Goal: Information Seeking & Learning: Learn about a topic

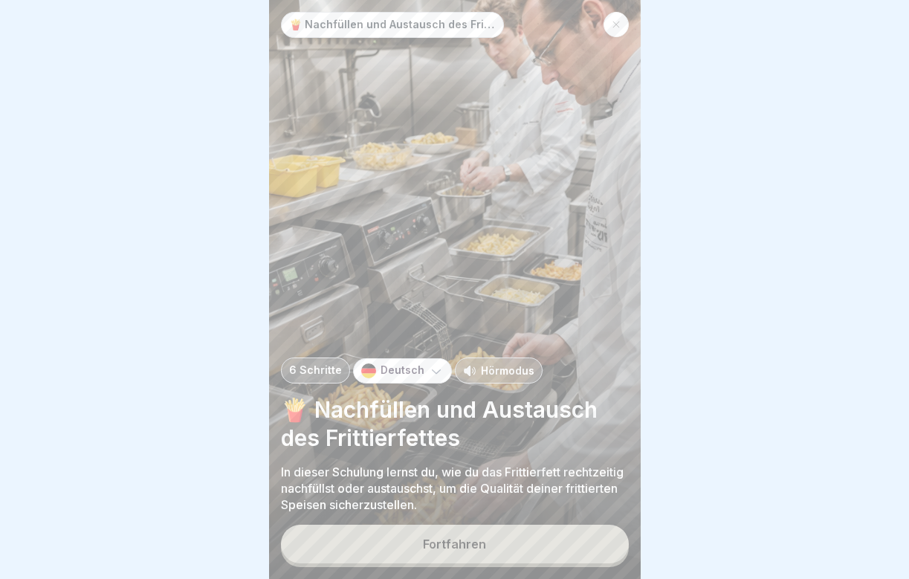
click at [385, 532] on button "Fortfahren" at bounding box center [455, 544] width 348 height 39
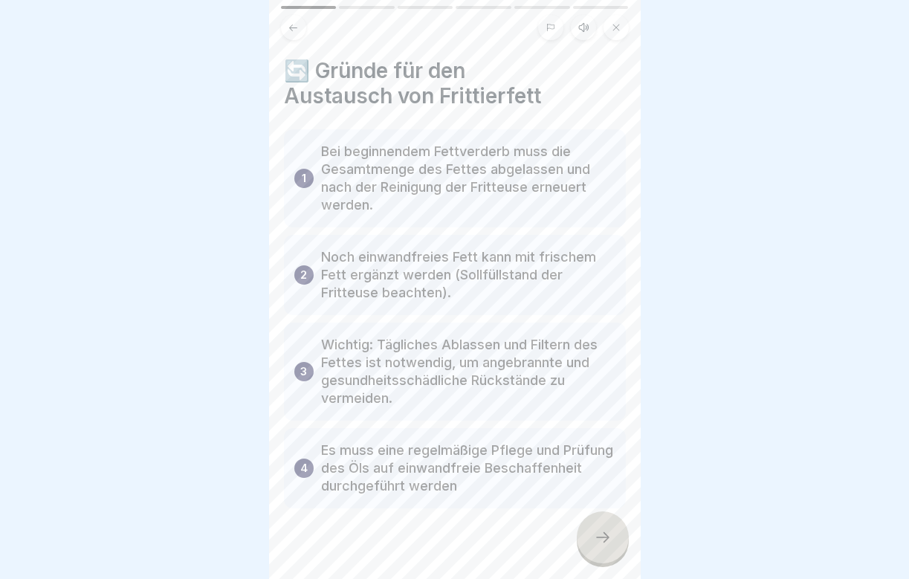
click at [587, 530] on div at bounding box center [603, 537] width 52 height 52
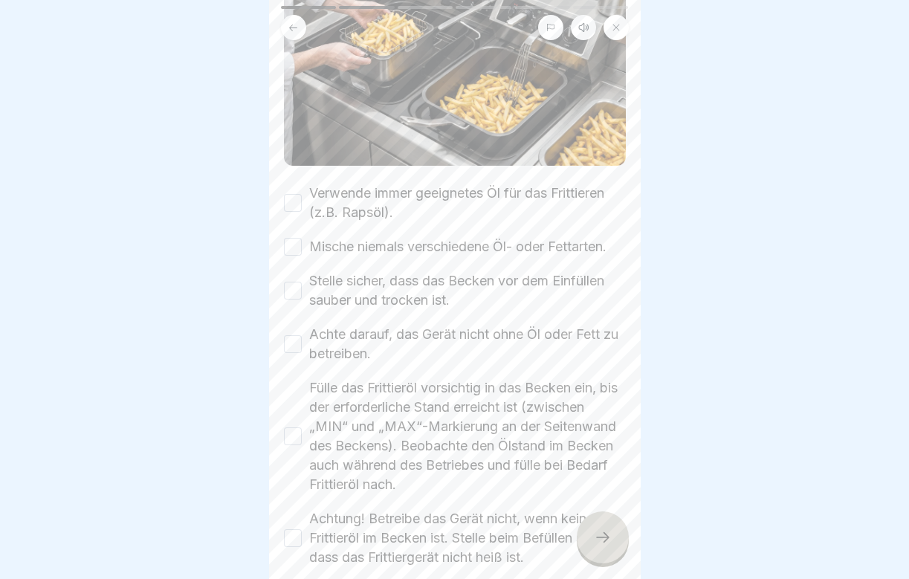
scroll to position [209, 0]
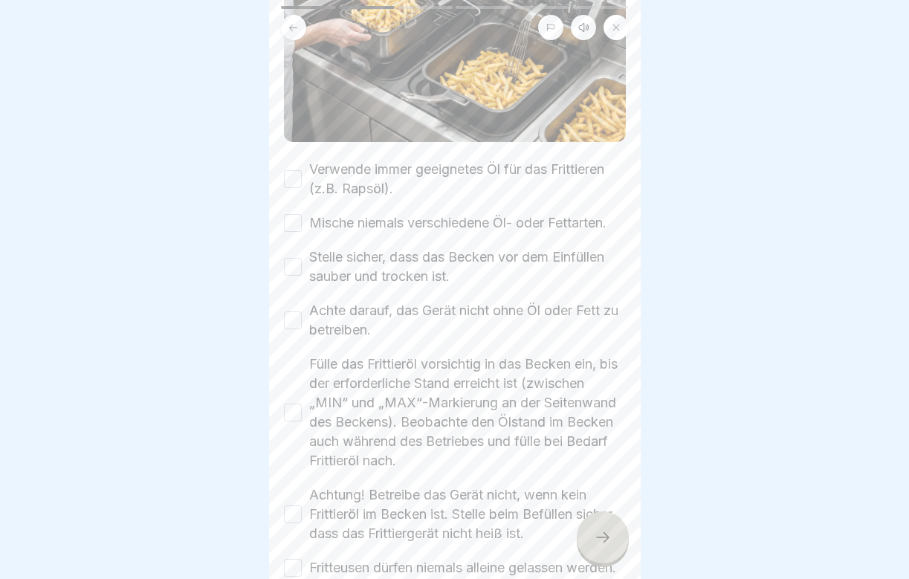
click at [293, 171] on button "Verwende immer geeignetes Öl für das Frittieren (z.B. Rapsöl)." at bounding box center [293, 179] width 18 height 18
click at [291, 225] on button "Mische niemals verschiedene Öl- oder Fettarten." at bounding box center [293, 223] width 18 height 18
click at [291, 272] on button "Stelle sicher, dass das Becken vor dem Einfüllen sauber und trocken ist." at bounding box center [293, 267] width 18 height 18
click at [295, 330] on div "Achte darauf, das Gerät nicht ohne Öl oder Fett zu betreiben." at bounding box center [455, 320] width 342 height 39
click at [294, 322] on button "Achte darauf, das Gerät nicht ohne Öl oder Fett zu betreiben." at bounding box center [293, 320] width 18 height 18
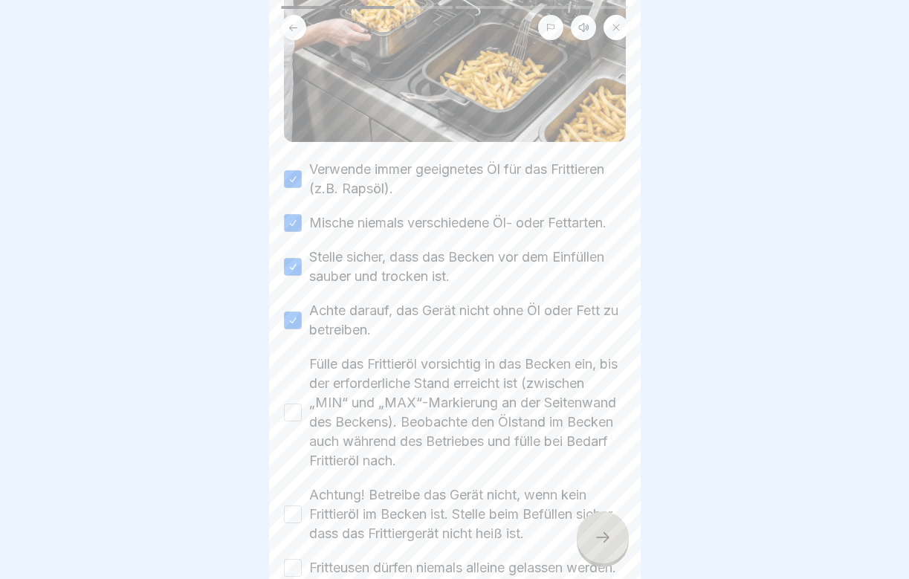
click at [293, 418] on button "Fülle das Frittieröl vorsichtig in das Becken ein, bis der erforderliche Stand …" at bounding box center [293, 413] width 18 height 18
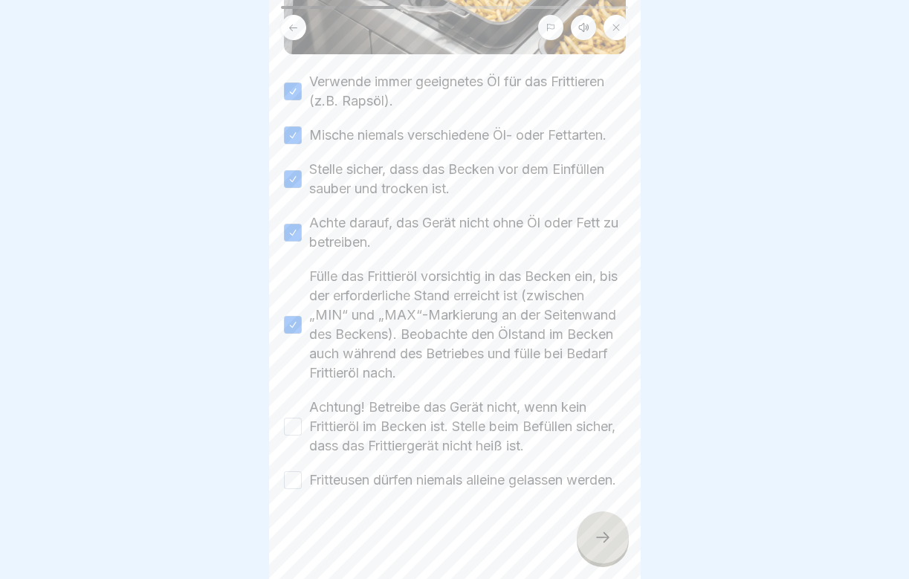
scroll to position [316, 0]
click at [293, 418] on button "Achtung! Betreibe das Gerät nicht, wenn kein Frittieröl im Becken ist. Stelle b…" at bounding box center [293, 427] width 18 height 18
click at [294, 479] on div "Fritteusen dürfen niemals alleine gelassen werden." at bounding box center [450, 479] width 332 height 19
click at [294, 471] on button "Fritteusen dürfen niemals alleine gelassen werden." at bounding box center [293, 480] width 18 height 18
click at [604, 535] on icon at bounding box center [603, 537] width 18 height 18
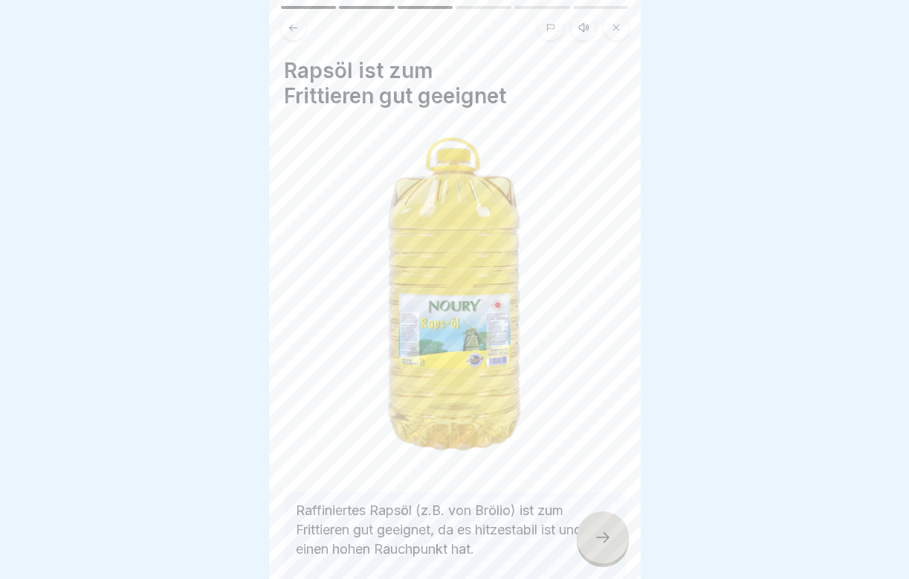
click at [604, 535] on icon at bounding box center [603, 537] width 18 height 18
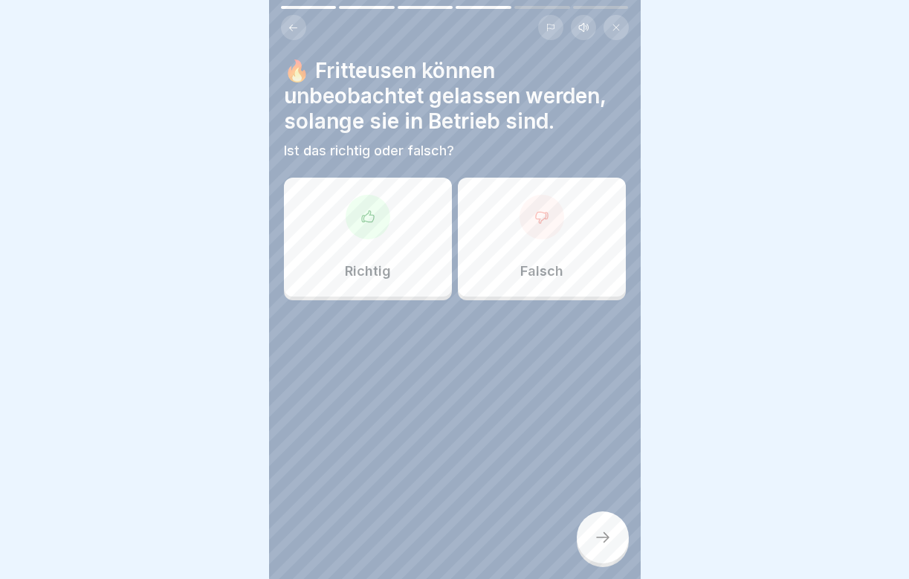
click at [570, 256] on div "Falsch" at bounding box center [542, 237] width 168 height 119
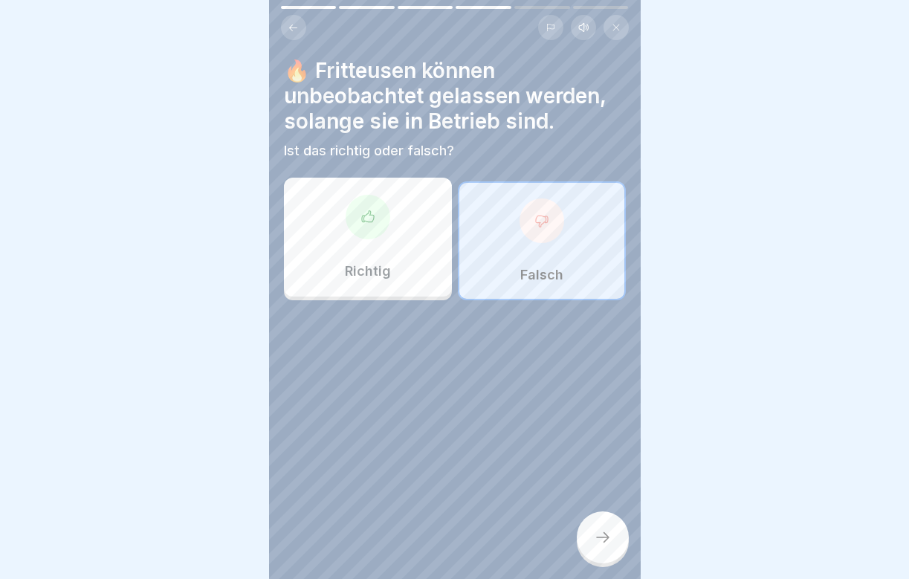
click at [608, 522] on div at bounding box center [603, 537] width 52 height 52
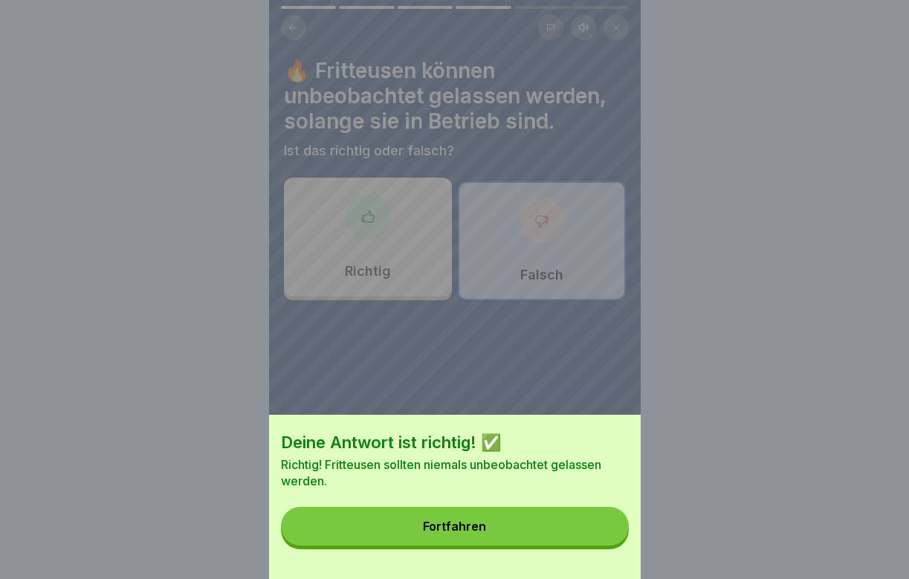
click at [577, 524] on button "Fortfahren" at bounding box center [455, 526] width 348 height 39
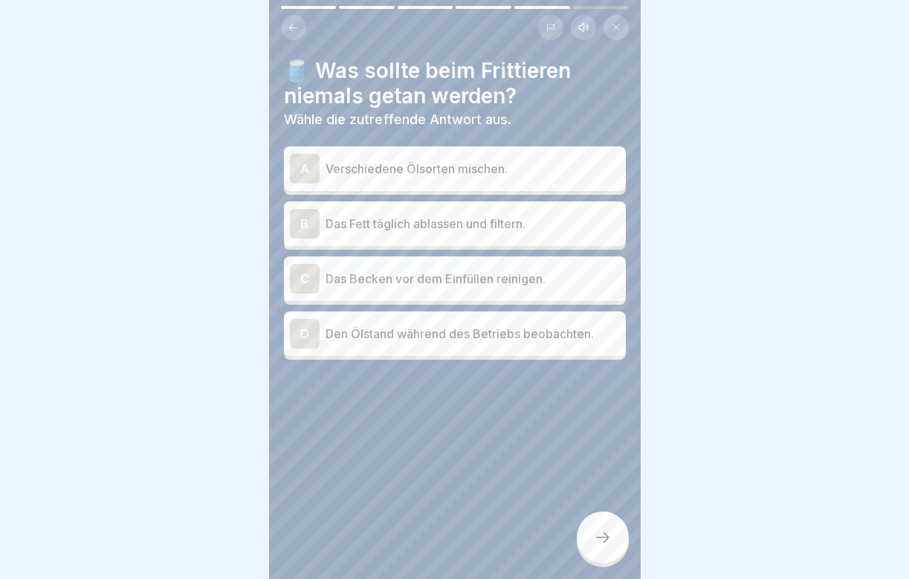
click at [459, 175] on p "Verschiedene Ölsorten mischen." at bounding box center [473, 169] width 294 height 18
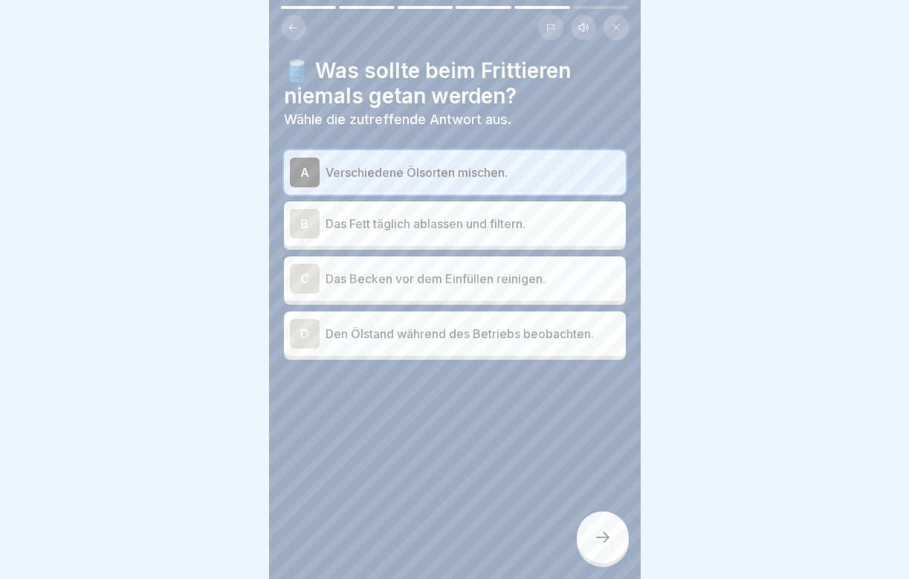
click at [606, 529] on div at bounding box center [603, 537] width 52 height 52
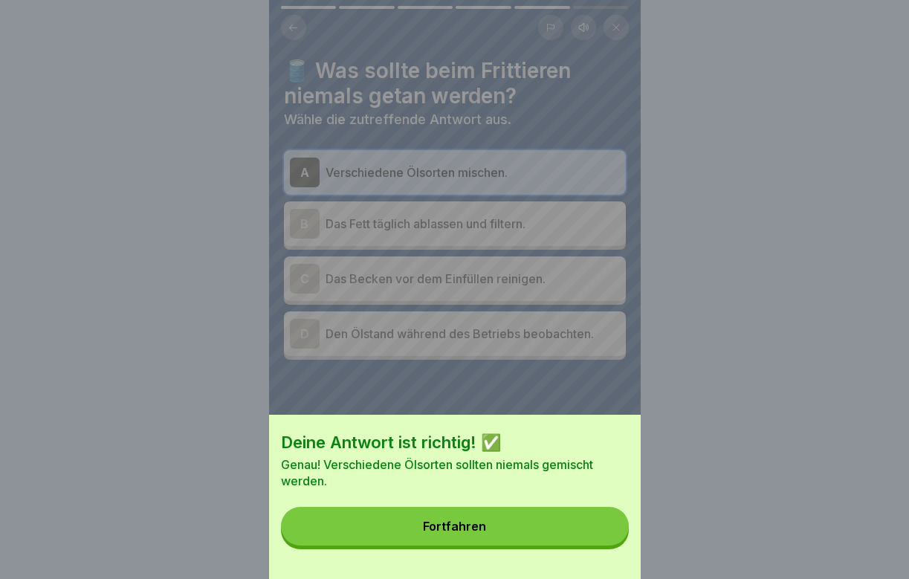
click at [560, 528] on button "Fortfahren" at bounding box center [455, 526] width 348 height 39
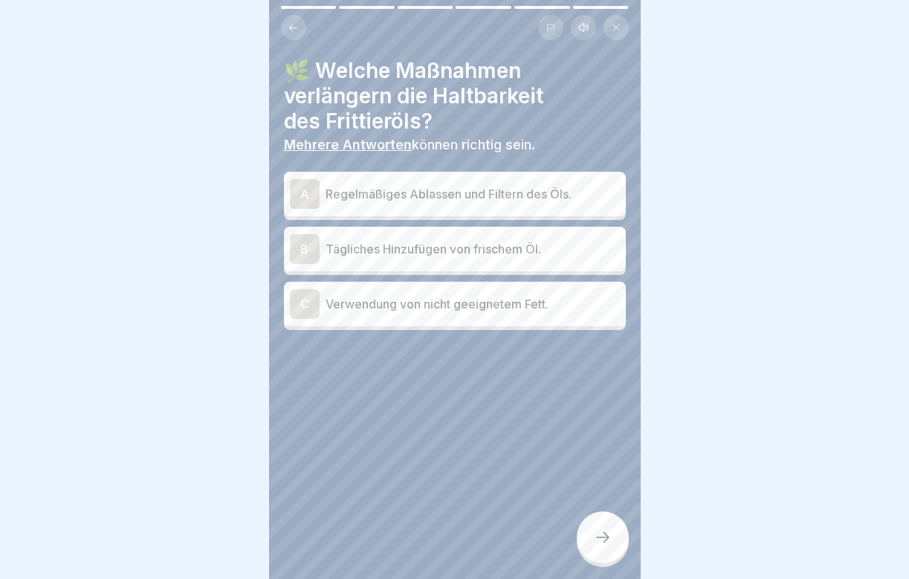
click at [487, 201] on p "Regelmäßiges Ablassen und Filtern des Öls." at bounding box center [473, 194] width 294 height 18
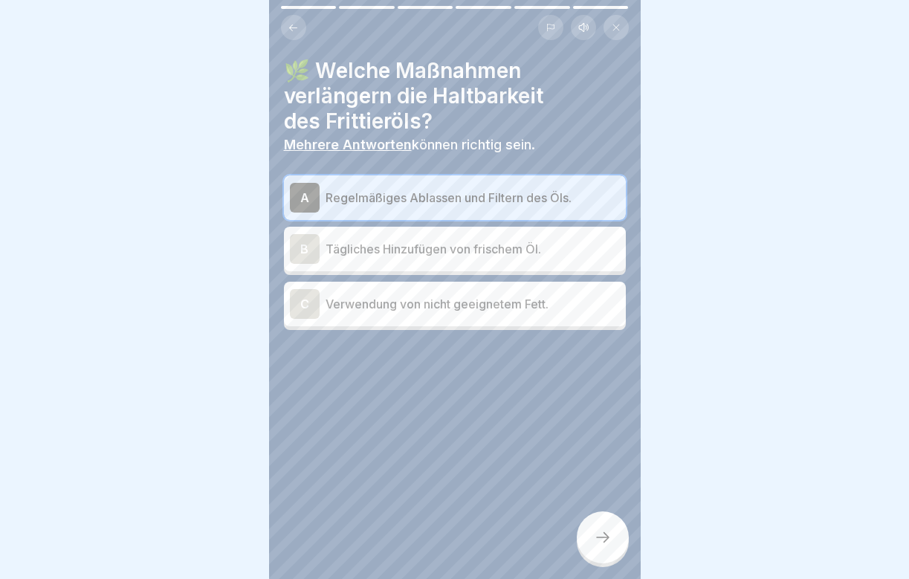
click at [491, 250] on p "Tägliches Hinzufügen von frischem Öl." at bounding box center [473, 249] width 294 height 18
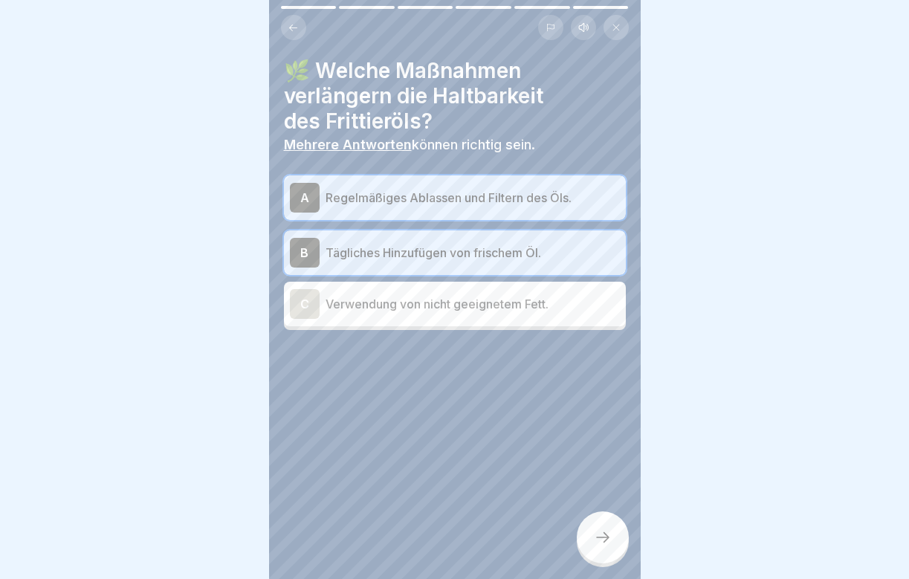
click at [607, 543] on icon at bounding box center [603, 537] width 18 height 18
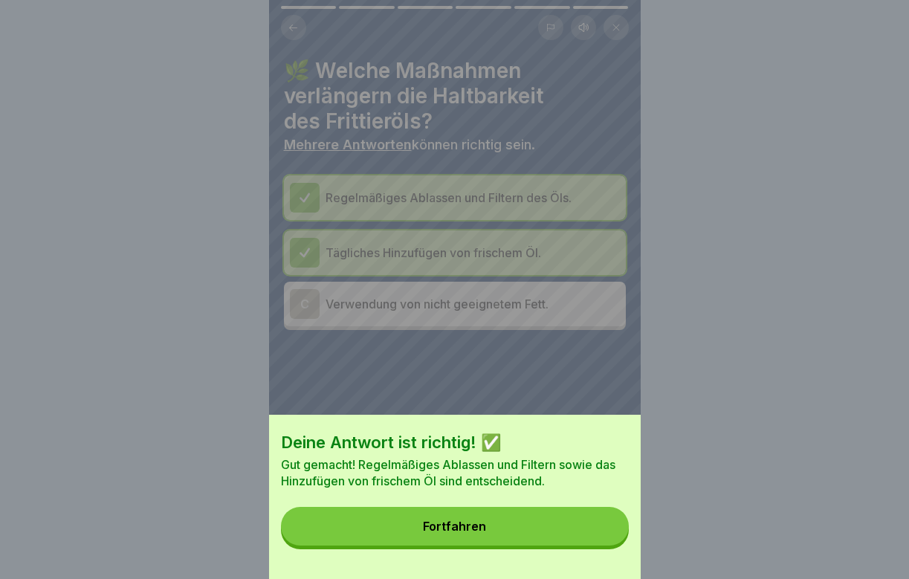
click at [549, 539] on button "Fortfahren" at bounding box center [455, 526] width 348 height 39
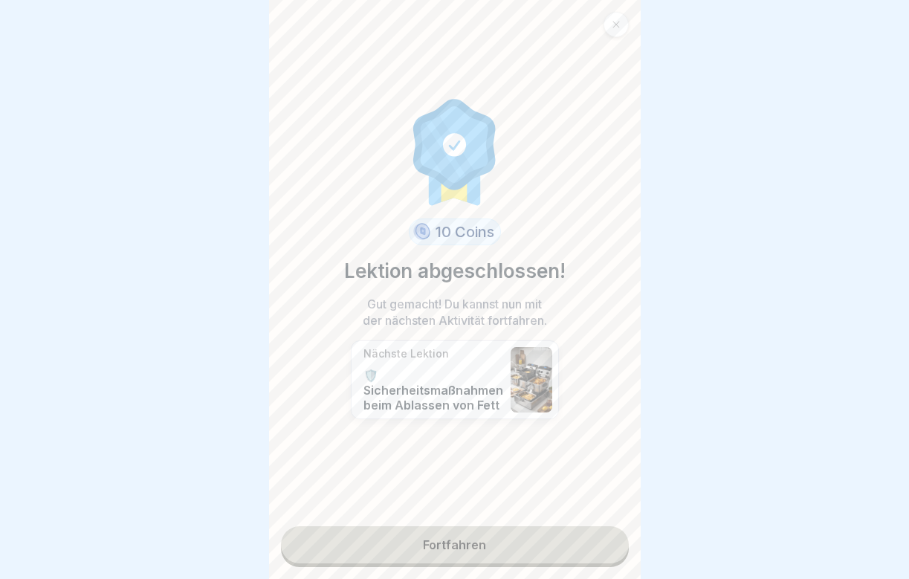
click at [546, 543] on link "Fortfahren" at bounding box center [455, 544] width 348 height 37
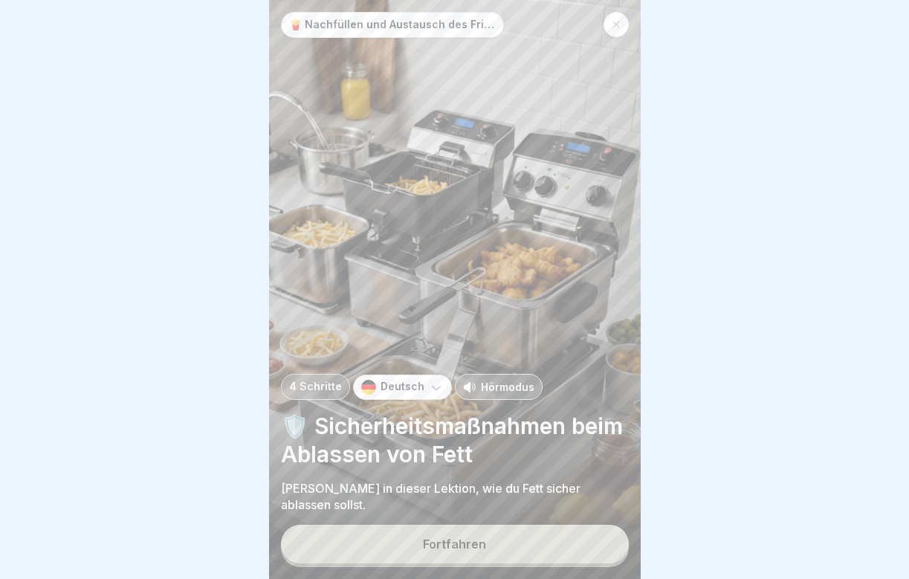
click at [546, 543] on button "Fortfahren" at bounding box center [455, 544] width 348 height 39
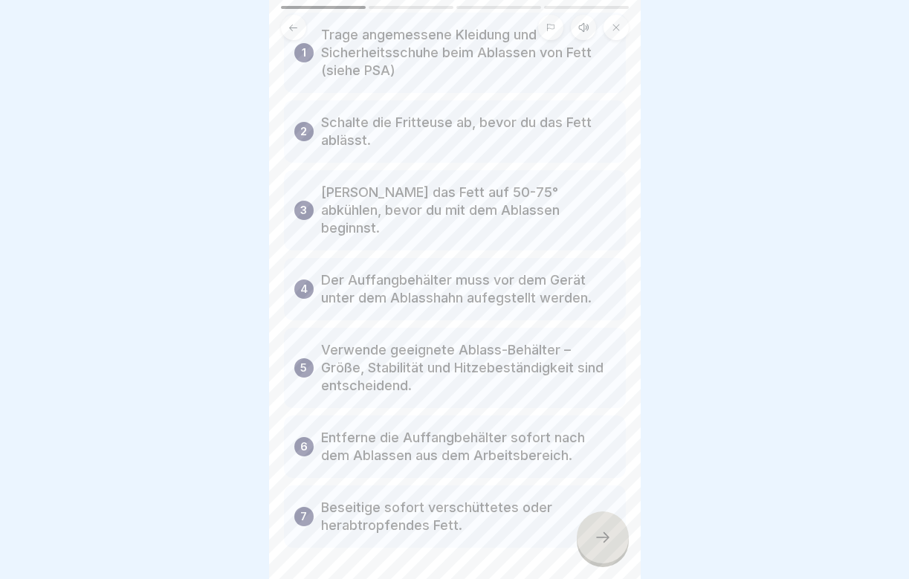
scroll to position [113, 0]
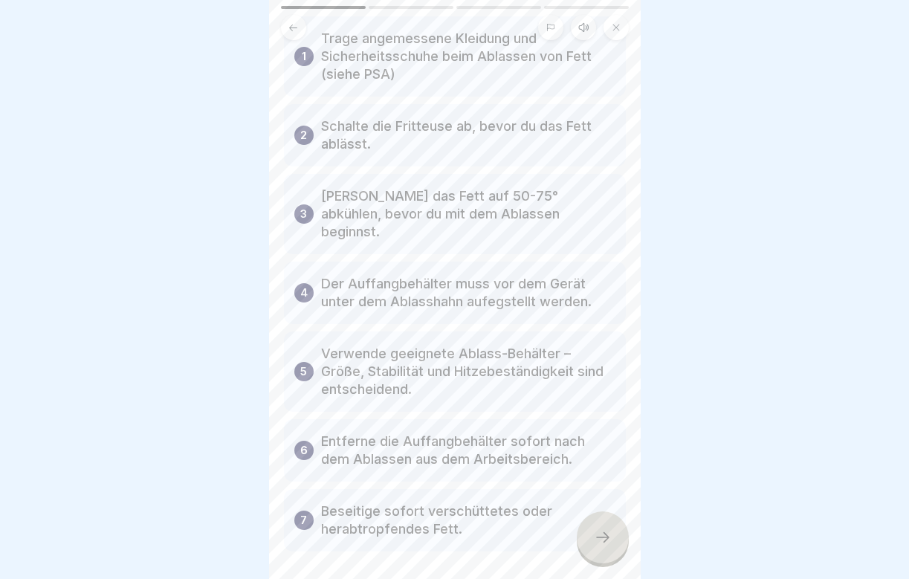
click at [598, 549] on div at bounding box center [603, 537] width 52 height 52
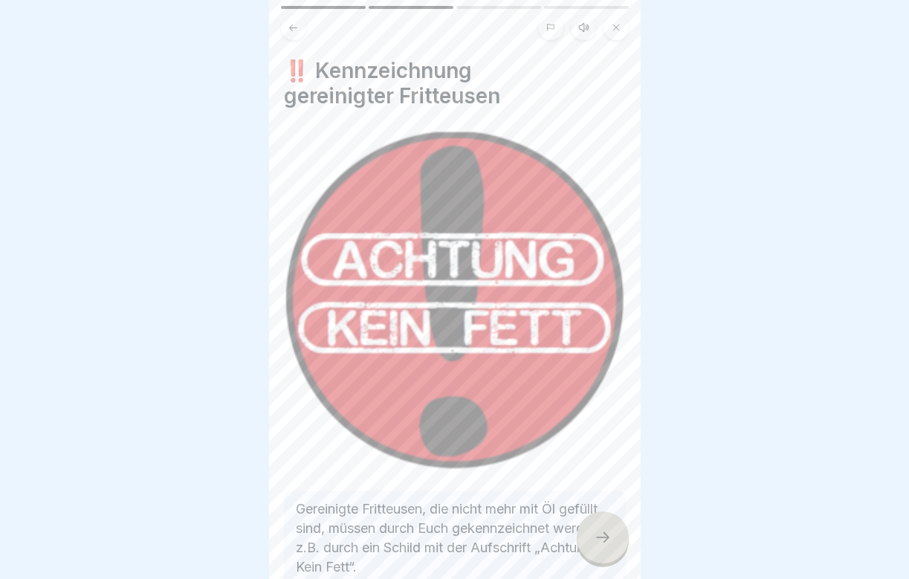
click at [598, 549] on div at bounding box center [603, 537] width 52 height 52
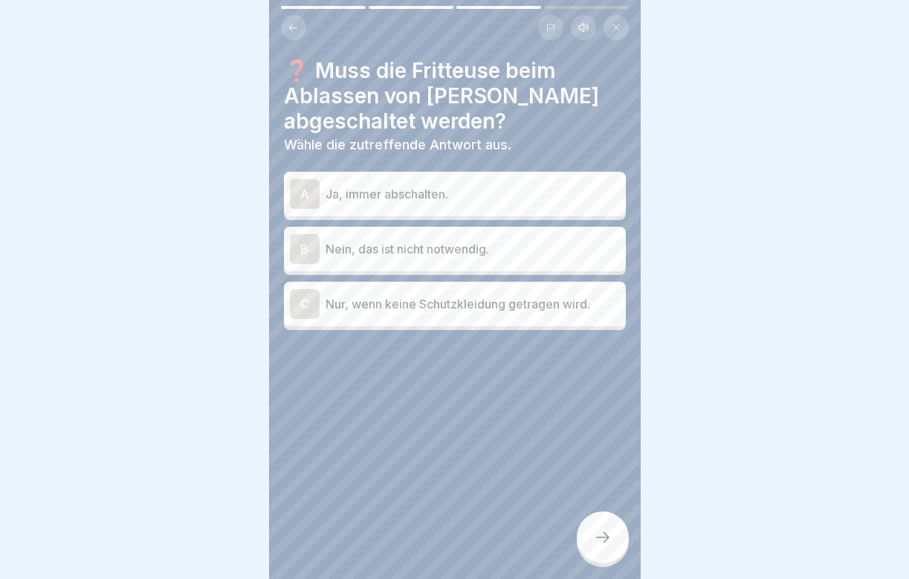
click at [418, 187] on p "Ja, immer abschalten." at bounding box center [473, 194] width 294 height 18
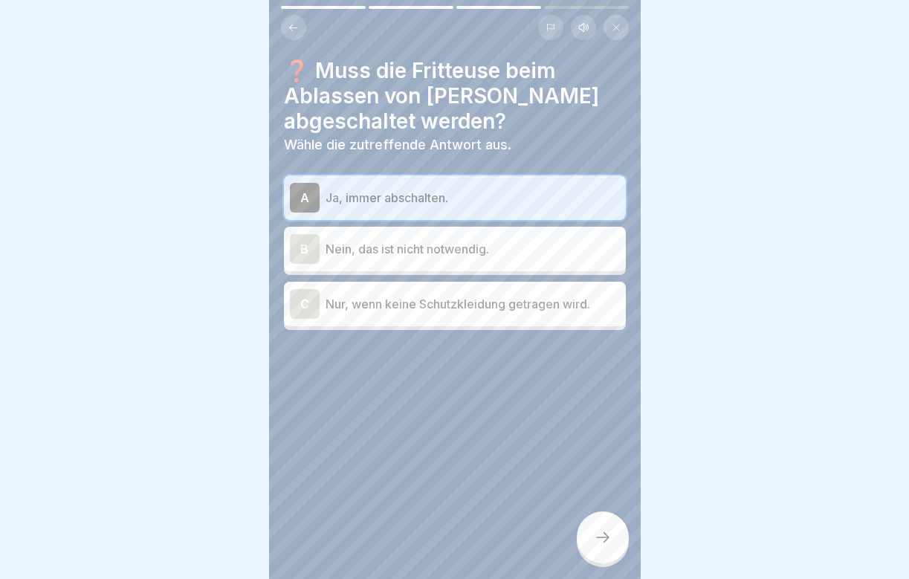
click at [606, 537] on icon at bounding box center [602, 537] width 13 height 10
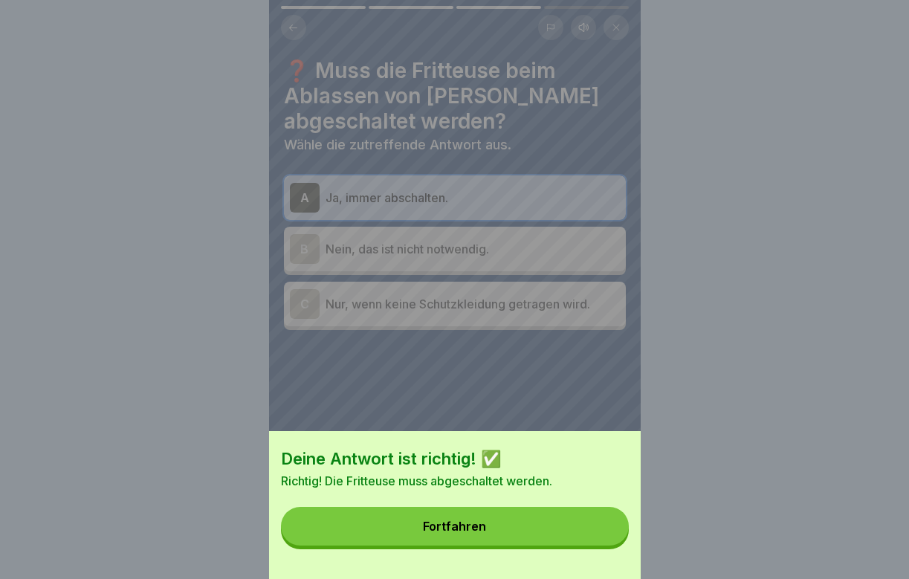
click at [554, 534] on button "Fortfahren" at bounding box center [455, 526] width 348 height 39
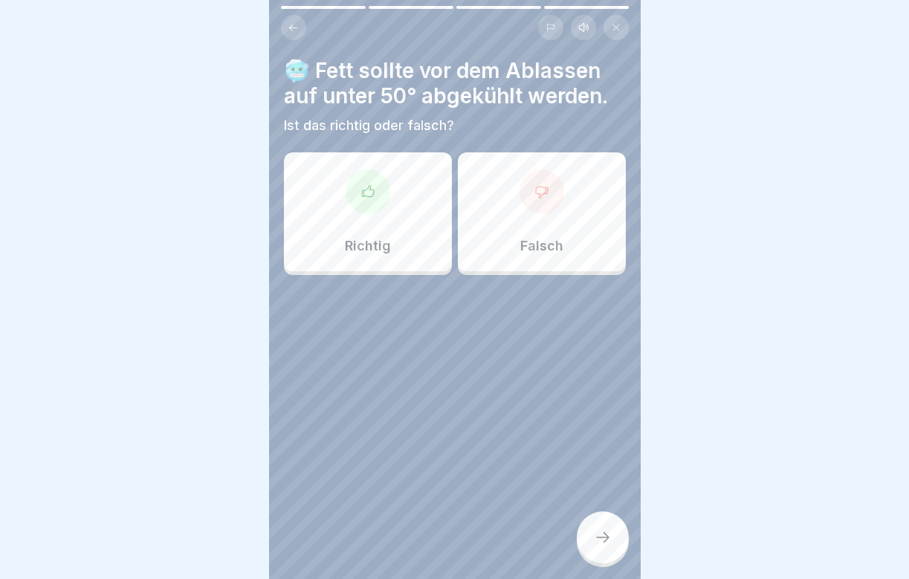
click at [359, 185] on div at bounding box center [368, 191] width 45 height 45
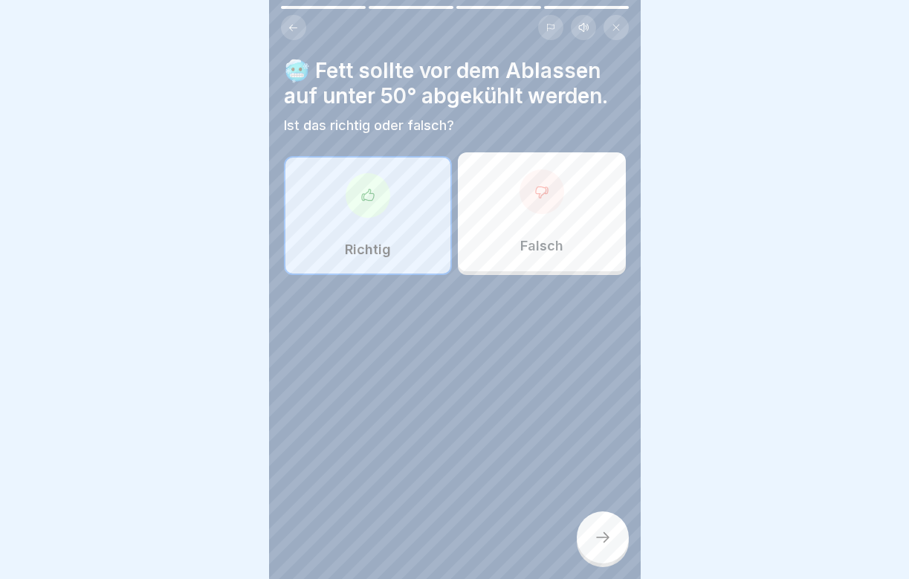
click at [607, 524] on div at bounding box center [603, 537] width 52 height 52
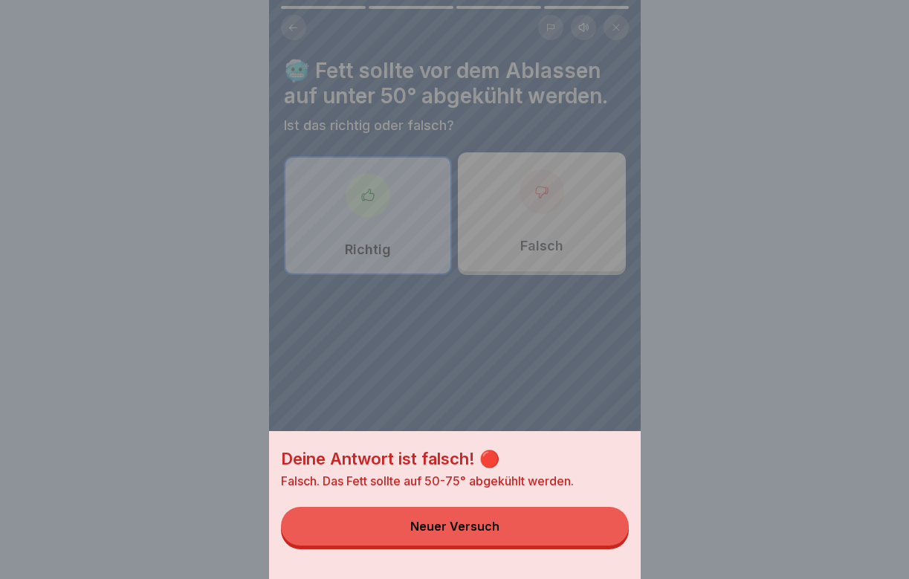
click at [558, 525] on button "Neuer Versuch" at bounding box center [455, 526] width 348 height 39
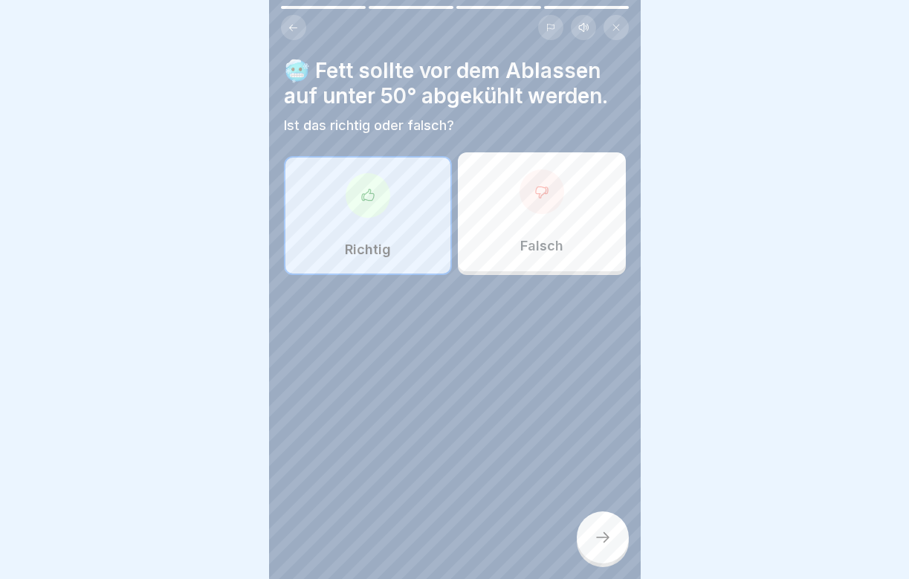
click at [529, 204] on div at bounding box center [542, 191] width 45 height 45
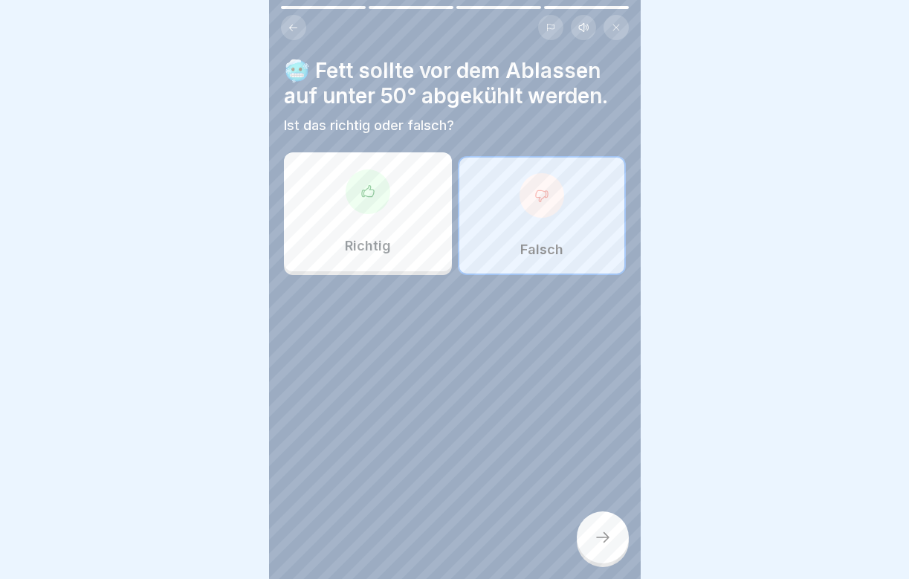
click at [615, 557] on div at bounding box center [603, 537] width 52 height 52
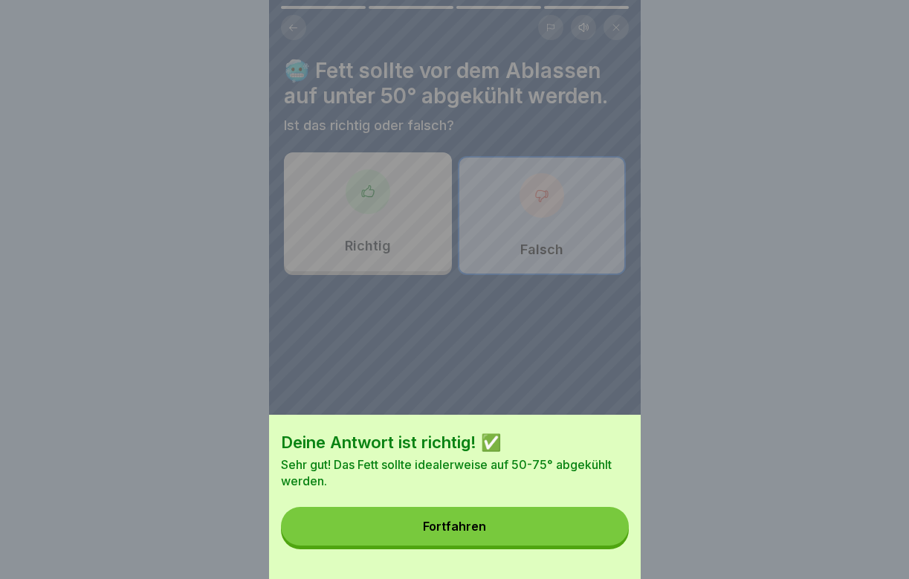
click at [555, 534] on button "Fortfahren" at bounding box center [455, 526] width 348 height 39
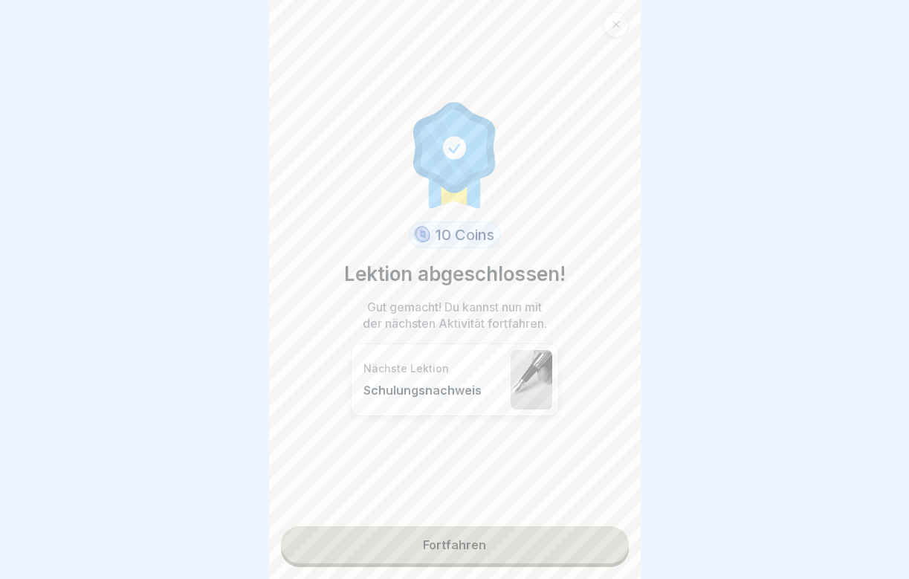
click at [550, 536] on link "Fortfahren" at bounding box center [455, 544] width 348 height 37
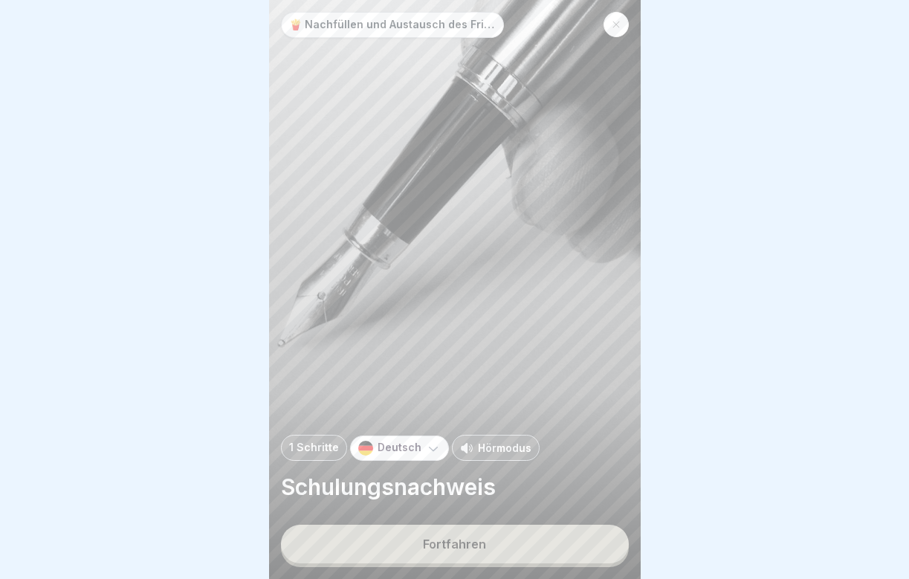
click at [474, 531] on button "Fortfahren" at bounding box center [455, 544] width 348 height 39
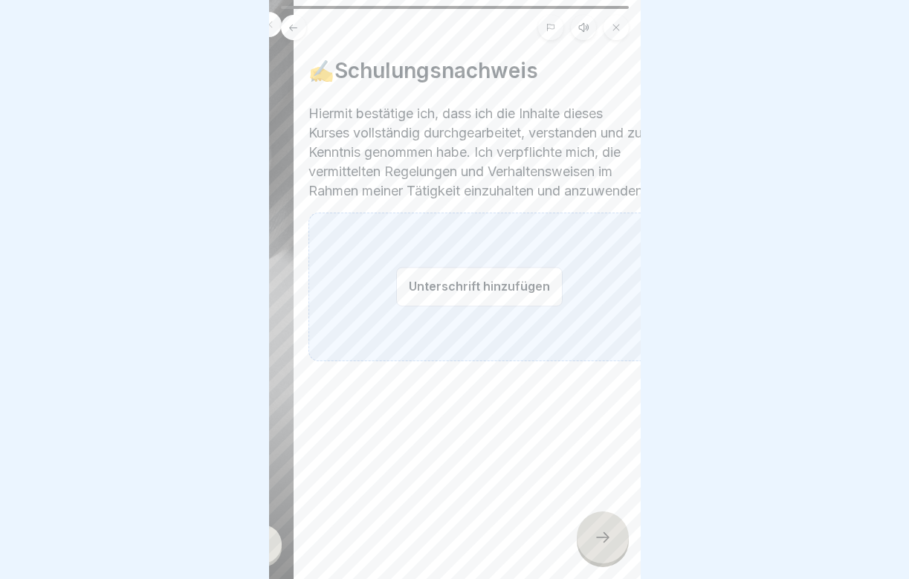
drag, startPoint x: 394, startPoint y: 288, endPoint x: 398, endPoint y: 280, distance: 9.0
click at [400, 281] on div "Unterschrift hinzufügen" at bounding box center [479, 287] width 342 height 149
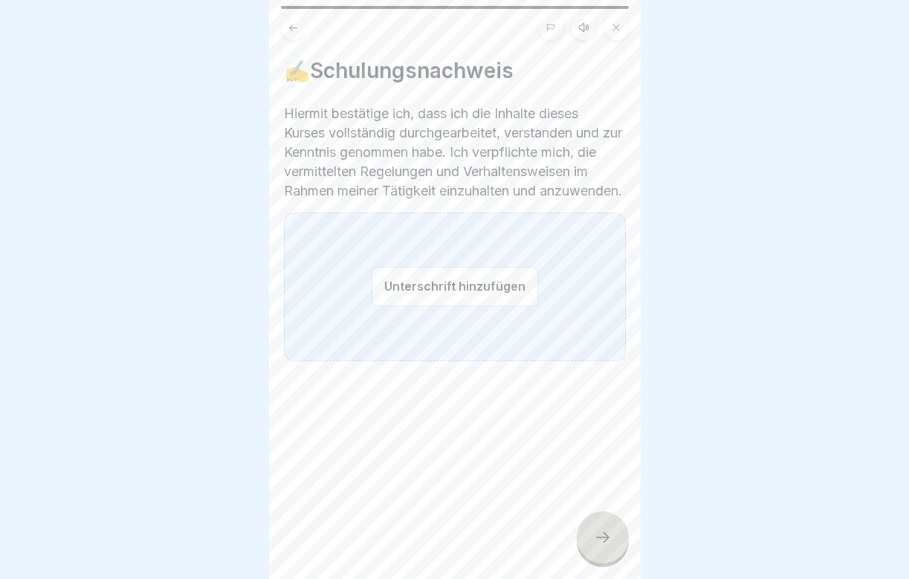
click at [398, 280] on div "Unterschrift hinzufügen" at bounding box center [455, 287] width 342 height 149
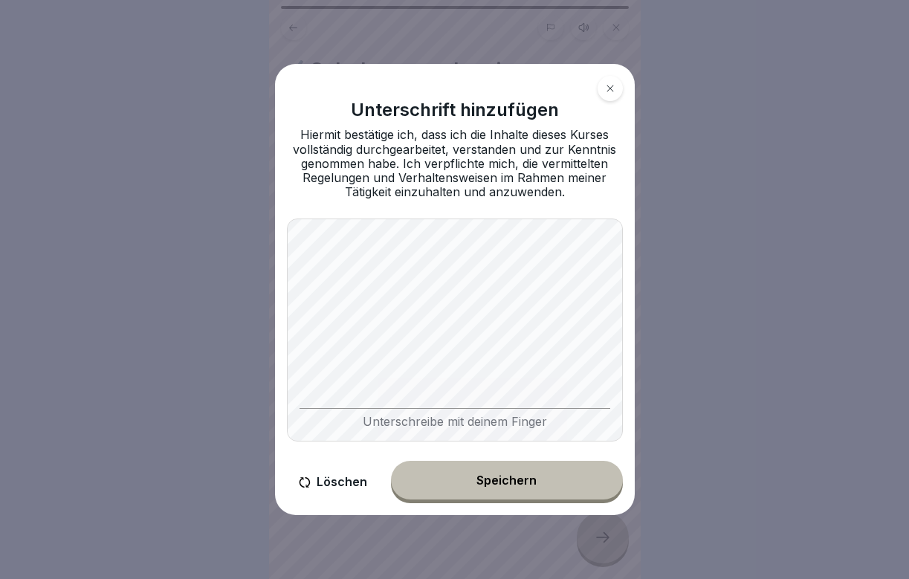
click at [500, 485] on div "Speichern" at bounding box center [506, 479] width 60 height 13
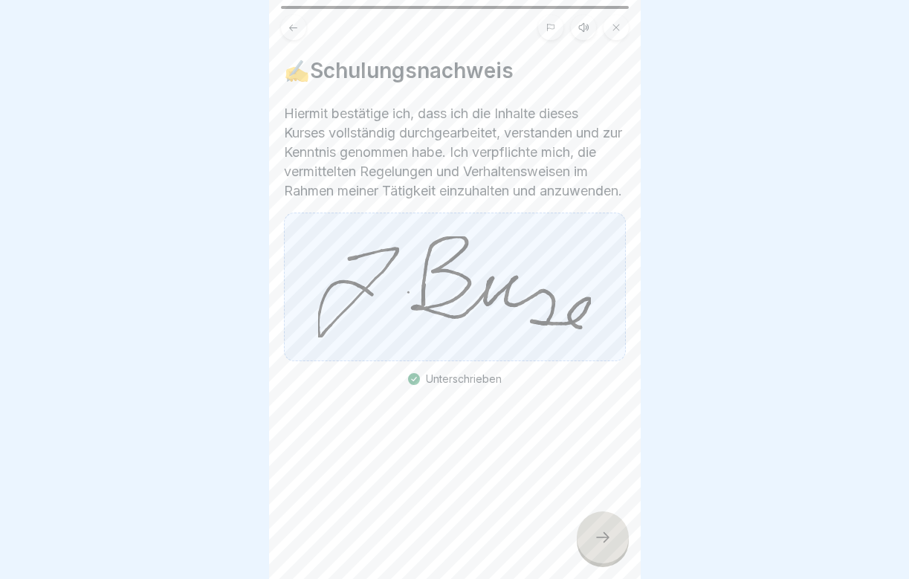
click at [578, 535] on div at bounding box center [603, 537] width 52 height 52
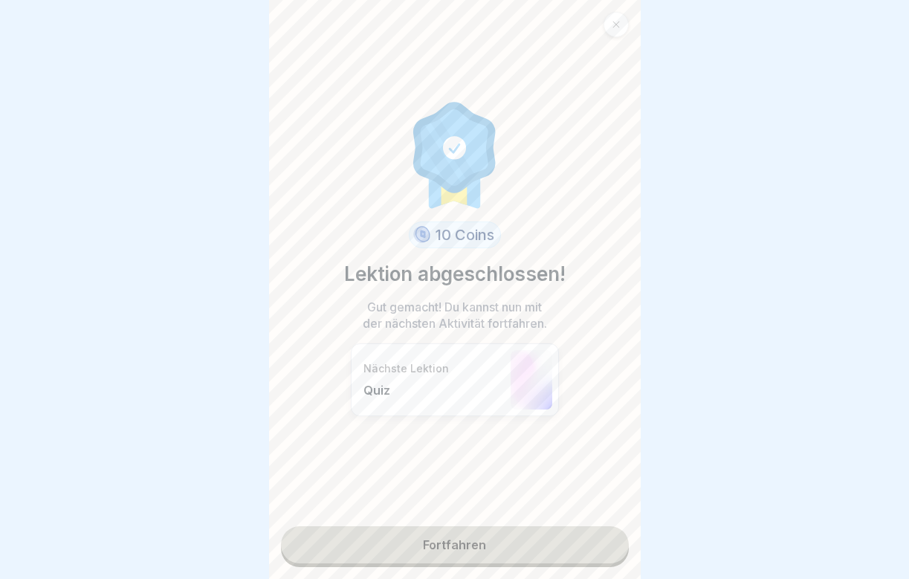
click at [578, 535] on link "Fortfahren" at bounding box center [455, 544] width 348 height 37
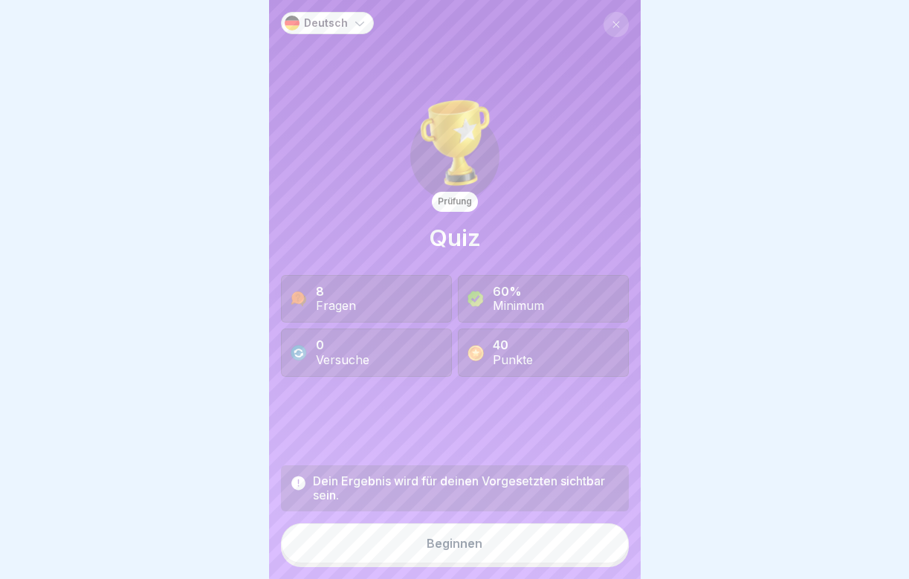
click at [552, 546] on button "Beginnen" at bounding box center [455, 543] width 348 height 40
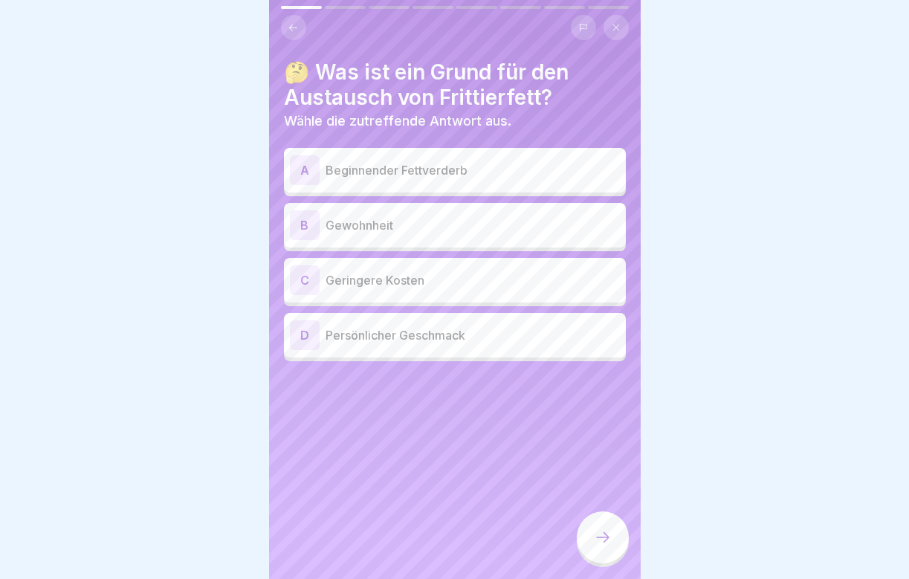
click at [457, 175] on p "Beginnender Fettverderb" at bounding box center [473, 170] width 294 height 18
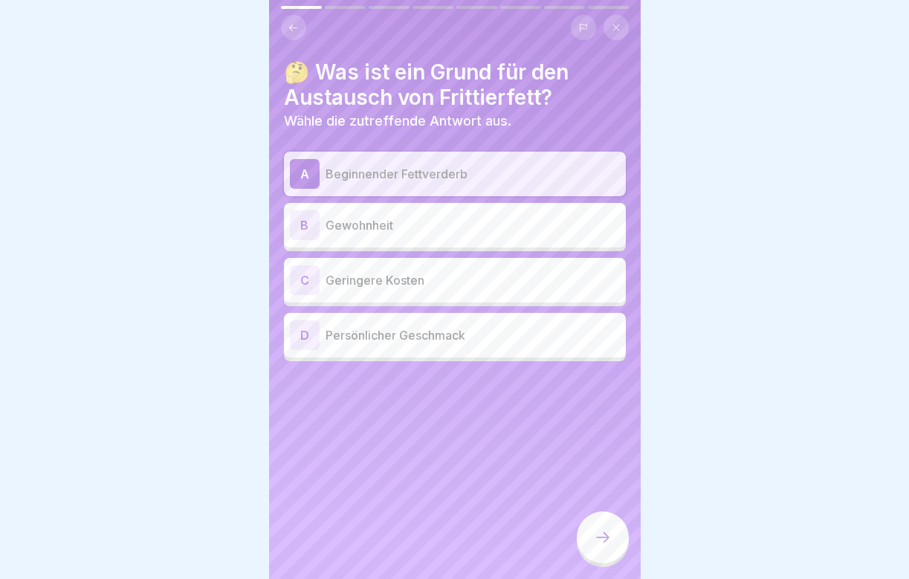
click at [587, 537] on div at bounding box center [603, 537] width 52 height 52
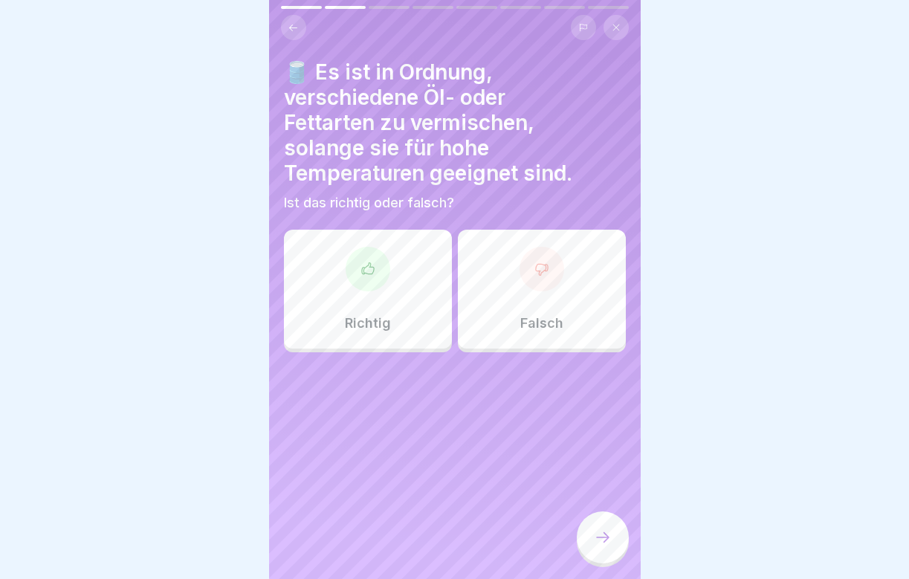
click at [522, 311] on div "Falsch" at bounding box center [542, 289] width 168 height 119
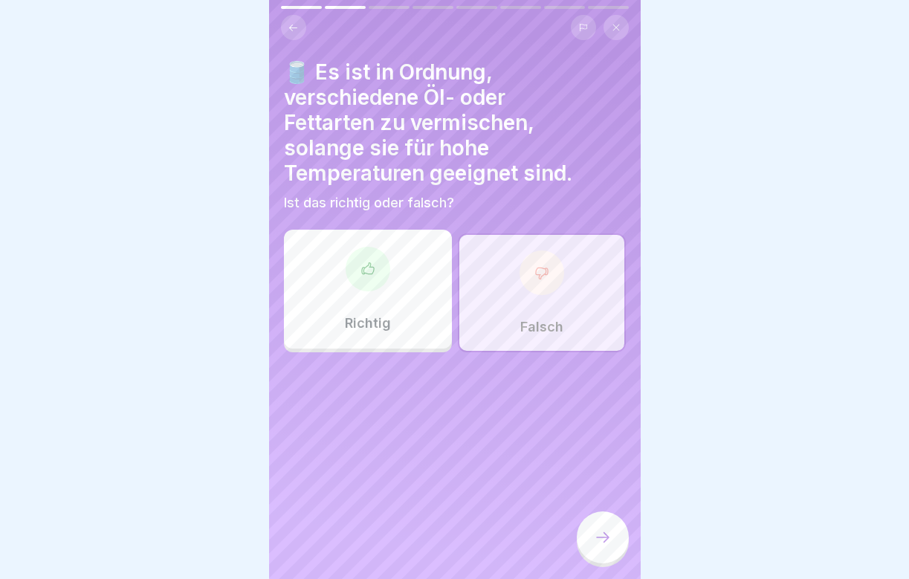
click at [595, 528] on div at bounding box center [603, 537] width 52 height 52
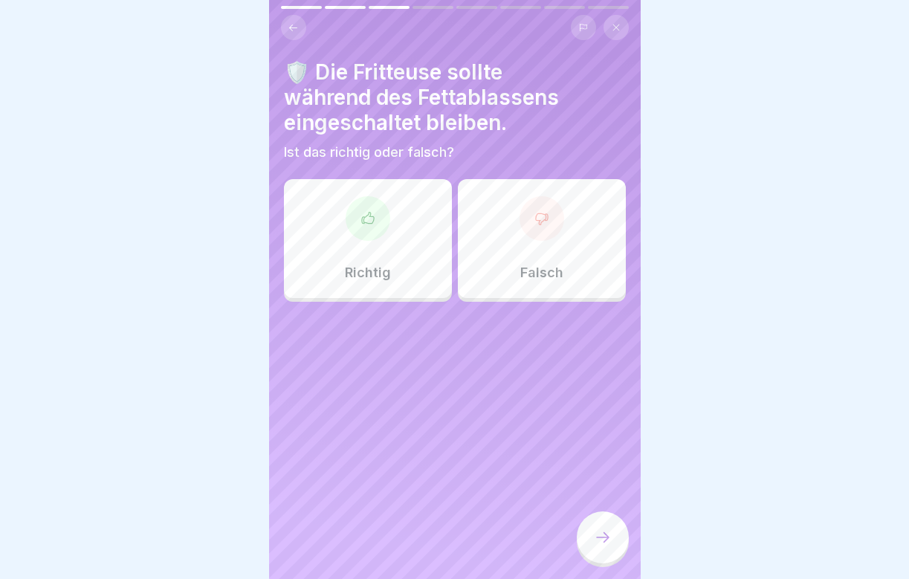
click at [554, 259] on div "Falsch" at bounding box center [542, 238] width 168 height 119
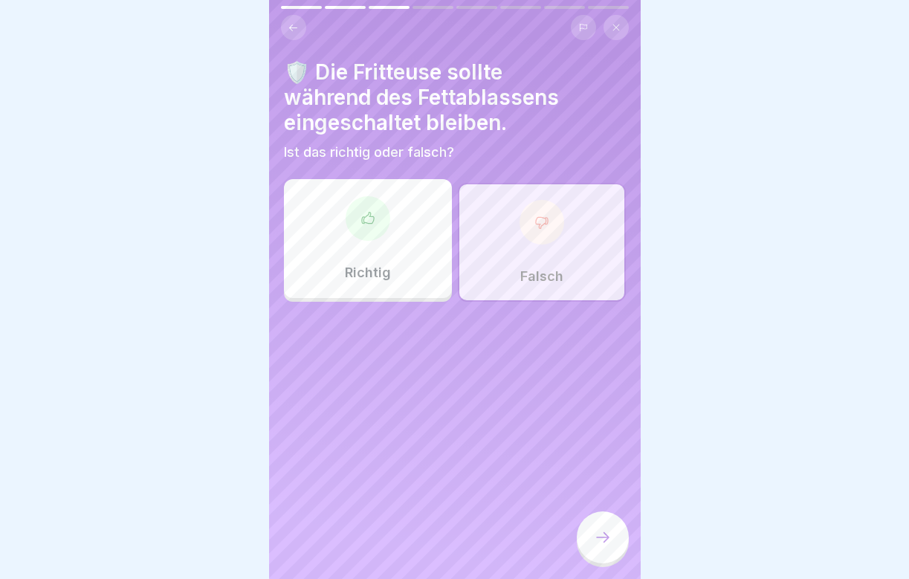
click at [594, 541] on icon at bounding box center [603, 537] width 18 height 18
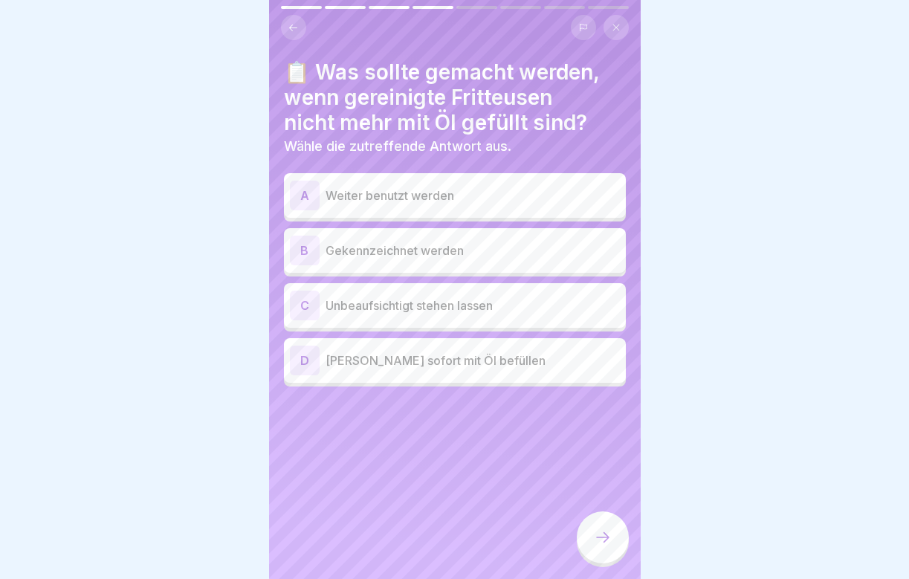
click at [408, 271] on div "B Gekennzeichnet werden" at bounding box center [455, 250] width 342 height 45
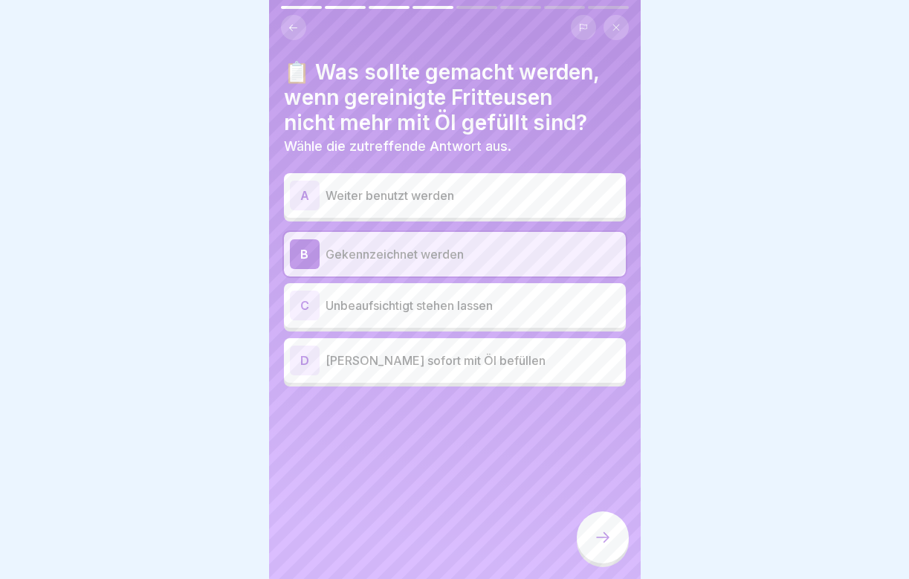
click at [612, 547] on div at bounding box center [603, 537] width 52 height 52
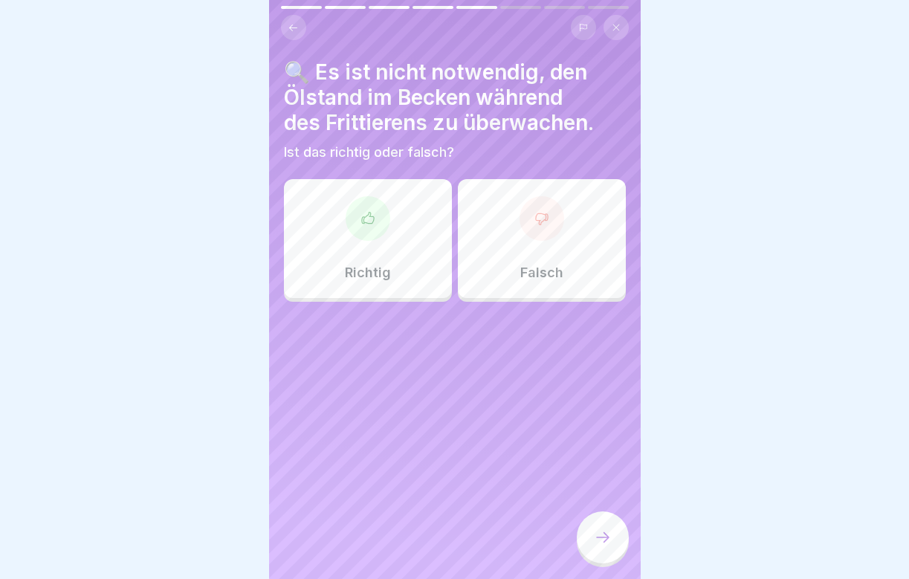
click at [354, 209] on div at bounding box center [368, 218] width 45 height 45
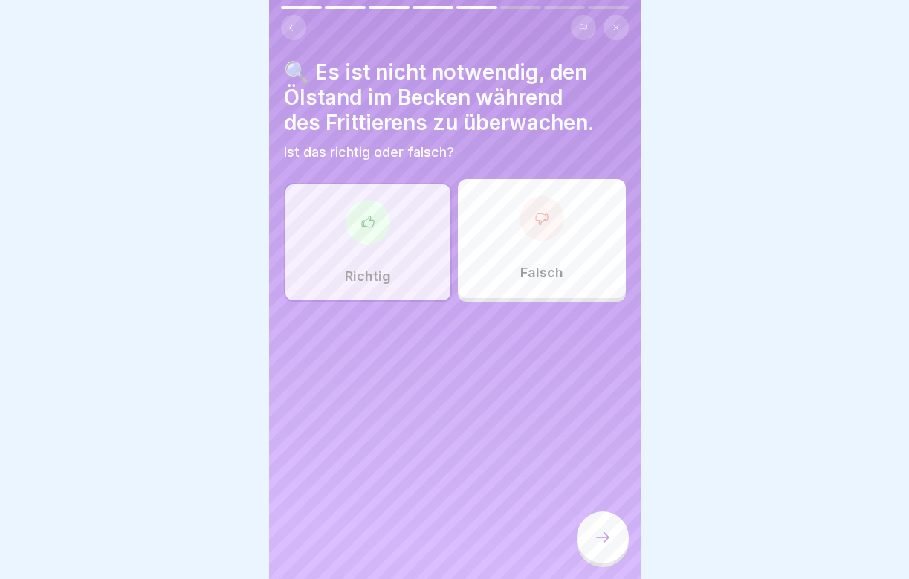
click at [609, 539] on icon at bounding box center [603, 537] width 18 height 18
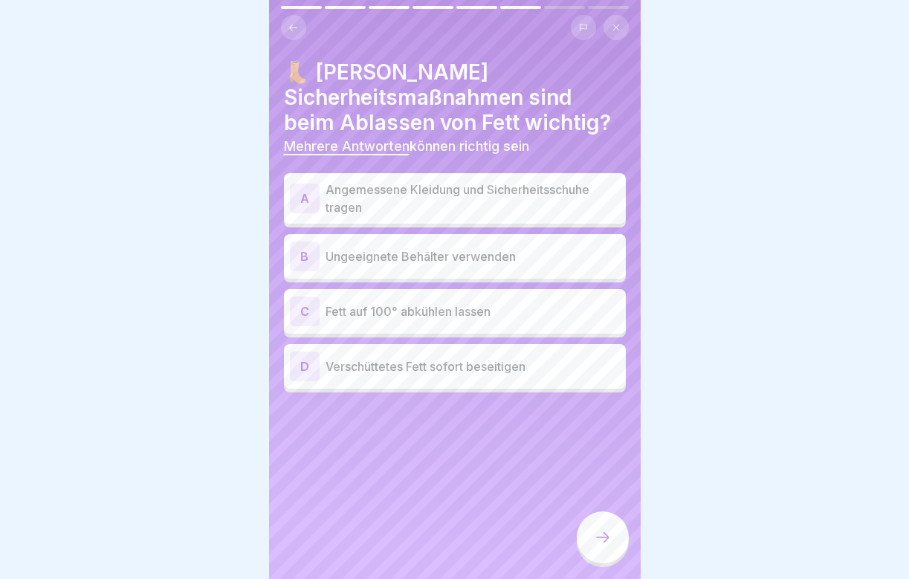
click at [444, 196] on p "Angemessene Kleidung und Sicherheitsschuhe tragen" at bounding box center [473, 199] width 294 height 36
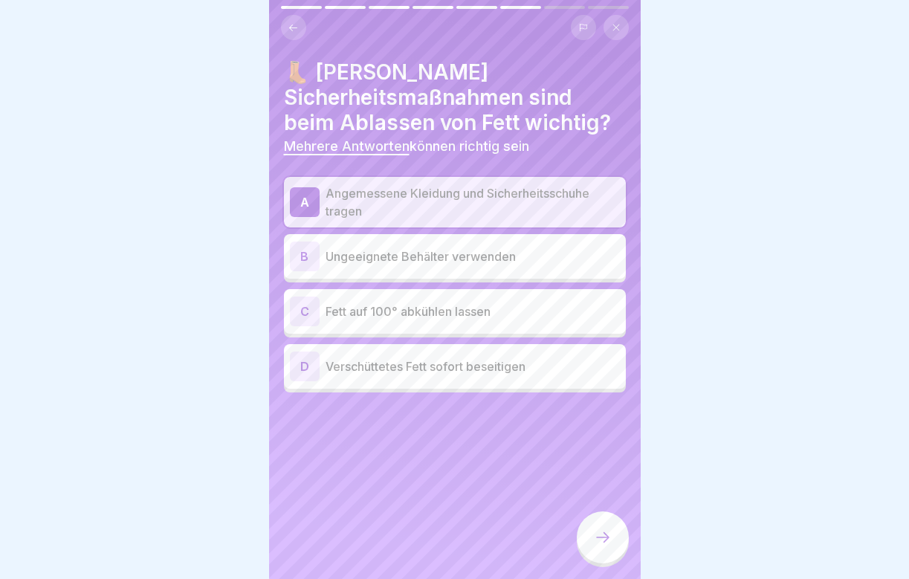
click at [415, 365] on p "Verschüttetes Fett sofort beseitigen" at bounding box center [473, 366] width 294 height 18
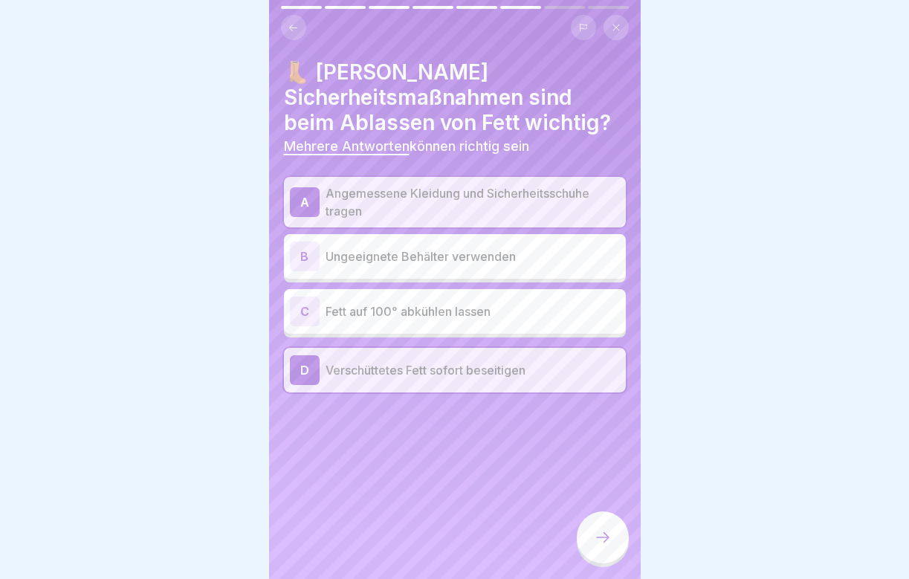
click at [589, 547] on div at bounding box center [603, 537] width 52 height 52
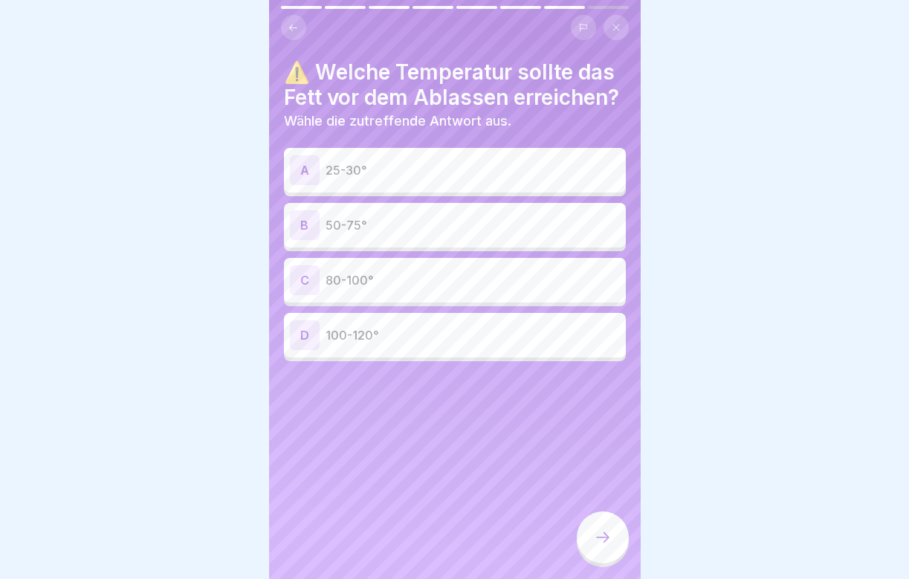
click at [465, 239] on div "B 50-75°" at bounding box center [455, 225] width 330 height 30
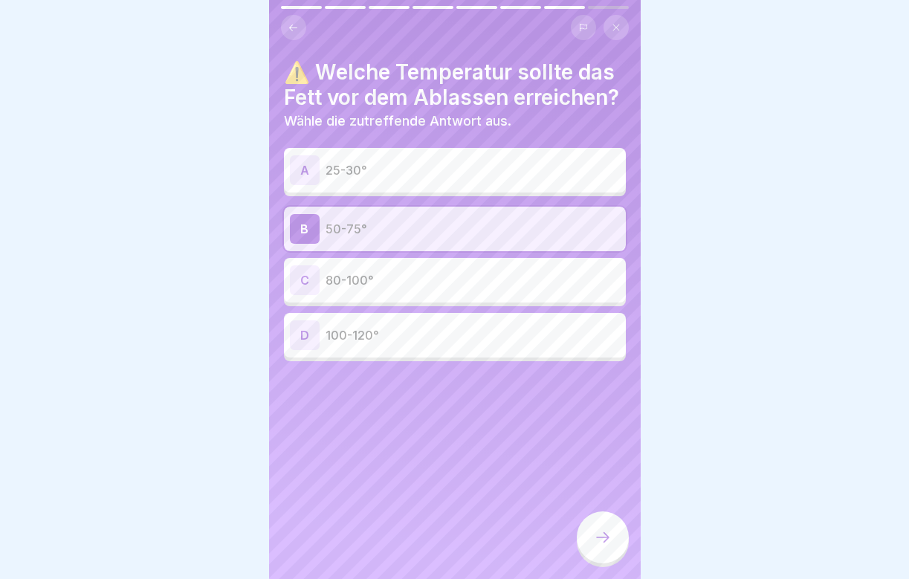
click at [596, 541] on icon at bounding box center [603, 537] width 18 height 18
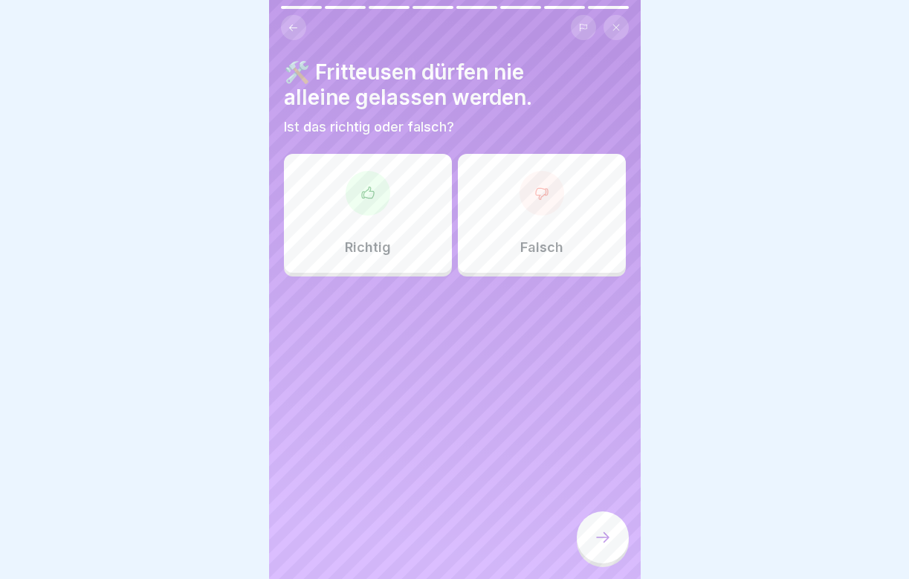
click at [358, 235] on div "Richtig" at bounding box center [368, 213] width 168 height 119
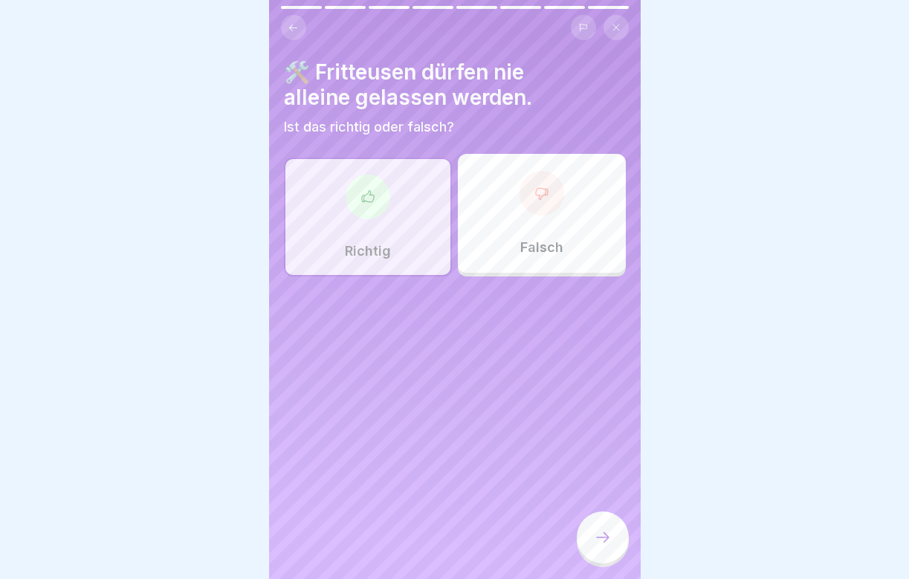
click at [592, 531] on div at bounding box center [603, 537] width 52 height 52
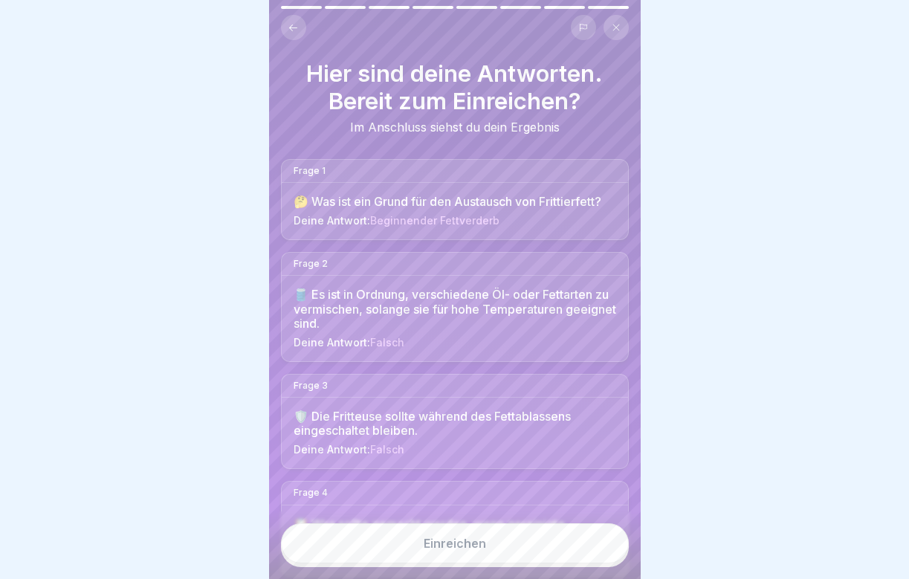
click at [499, 544] on button "Einreichen" at bounding box center [455, 543] width 348 height 40
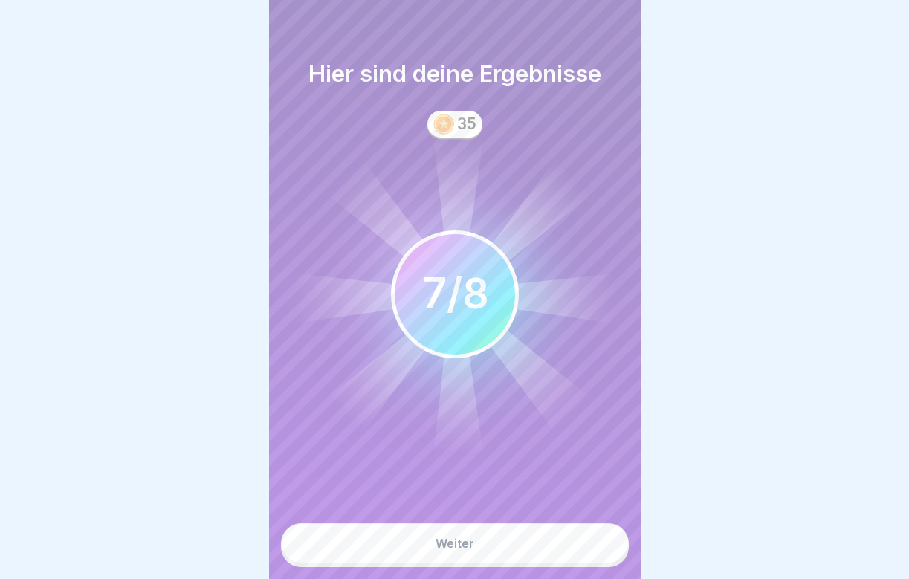
click at [499, 544] on button "Weiter" at bounding box center [455, 543] width 348 height 40
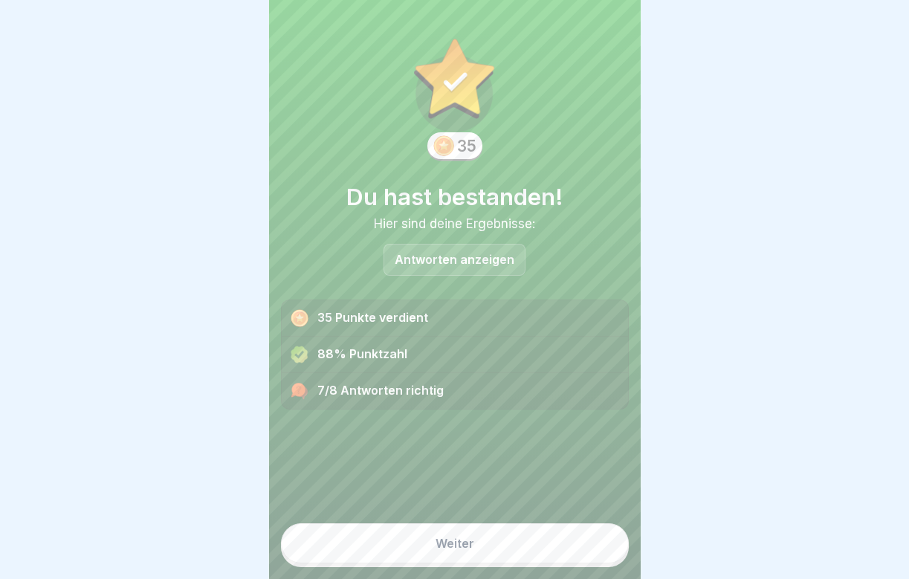
click at [470, 253] on p "Antworten anzeigen" at bounding box center [455, 259] width 120 height 13
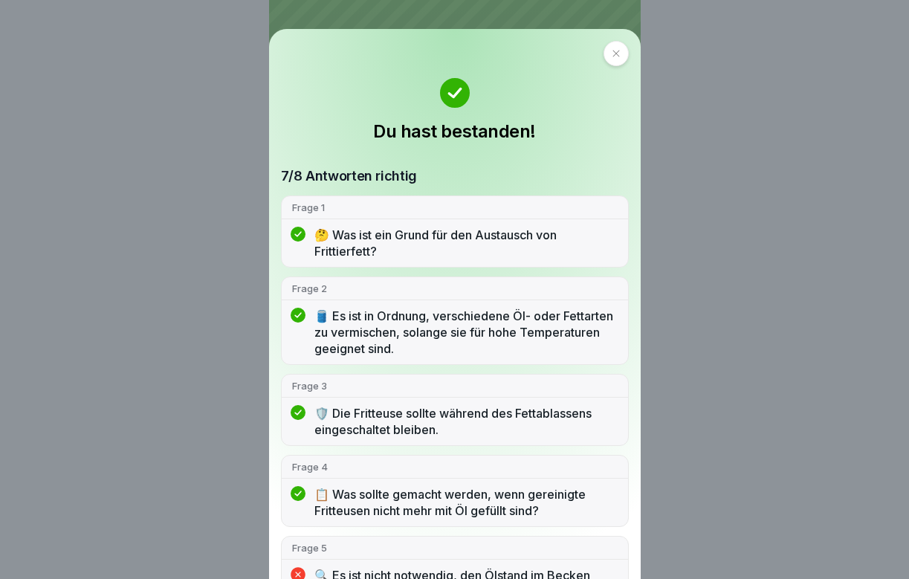
click at [612, 55] on icon at bounding box center [615, 54] width 7 height 7
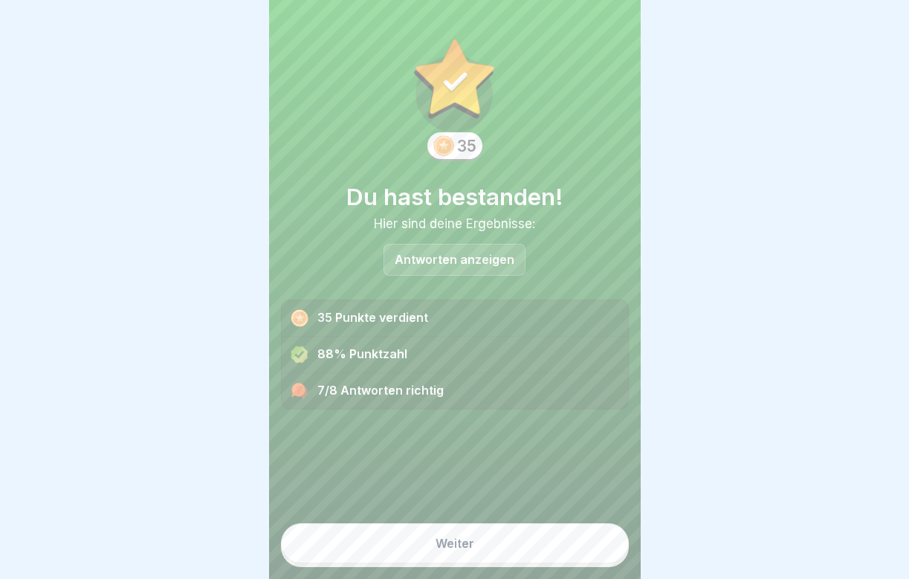
click at [433, 546] on button "Weiter" at bounding box center [455, 543] width 348 height 40
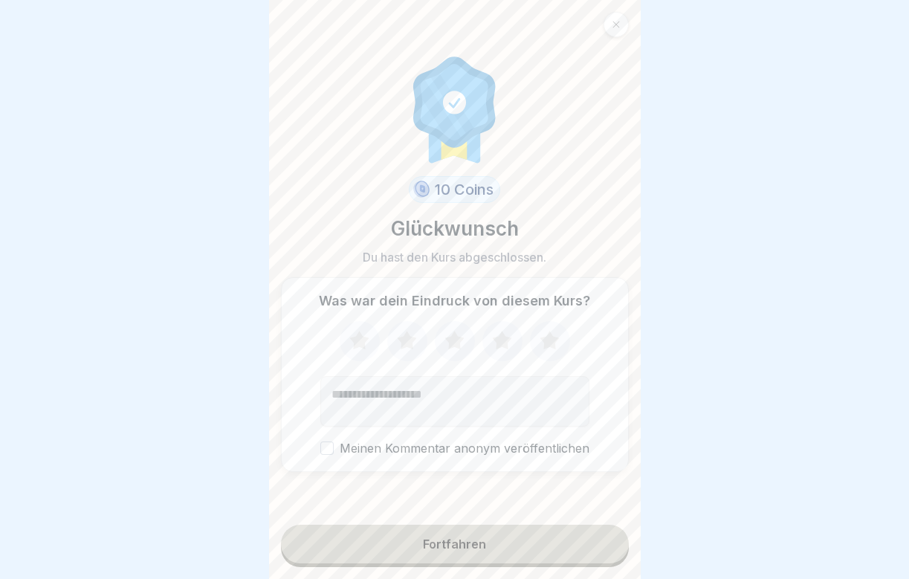
click at [505, 340] on icon at bounding box center [501, 340] width 19 height 19
click at [475, 550] on div "Fortfahren" at bounding box center [454, 543] width 63 height 13
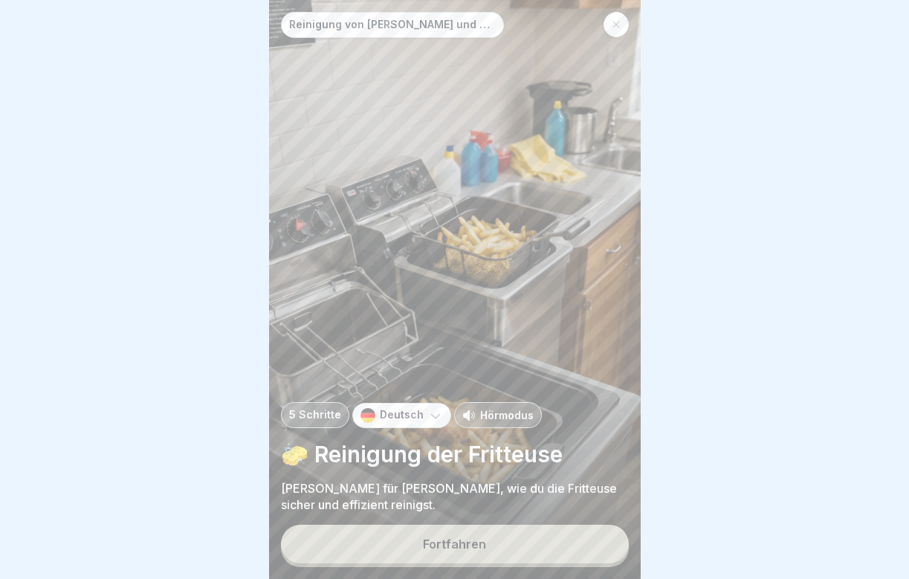
click at [421, 547] on button "Fortfahren" at bounding box center [455, 544] width 348 height 39
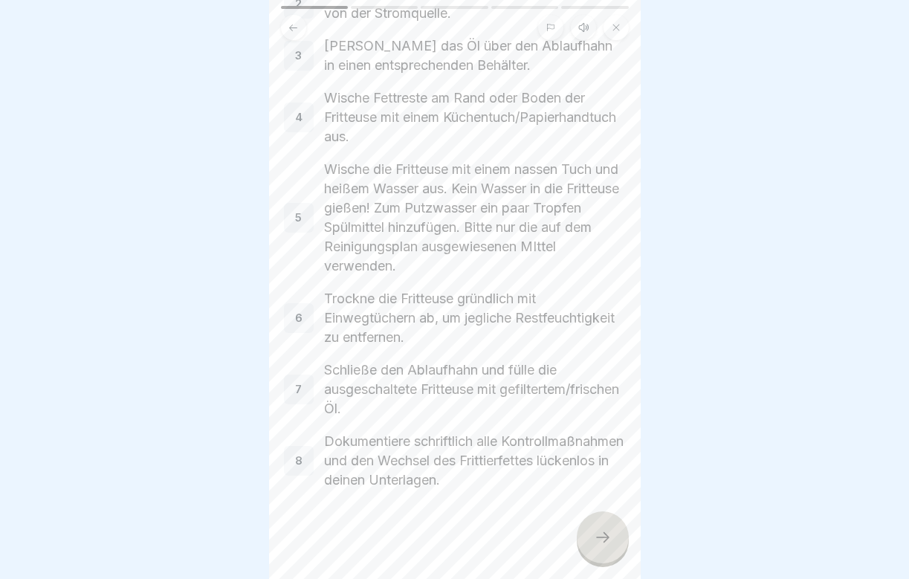
scroll to position [216, 0]
click at [592, 549] on div at bounding box center [603, 537] width 52 height 52
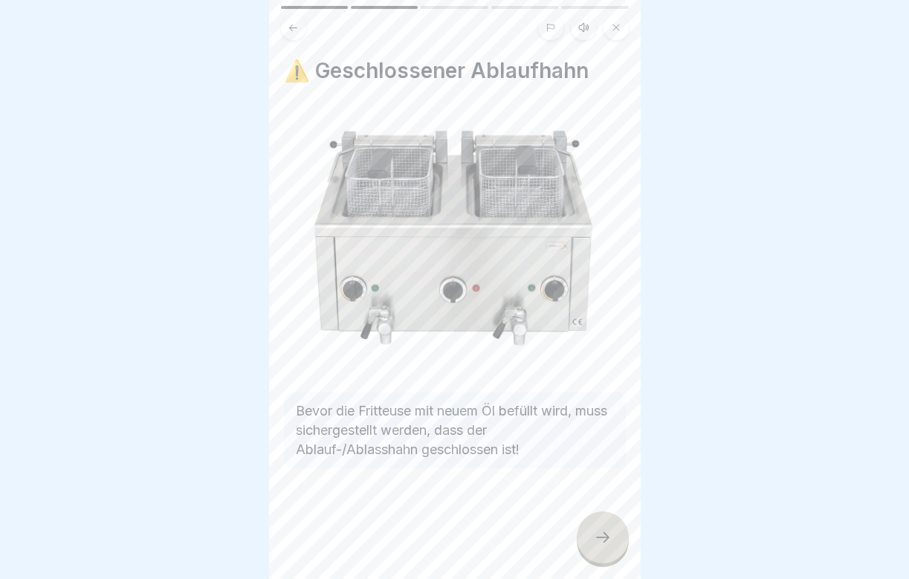
click at [592, 554] on div at bounding box center [603, 537] width 52 height 52
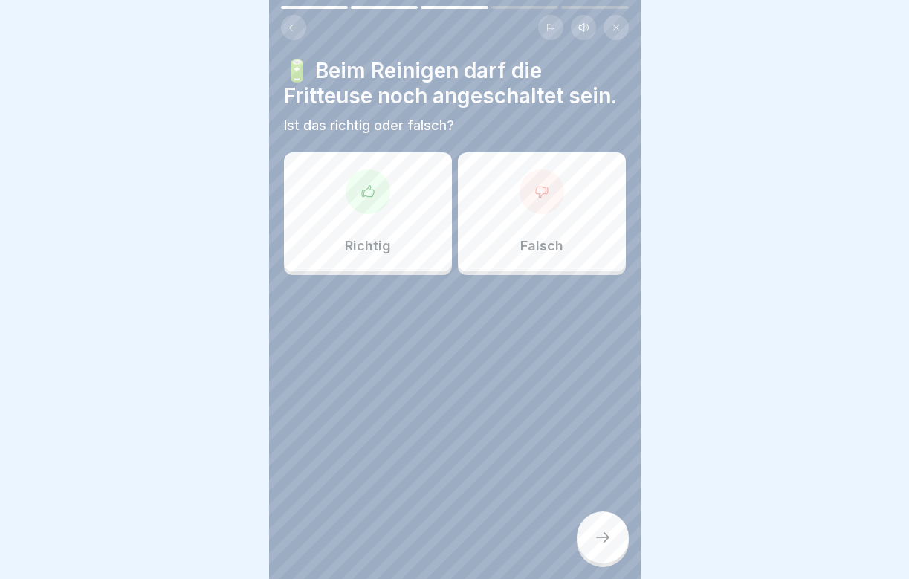
click at [502, 241] on div "Falsch" at bounding box center [542, 211] width 168 height 119
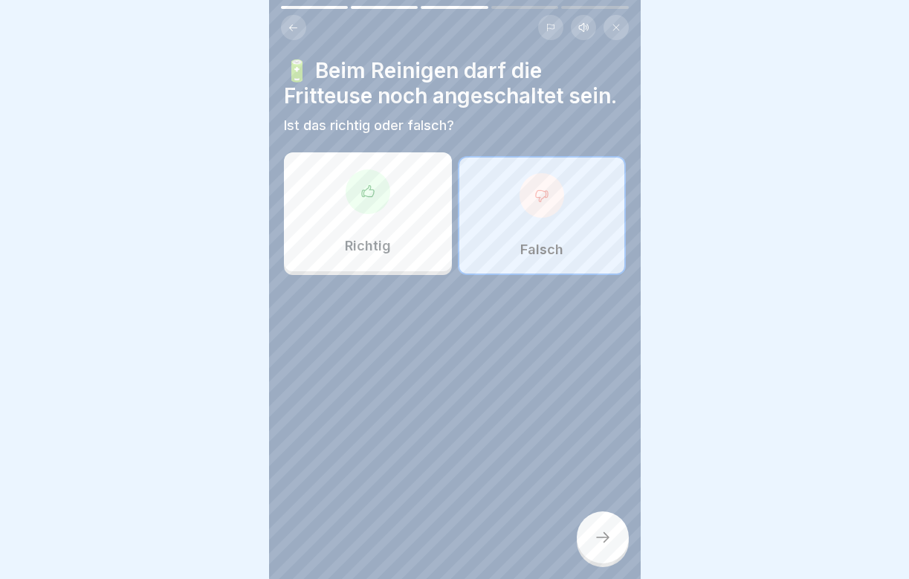
click at [595, 540] on icon at bounding box center [603, 537] width 18 height 18
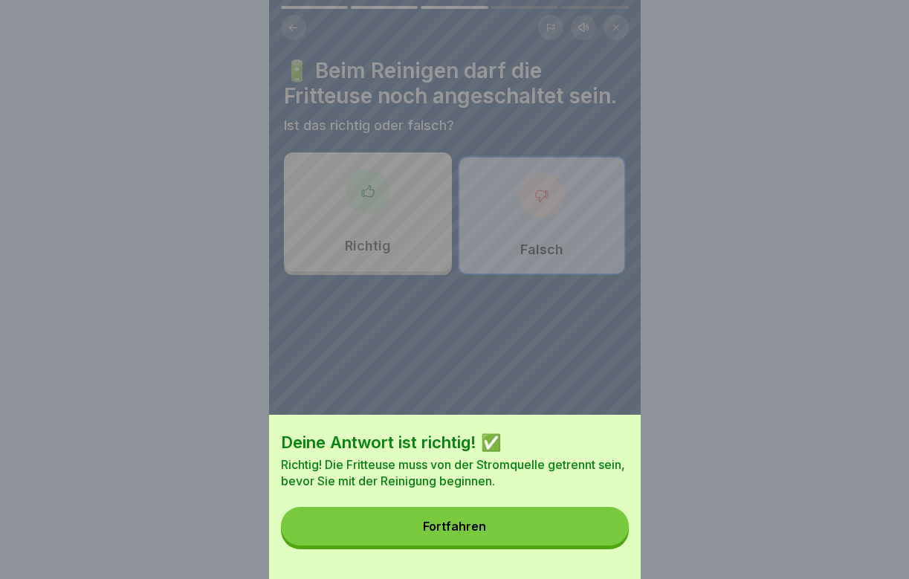
click at [534, 535] on button "Fortfahren" at bounding box center [455, 526] width 348 height 39
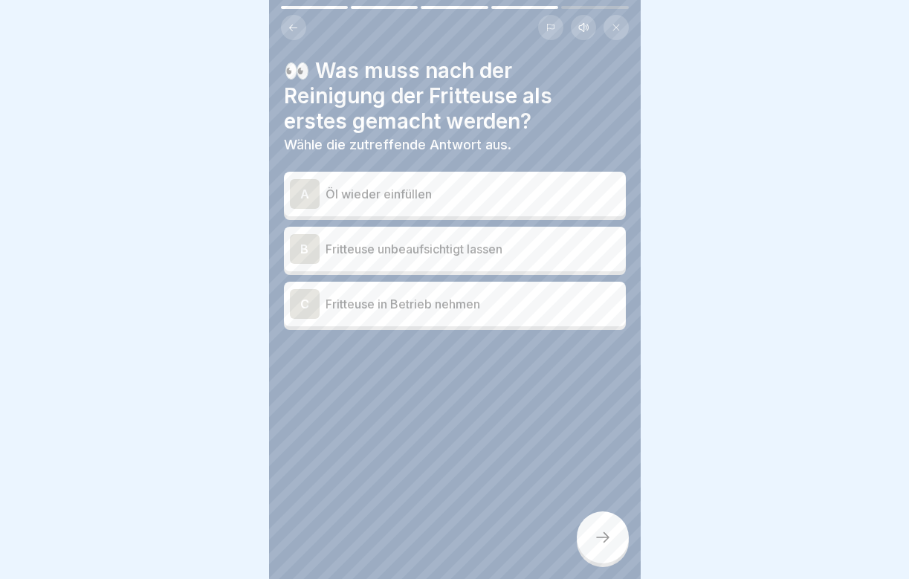
click at [359, 191] on p "Öl wieder einfüllen" at bounding box center [473, 194] width 294 height 18
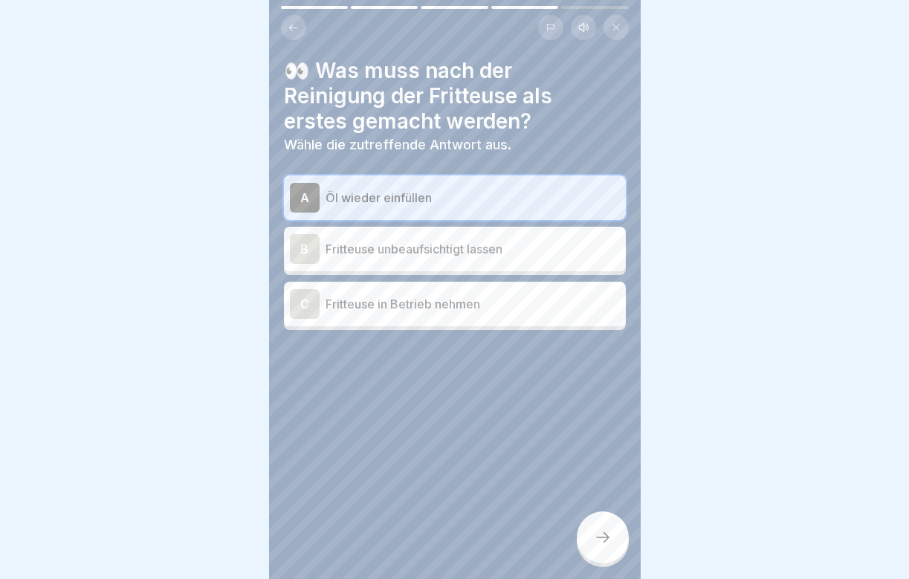
click at [609, 537] on icon at bounding box center [603, 537] width 18 height 18
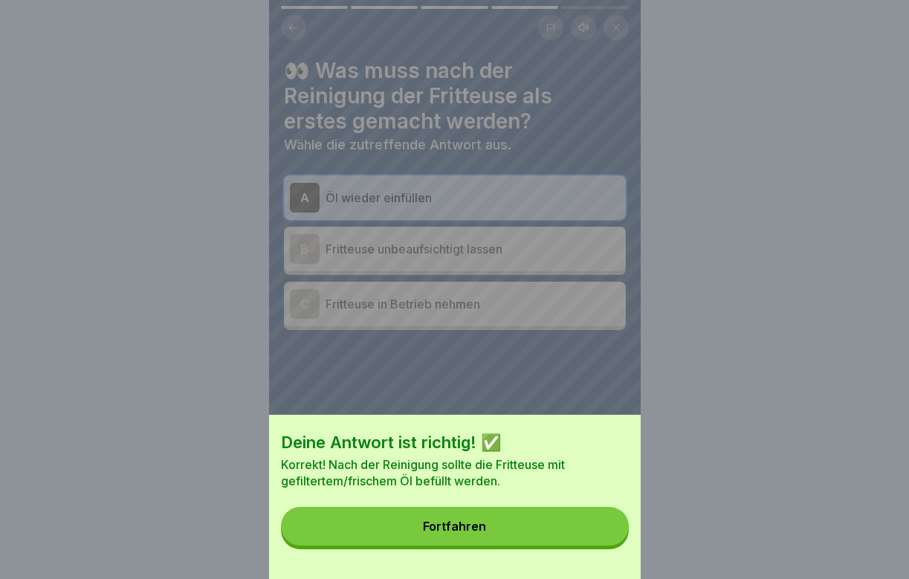
click at [567, 533] on button "Fortfahren" at bounding box center [455, 526] width 348 height 39
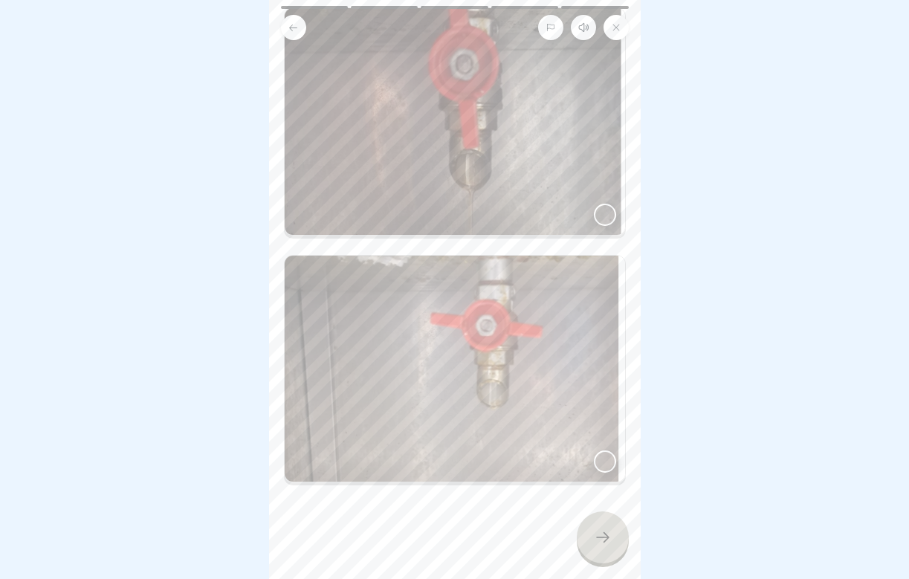
scroll to position [125, 0]
click at [608, 470] on div at bounding box center [605, 461] width 22 height 22
click at [605, 542] on icon at bounding box center [603, 537] width 18 height 18
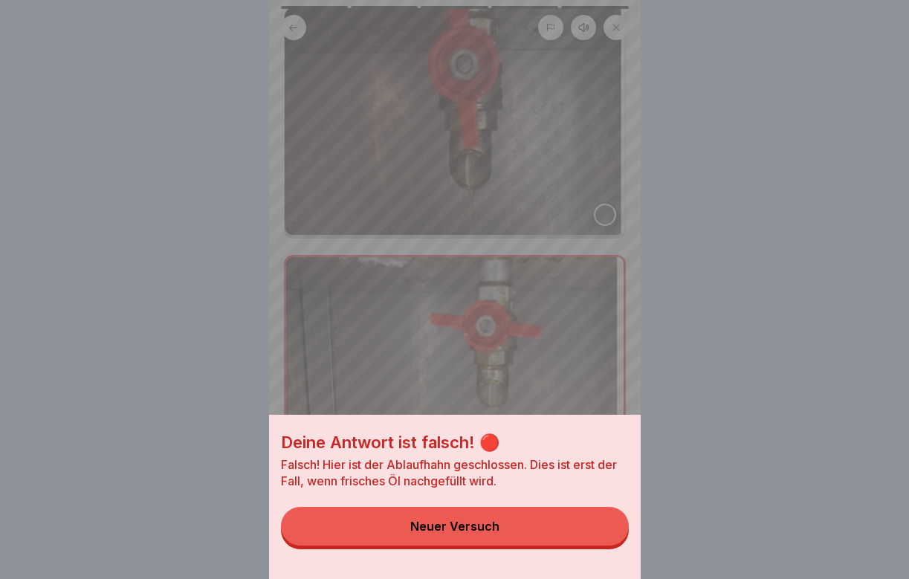
click at [567, 525] on button "Neuer Versuch" at bounding box center [455, 526] width 348 height 39
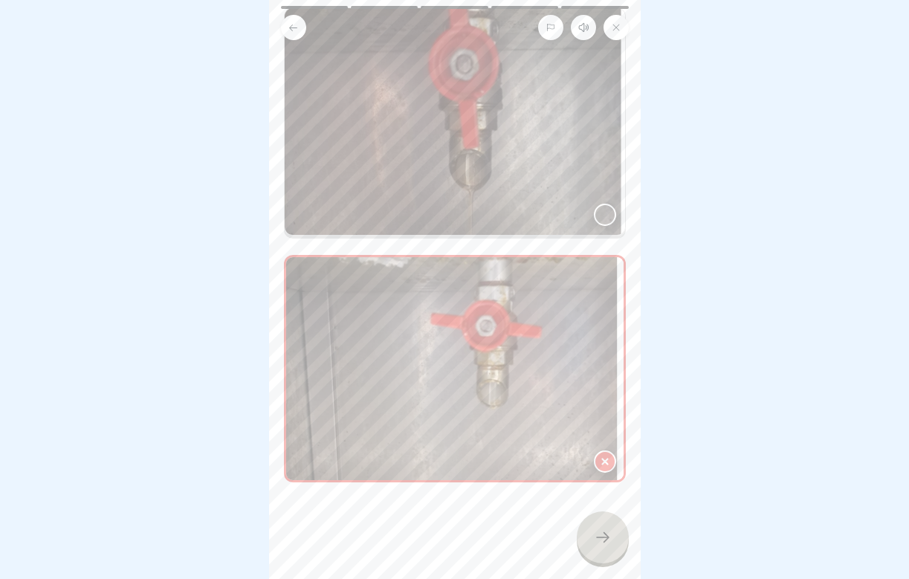
click at [609, 209] on div at bounding box center [605, 215] width 22 height 22
click at [596, 548] on div at bounding box center [603, 537] width 52 height 52
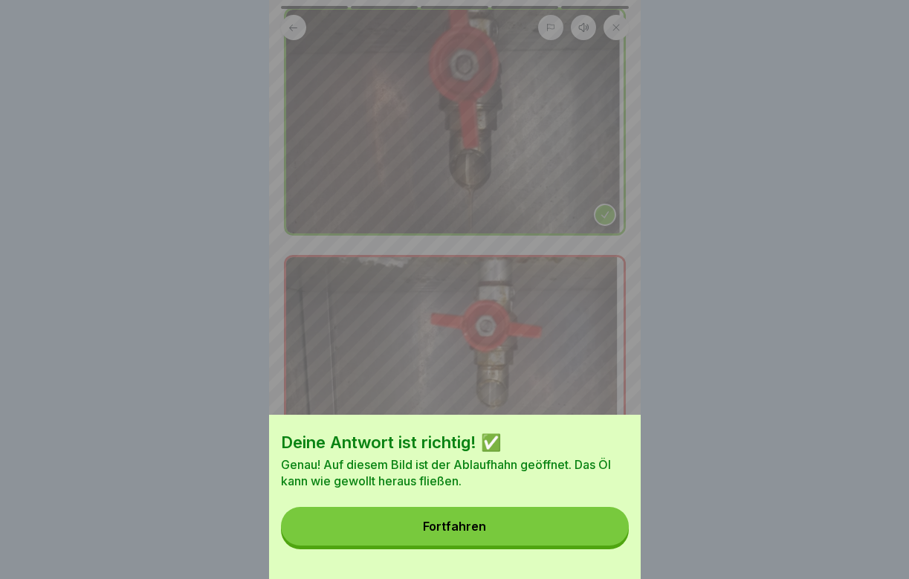
click at [575, 528] on button "Fortfahren" at bounding box center [455, 526] width 348 height 39
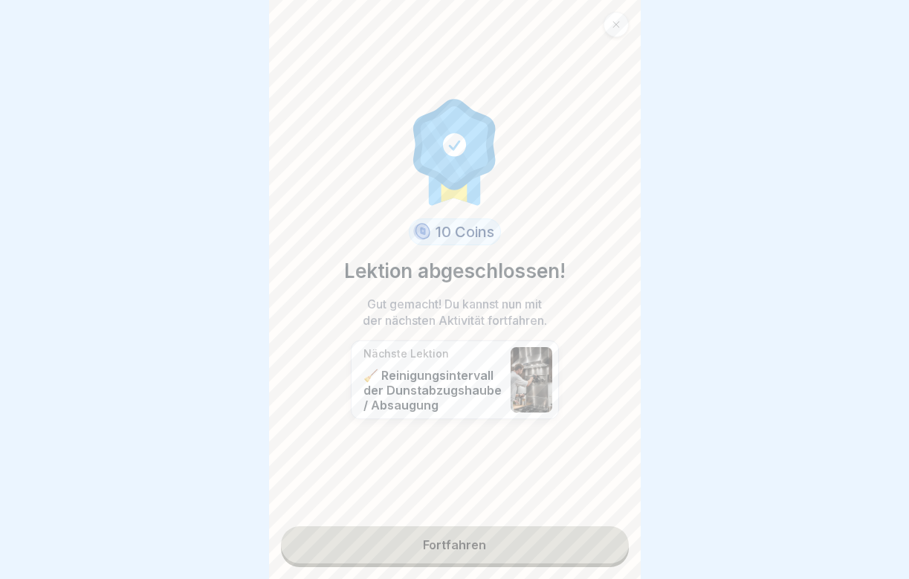
click at [472, 539] on link "Fortfahren" at bounding box center [455, 544] width 348 height 37
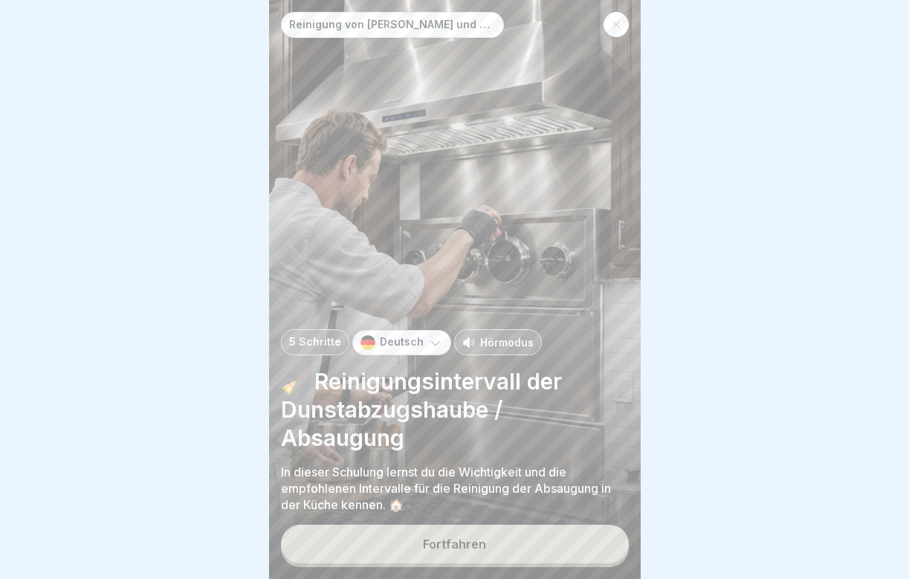
click at [473, 537] on button "Fortfahren" at bounding box center [455, 544] width 348 height 39
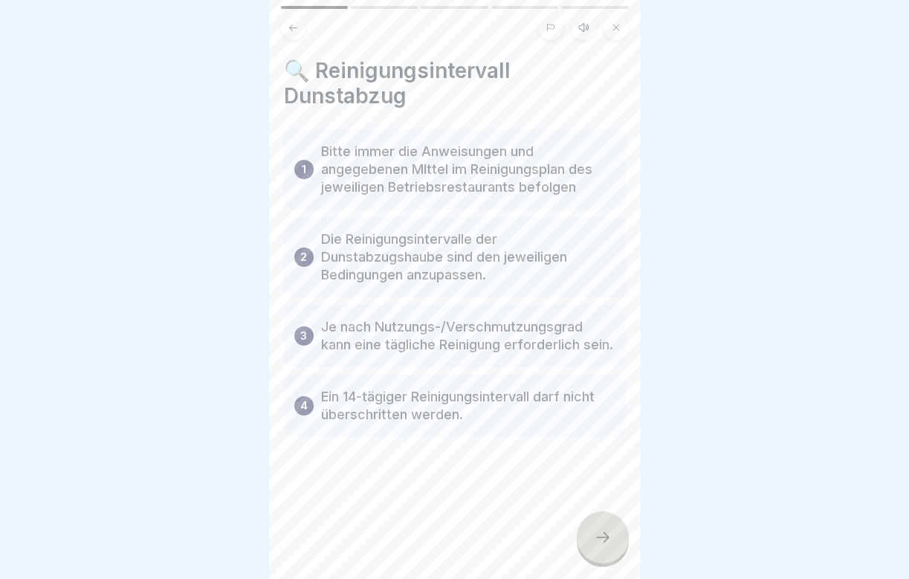
click at [601, 542] on icon at bounding box center [603, 537] width 18 height 18
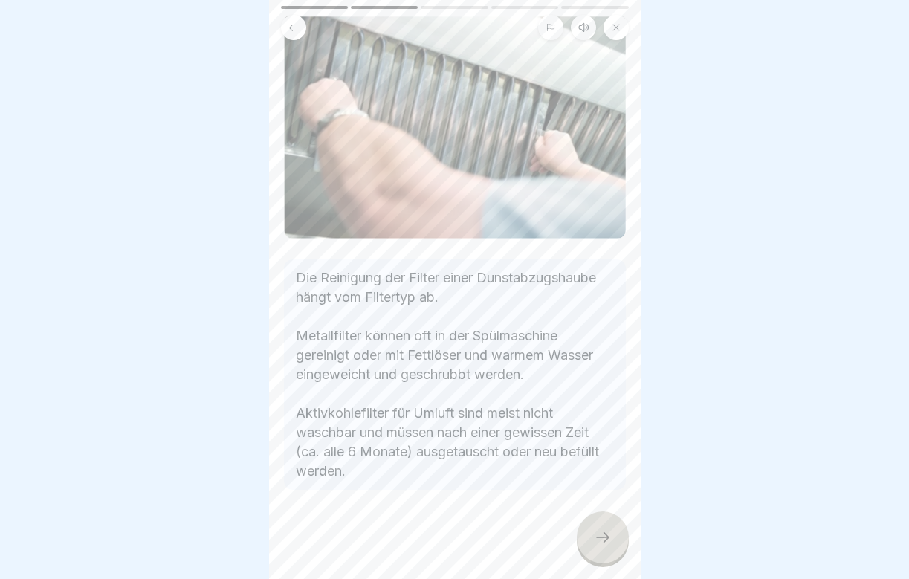
scroll to position [135, 0]
click at [613, 549] on div at bounding box center [603, 537] width 52 height 52
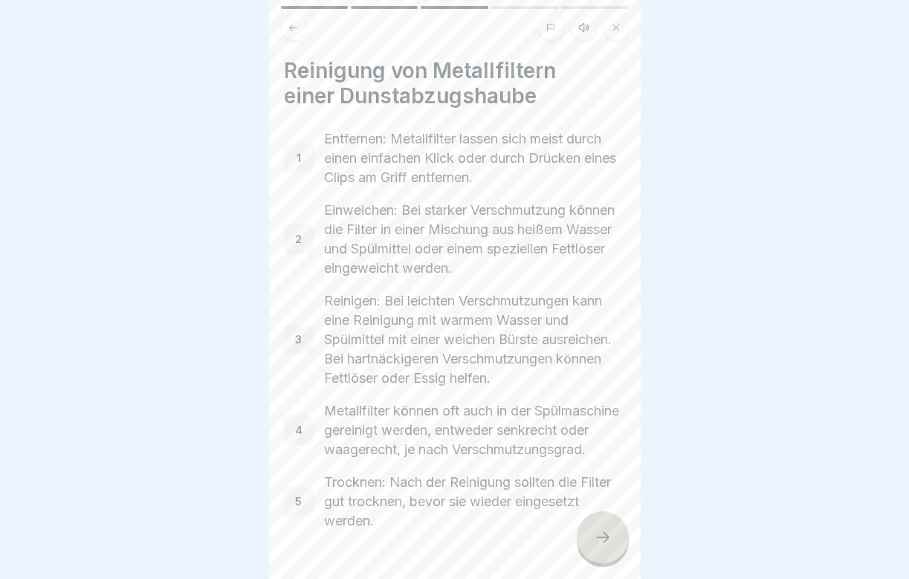
click at [605, 538] on icon at bounding box center [603, 537] width 18 height 18
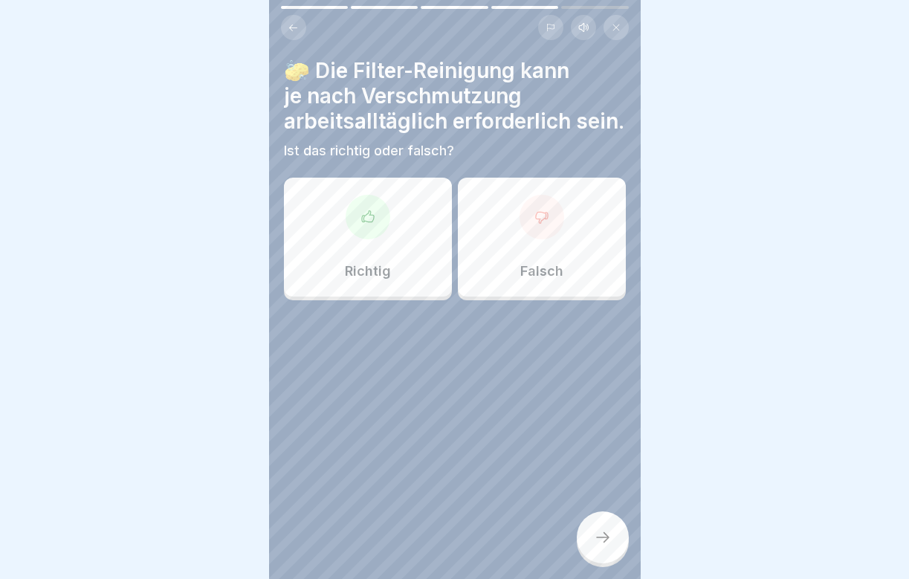
click at [375, 227] on div at bounding box center [368, 217] width 45 height 45
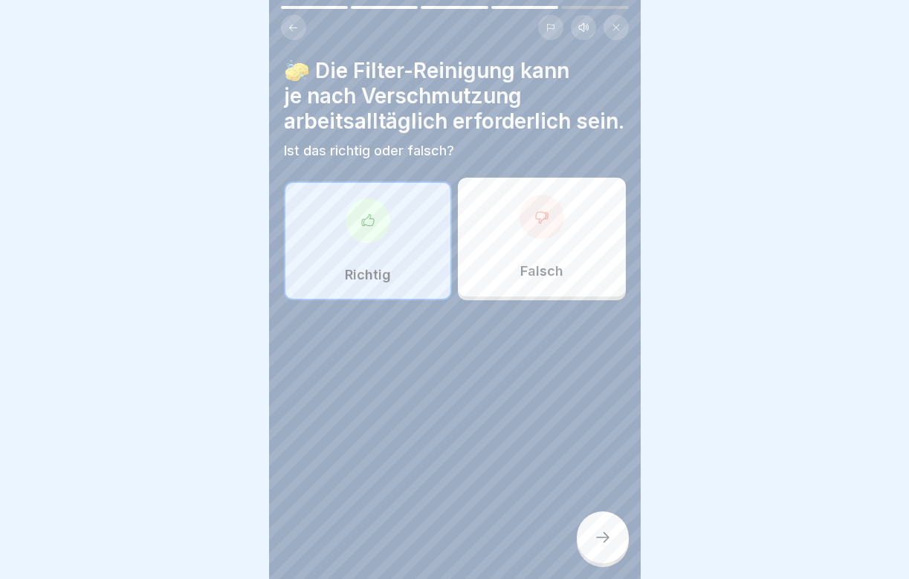
click at [617, 531] on div at bounding box center [603, 537] width 52 height 52
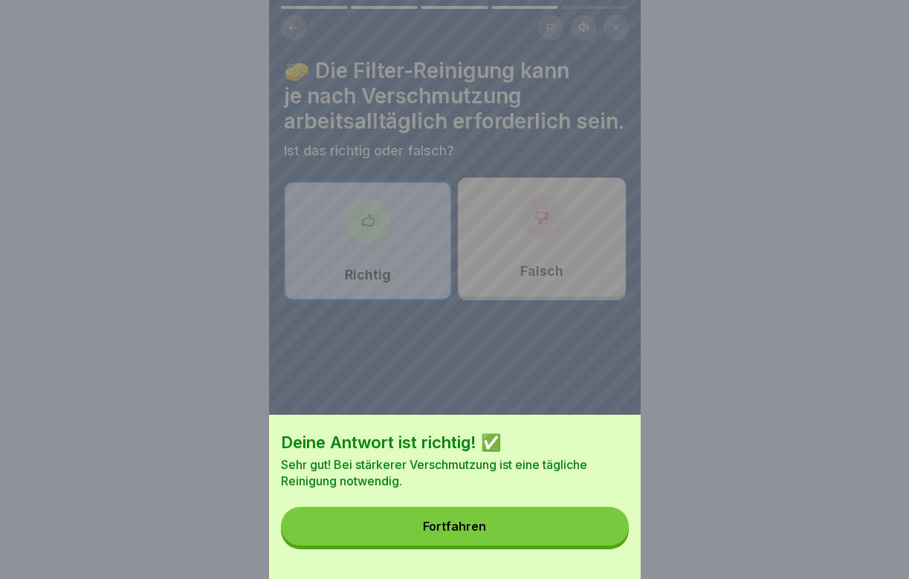
click at [543, 534] on button "Fortfahren" at bounding box center [455, 526] width 348 height 39
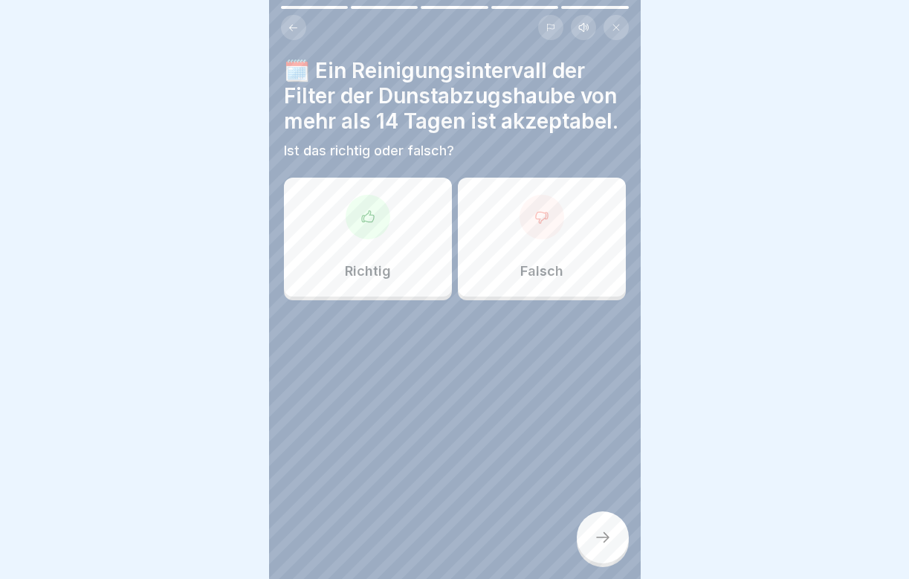
click at [545, 235] on div at bounding box center [542, 217] width 45 height 45
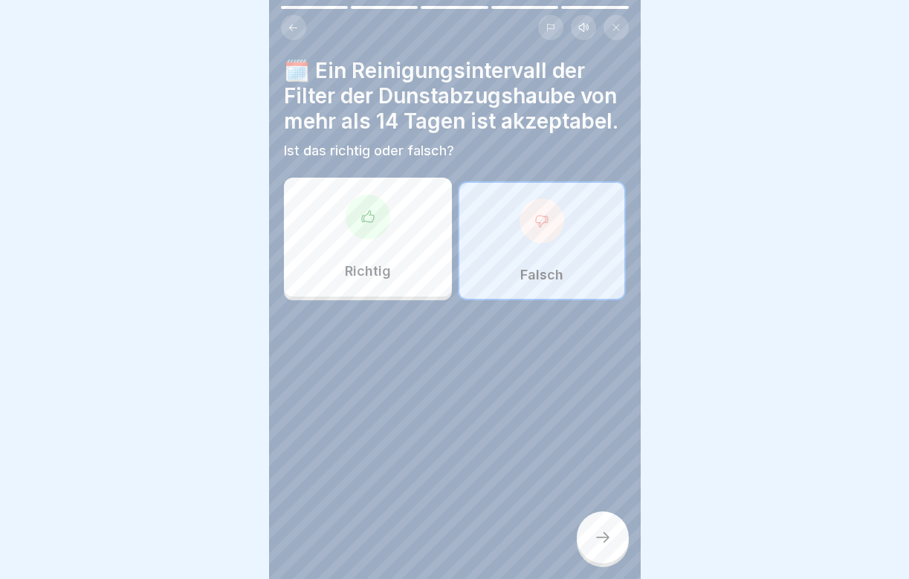
click at [605, 525] on div at bounding box center [603, 537] width 52 height 52
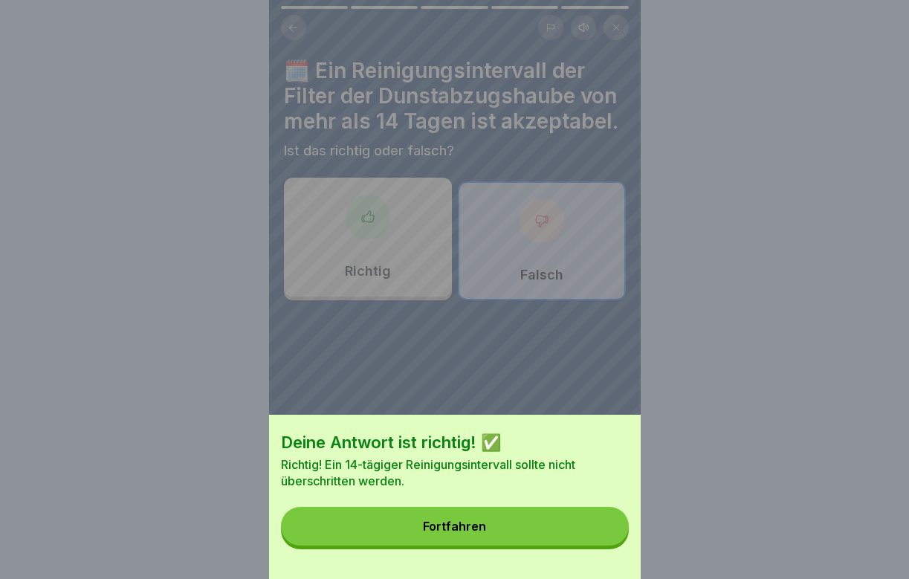
click at [566, 531] on button "Fortfahren" at bounding box center [455, 526] width 348 height 39
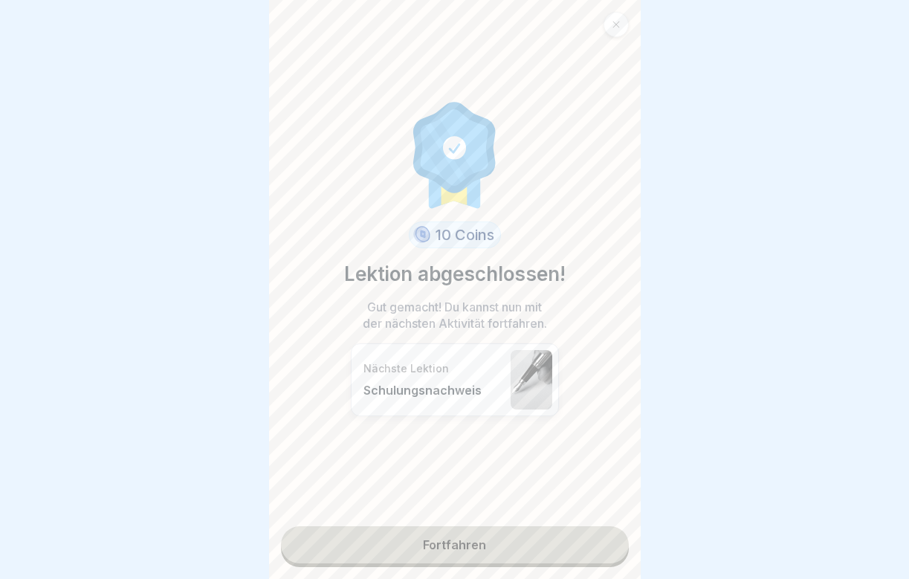
click at [522, 536] on link "Fortfahren" at bounding box center [455, 544] width 348 height 37
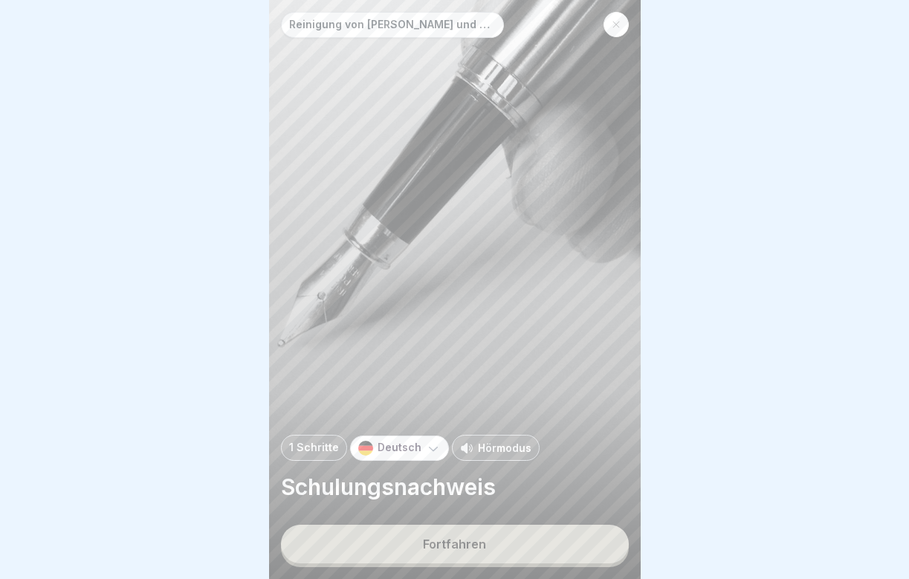
click at [425, 546] on div "Fortfahren" at bounding box center [454, 543] width 63 height 13
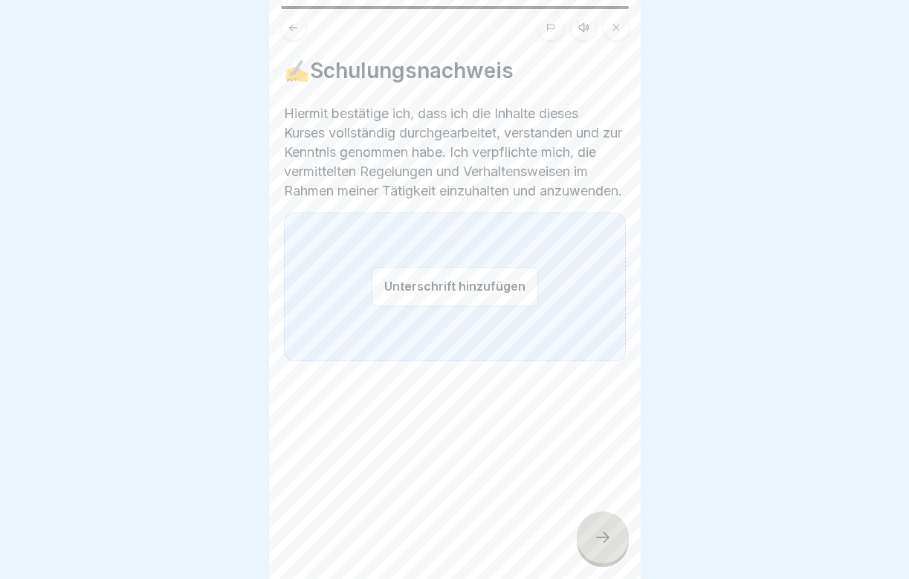
click at [384, 288] on button "Unterschrift hinzufügen" at bounding box center [455, 286] width 166 height 39
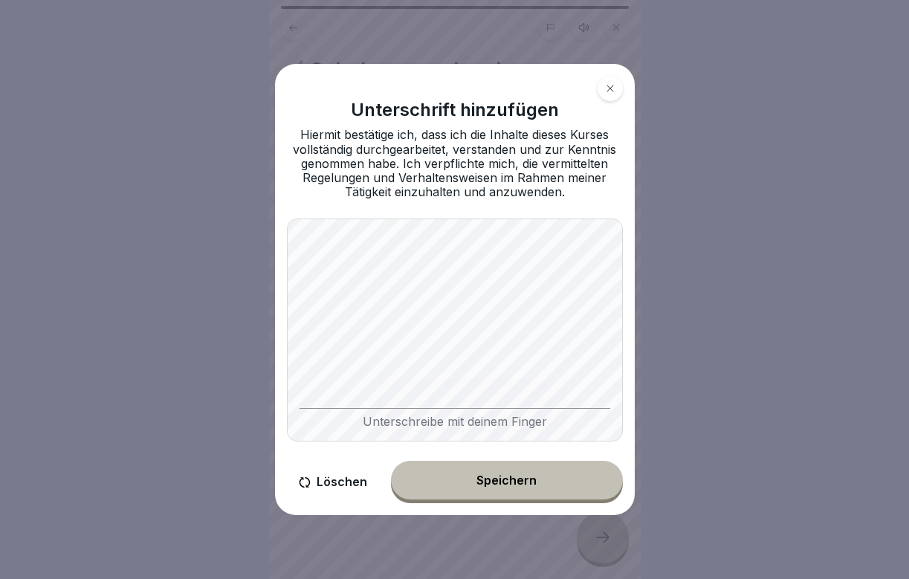
click at [520, 482] on div "Speichern" at bounding box center [506, 479] width 60 height 13
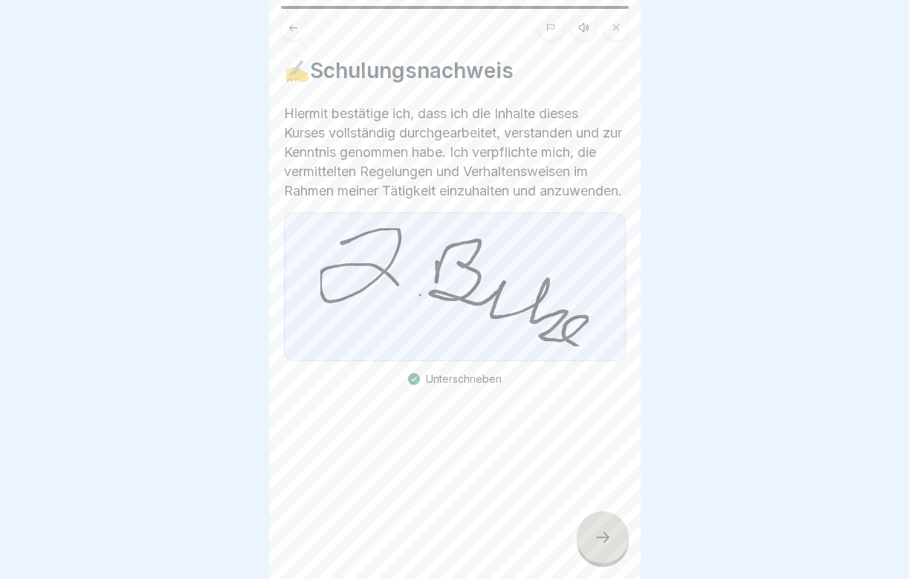
click at [597, 540] on icon at bounding box center [603, 537] width 18 height 18
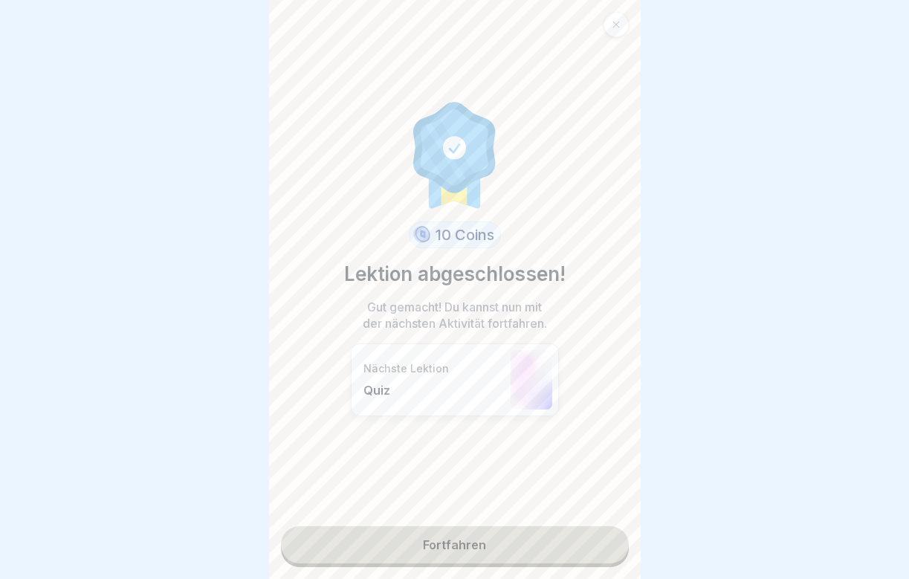
click at [583, 545] on link "Fortfahren" at bounding box center [455, 544] width 348 height 37
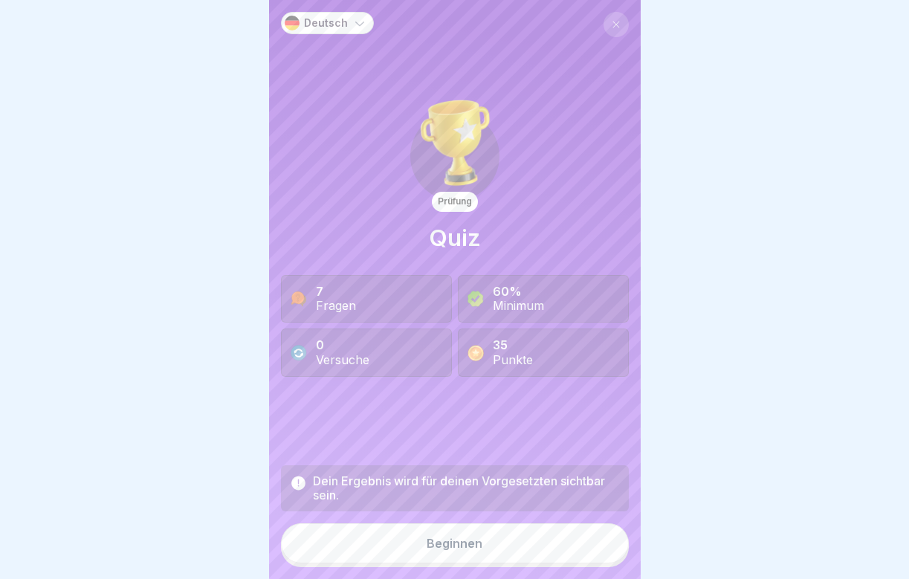
click at [549, 549] on button "Beginnen" at bounding box center [455, 543] width 348 height 40
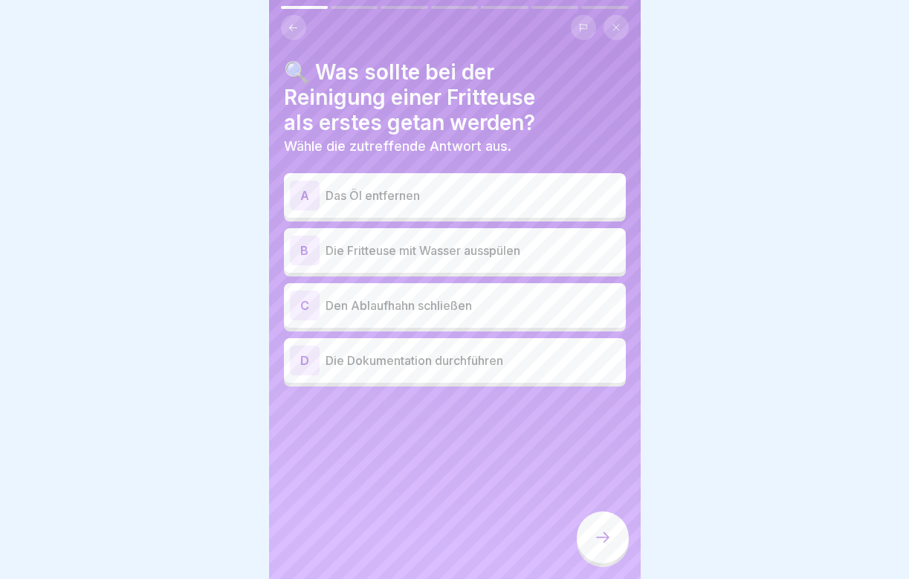
click at [440, 198] on p "Das Öl entfernen" at bounding box center [473, 196] width 294 height 18
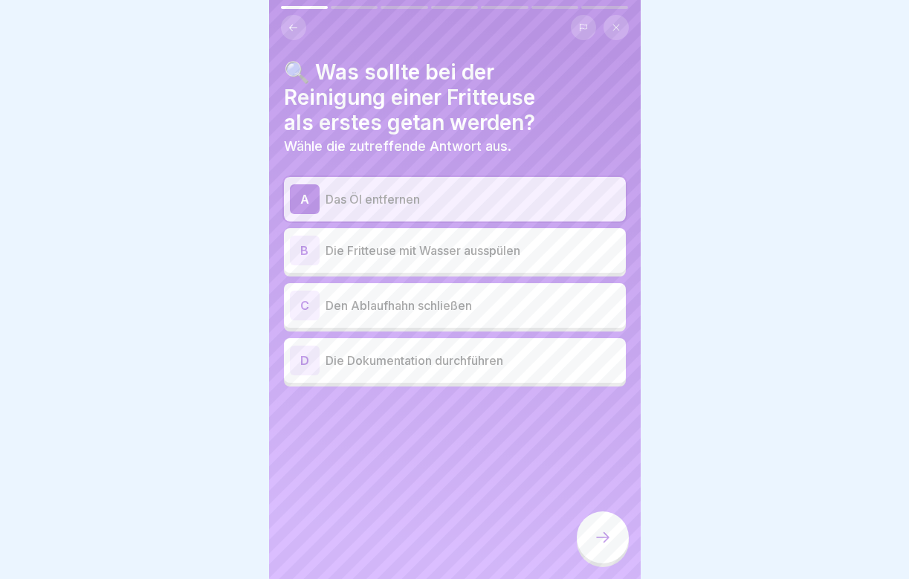
click at [496, 264] on div "B Die Fritteuse mit Wasser ausspülen" at bounding box center [455, 251] width 330 height 30
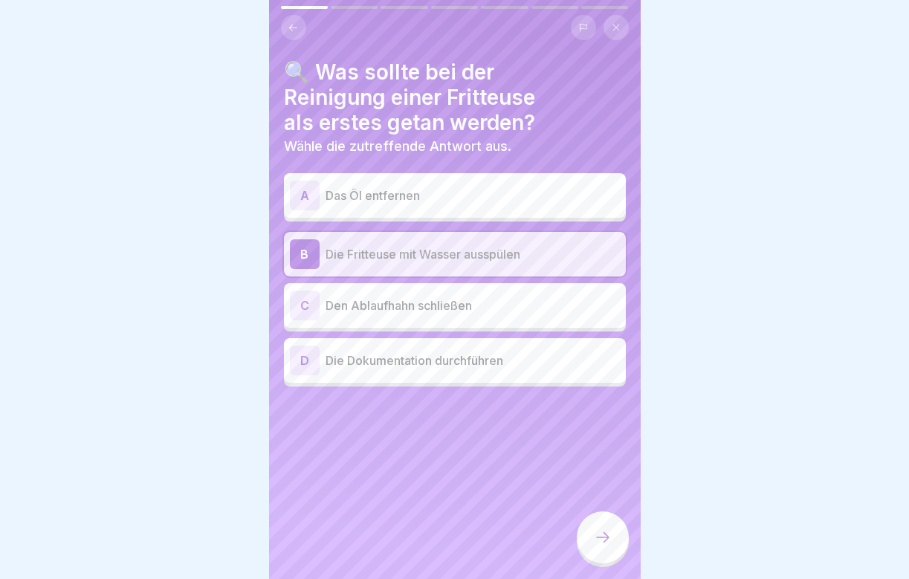
click at [618, 540] on div at bounding box center [603, 537] width 52 height 52
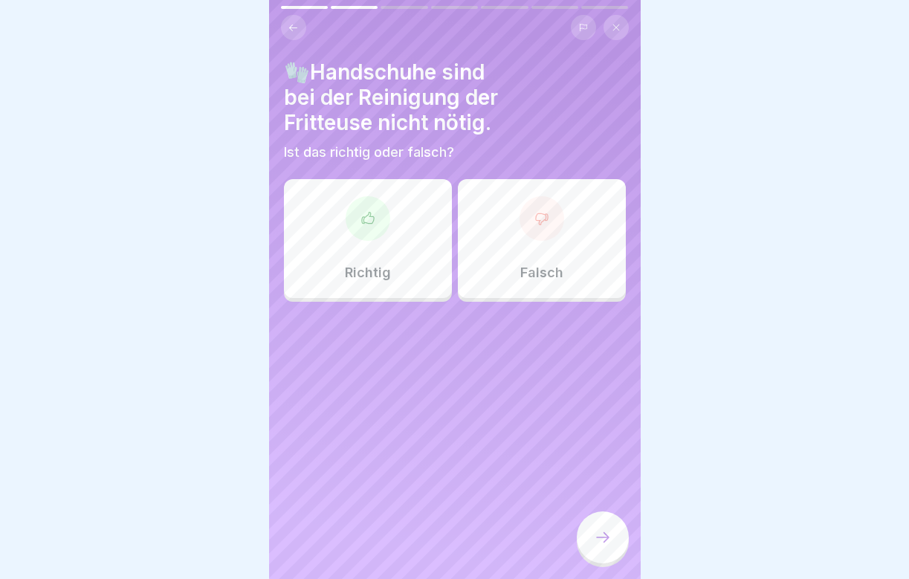
click at [511, 266] on div "Falsch" at bounding box center [542, 238] width 168 height 119
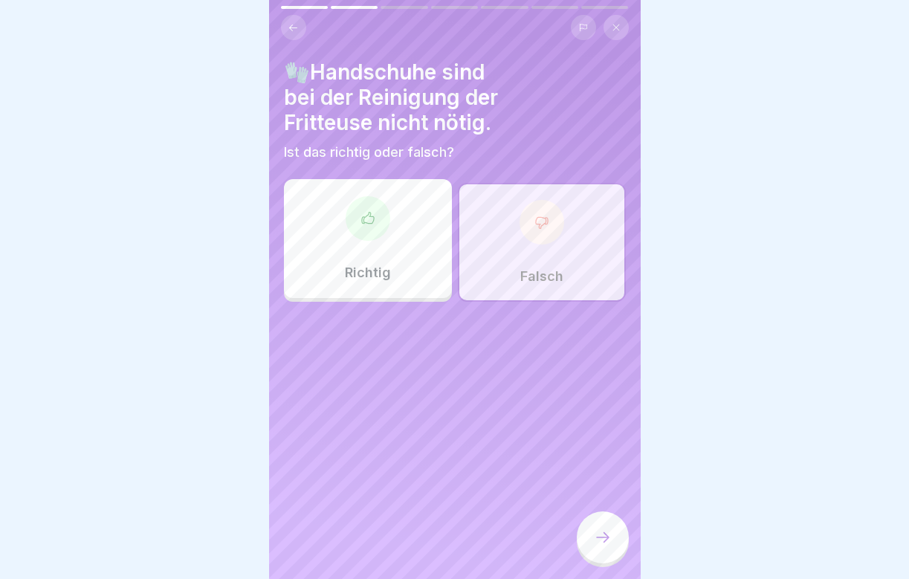
click at [612, 540] on div at bounding box center [603, 537] width 52 height 52
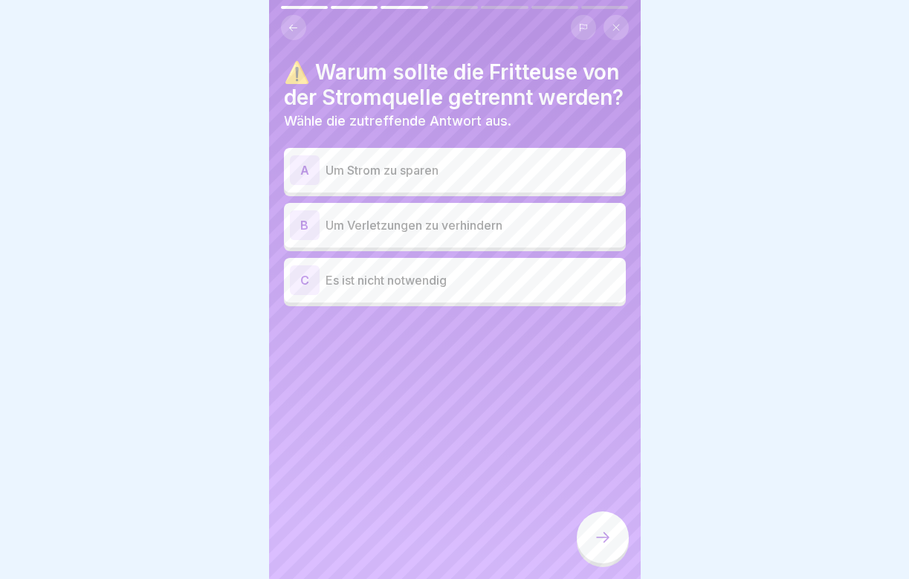
click at [463, 247] on div "B Um Verletzungen zu verhindern" at bounding box center [455, 225] width 342 height 45
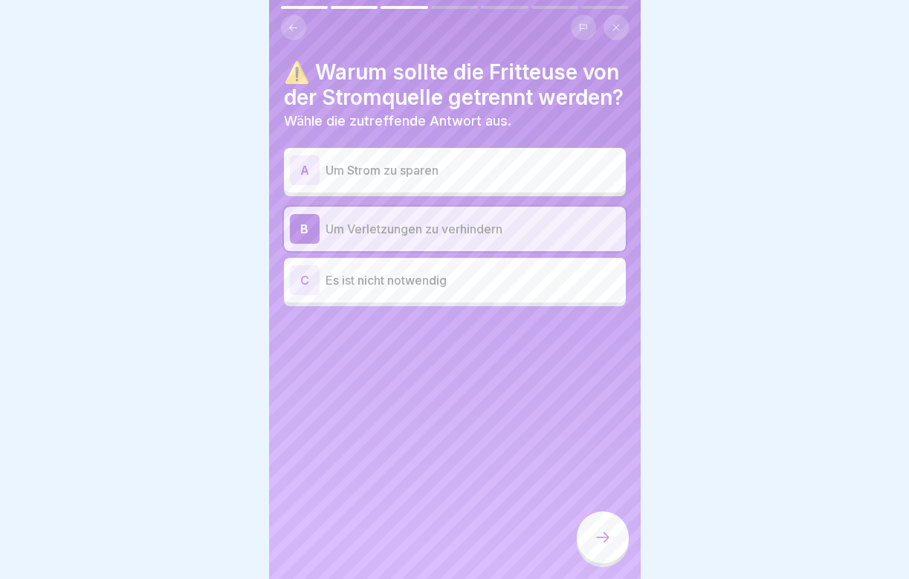
click at [615, 549] on div at bounding box center [603, 537] width 52 height 52
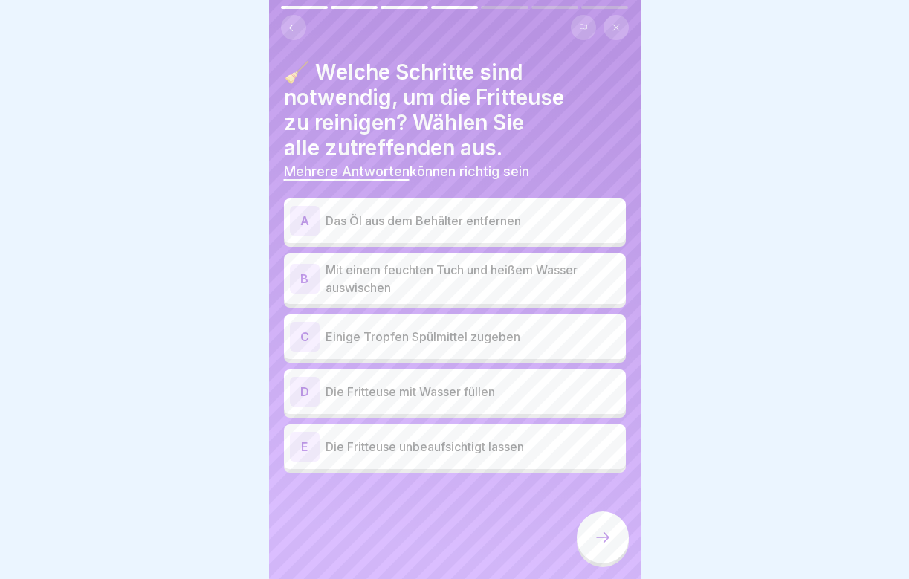
click at [411, 222] on p "Das Öl aus dem Behälter entfernen" at bounding box center [473, 221] width 294 height 18
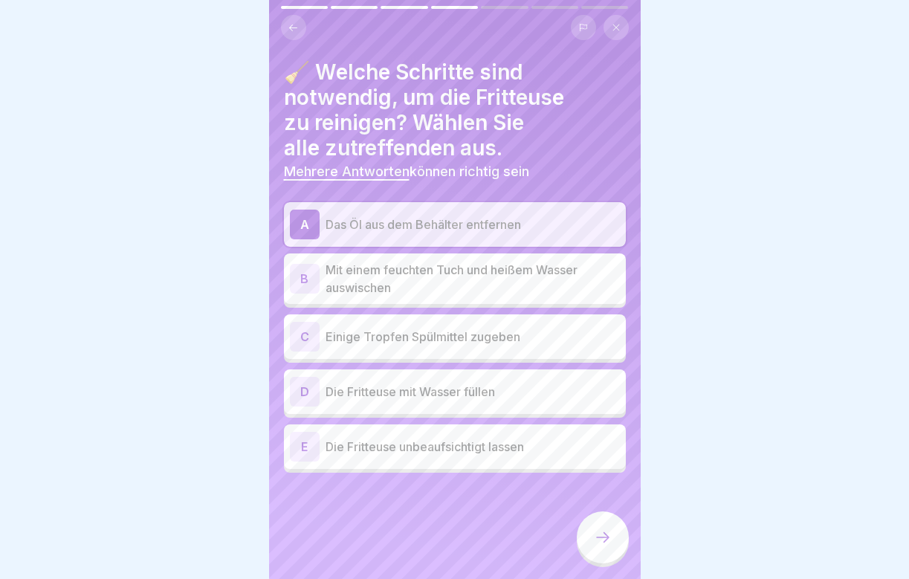
click at [398, 277] on p "Mit einem feuchten Tuch und heißem Wasser auswischen" at bounding box center [473, 279] width 294 height 36
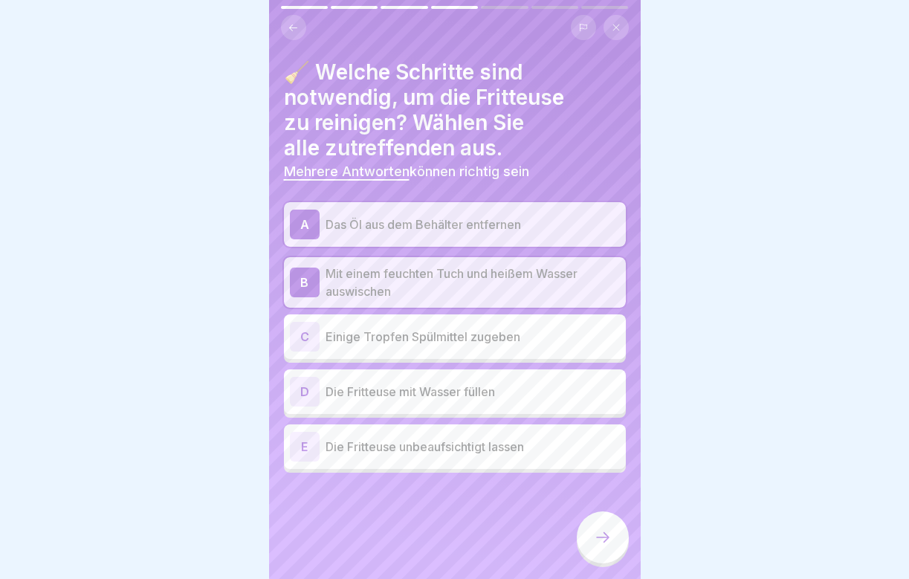
click at [391, 347] on div "C Einige Tropfen Spülmittel zugeben" at bounding box center [455, 337] width 330 height 30
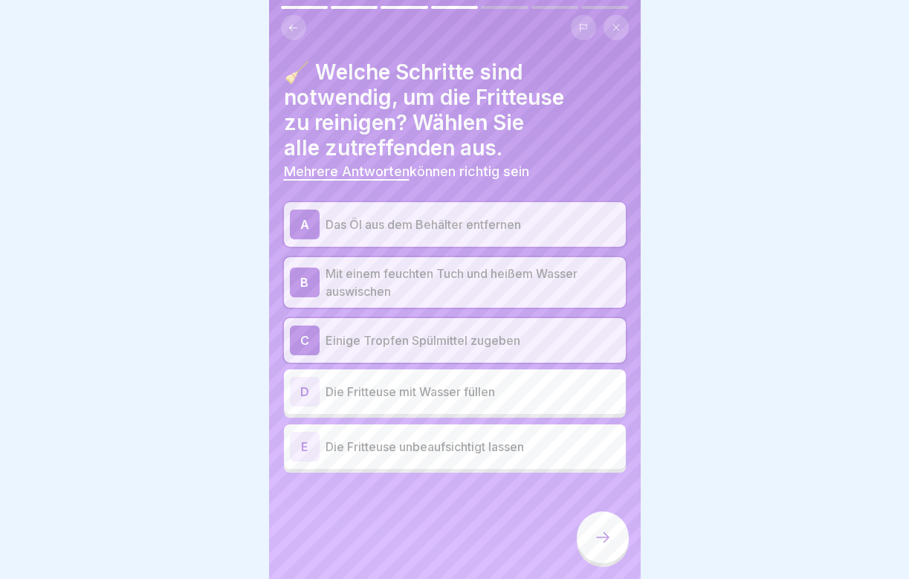
click at [595, 535] on icon at bounding box center [603, 537] width 18 height 18
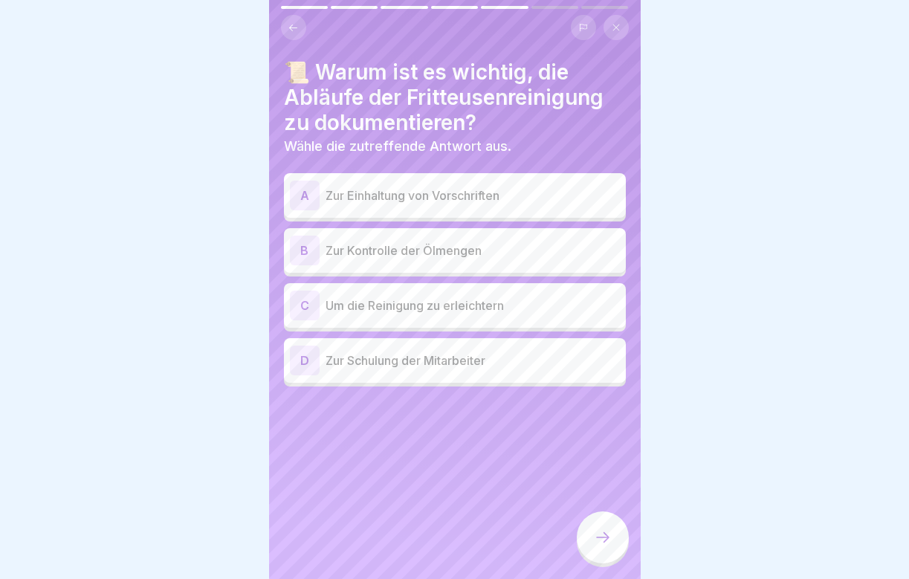
click at [462, 197] on p "Zur Einhaltung von Vorschriften" at bounding box center [473, 196] width 294 height 18
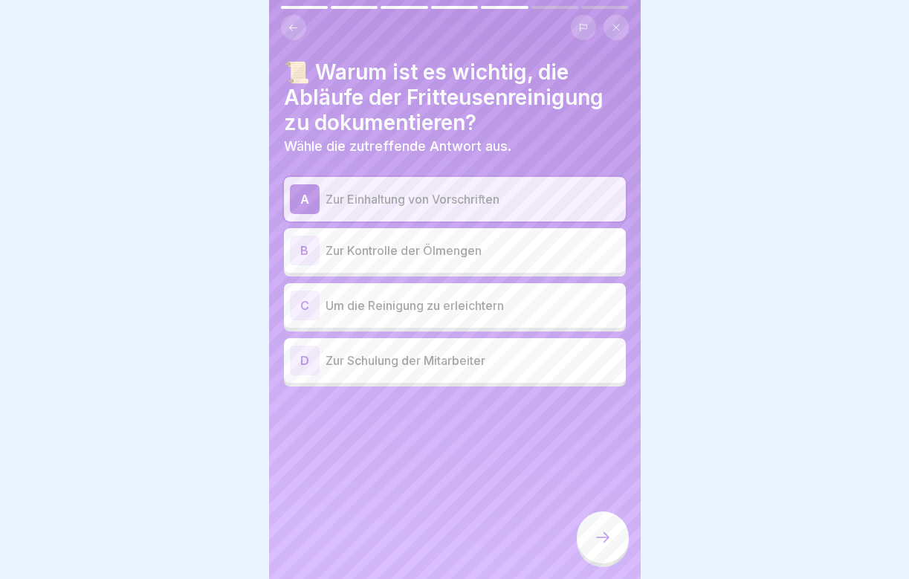
click at [596, 544] on icon at bounding box center [603, 537] width 18 height 18
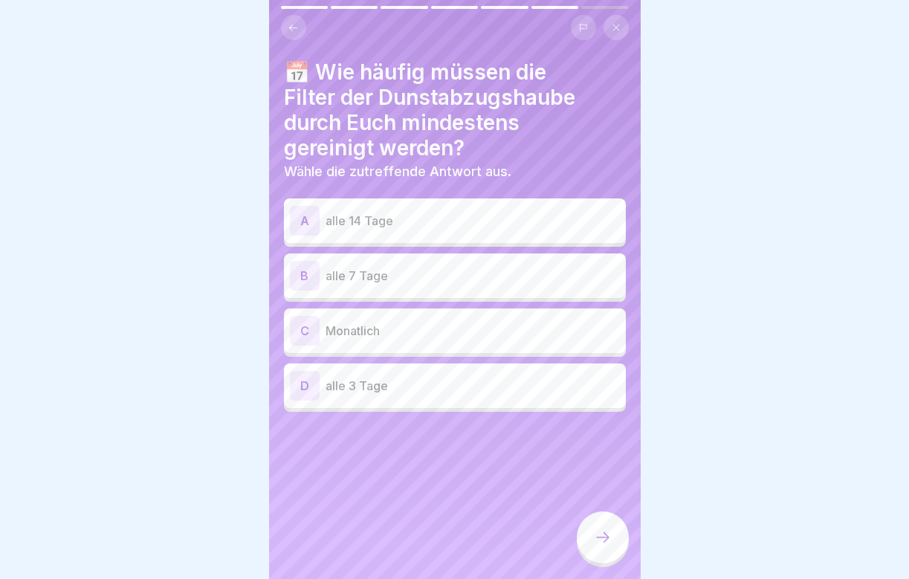
click at [463, 226] on p "alle 14 Tage" at bounding box center [473, 221] width 294 height 18
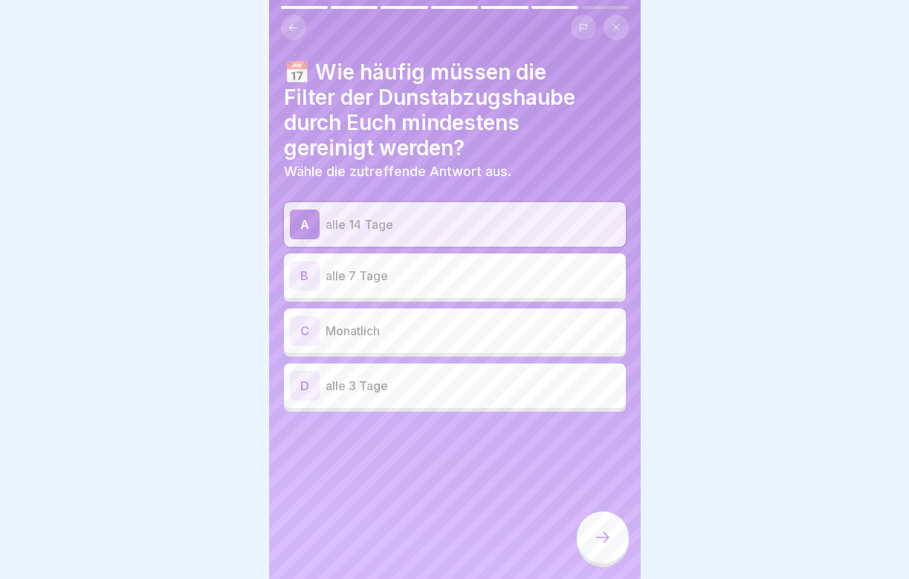
click at [611, 545] on icon at bounding box center [603, 537] width 18 height 18
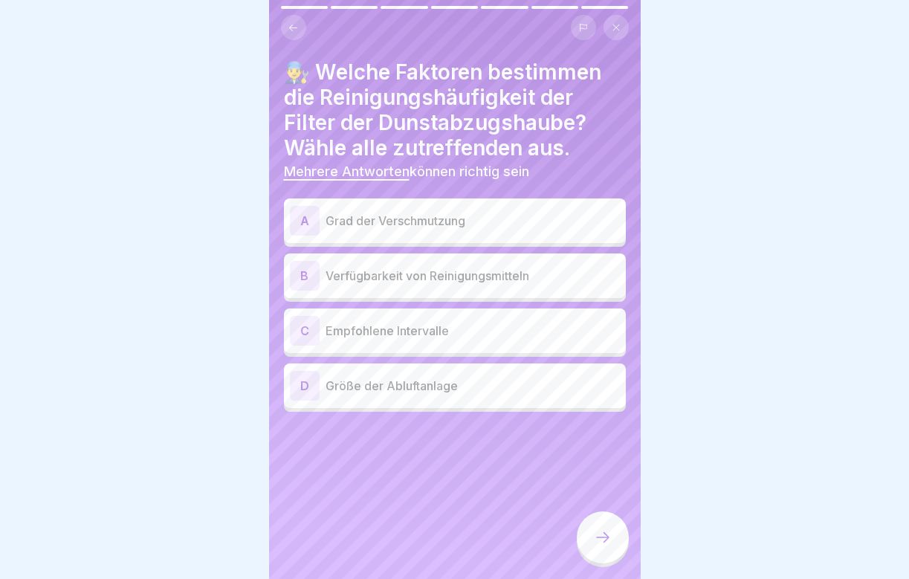
click at [479, 213] on p "Grad der Verschmutzung" at bounding box center [473, 221] width 294 height 18
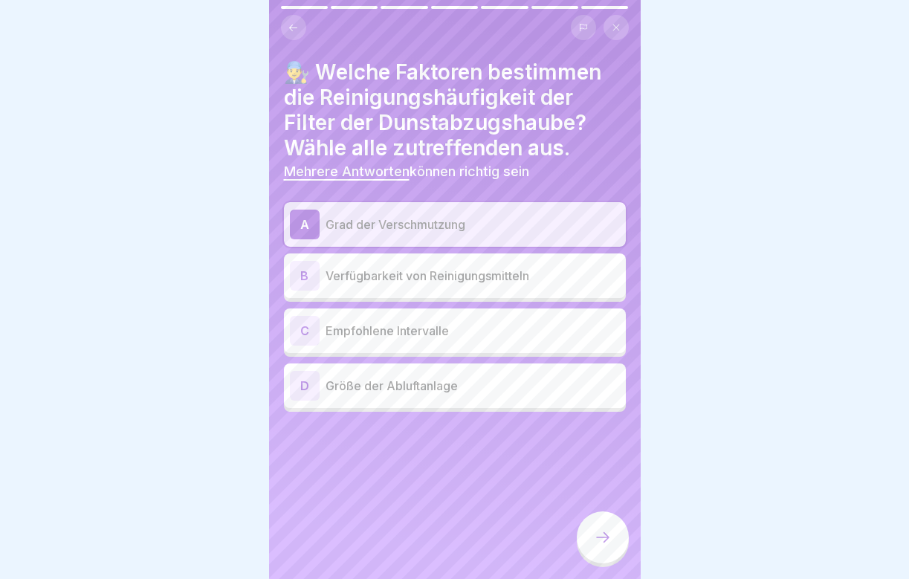
click at [605, 551] on div at bounding box center [603, 537] width 52 height 52
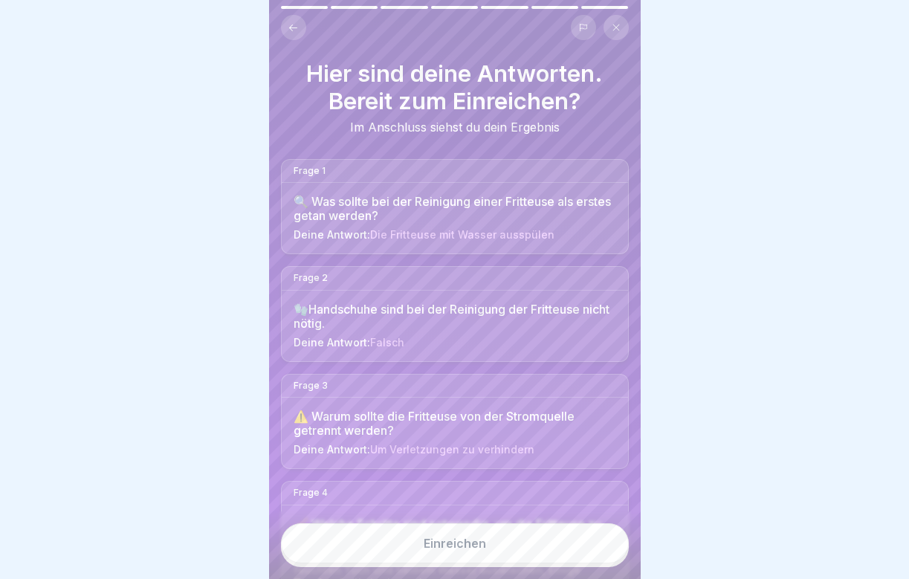
click at [583, 549] on button "Einreichen" at bounding box center [455, 543] width 348 height 40
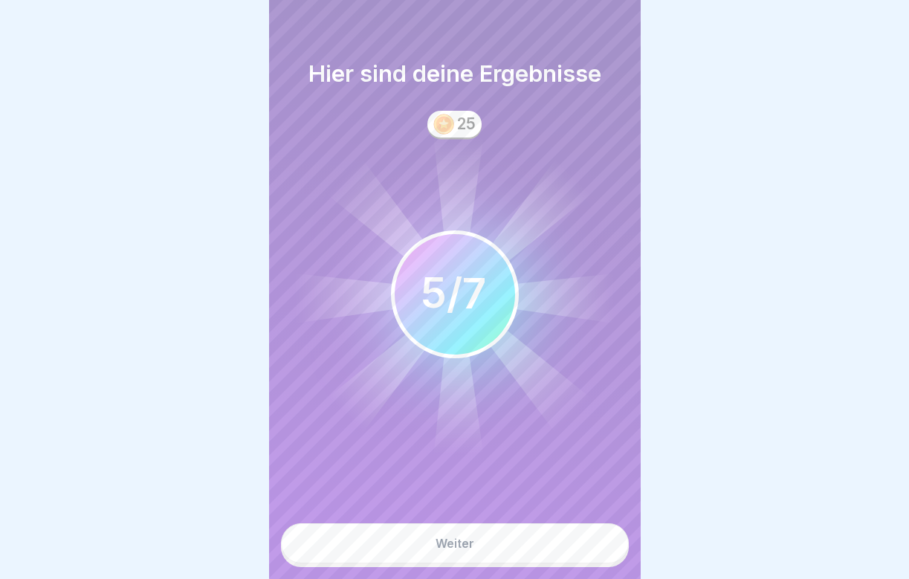
click at [583, 549] on button "Weiter" at bounding box center [455, 543] width 348 height 40
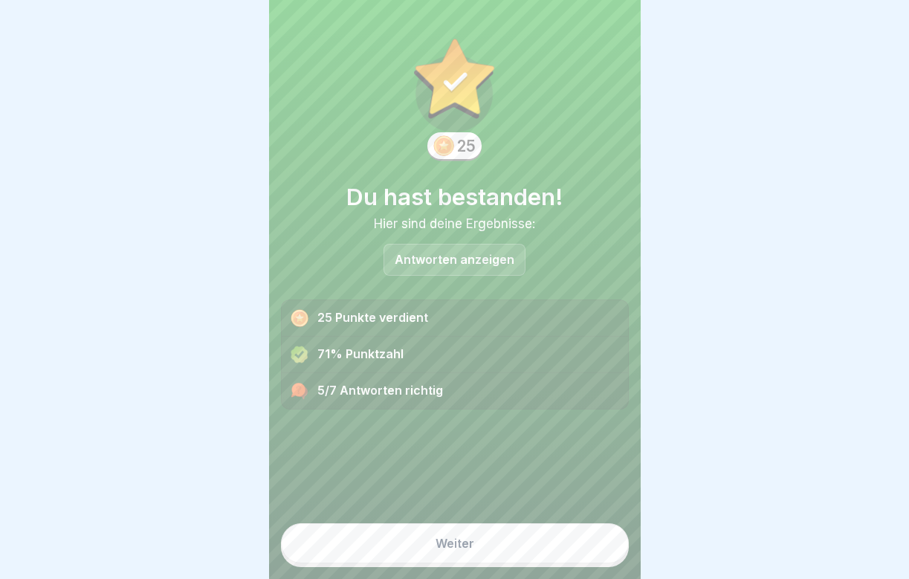
click at [578, 549] on button "Weiter" at bounding box center [455, 543] width 348 height 40
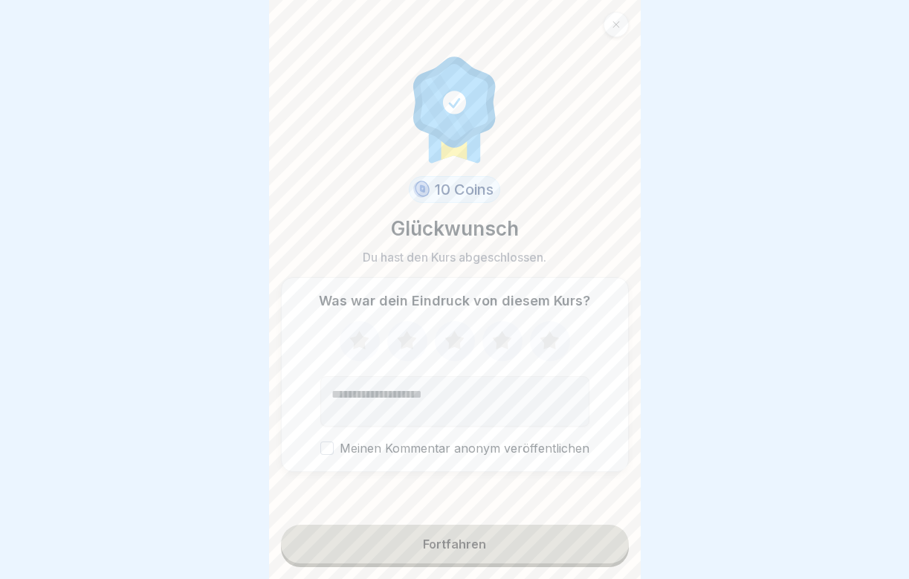
click at [498, 333] on icon at bounding box center [501, 341] width 39 height 39
click at [444, 538] on button "Fortfahren" at bounding box center [455, 544] width 348 height 39
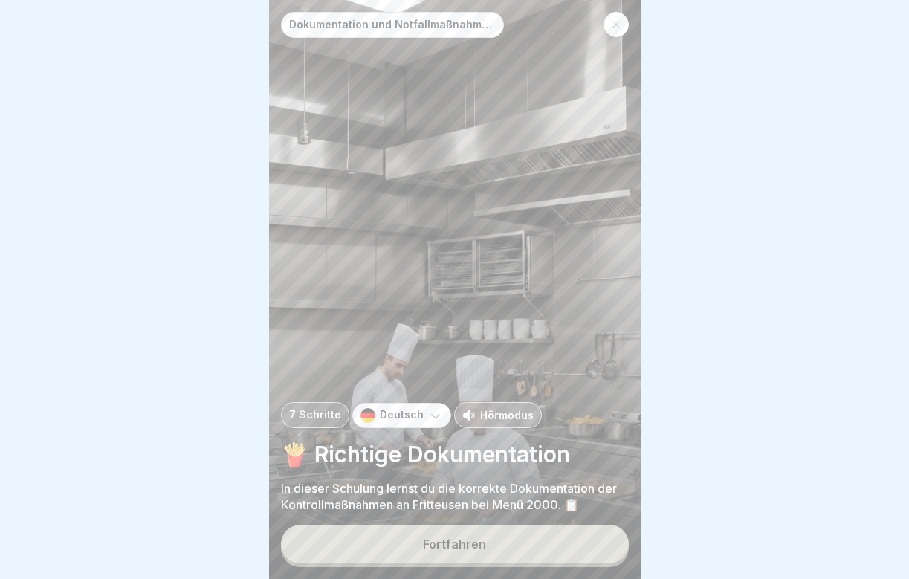
click at [423, 548] on button "Fortfahren" at bounding box center [455, 544] width 348 height 39
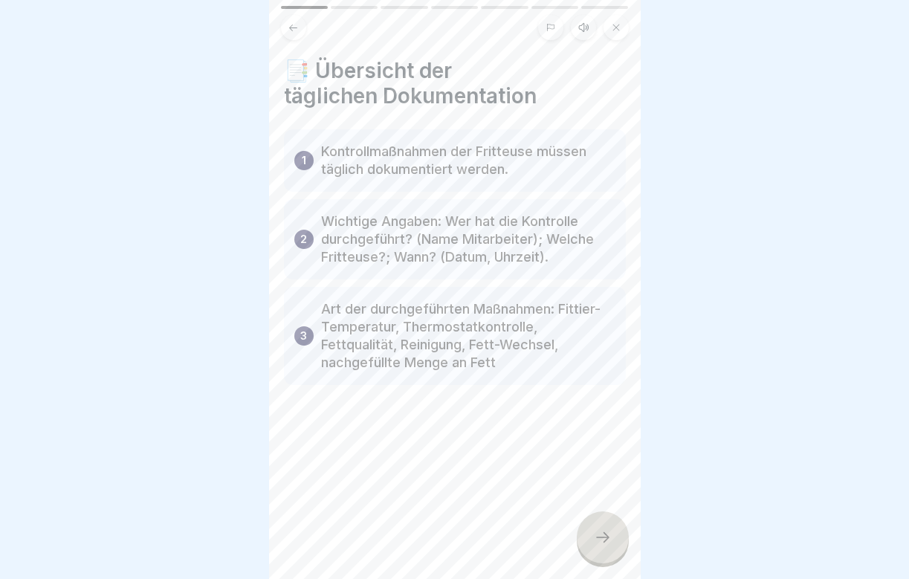
click at [612, 536] on div at bounding box center [603, 537] width 52 height 52
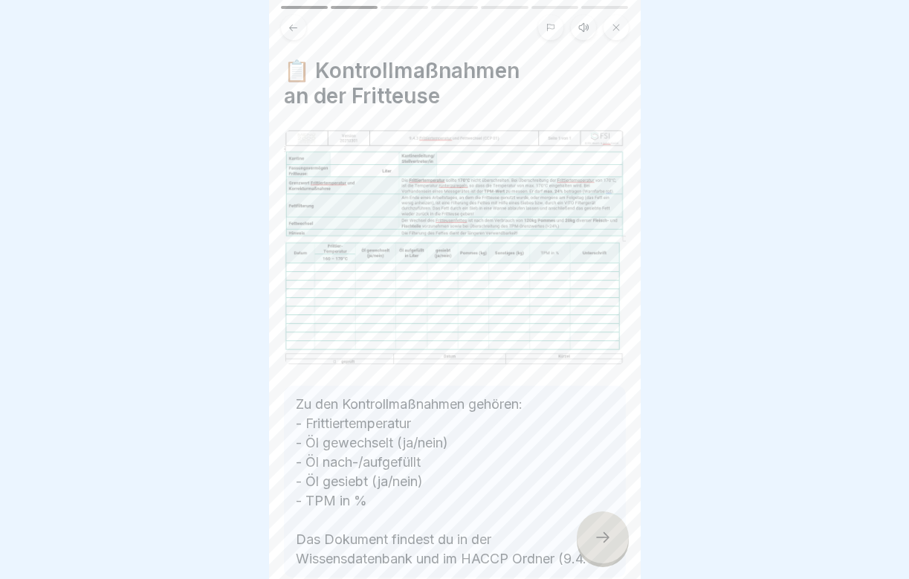
click at [612, 536] on div at bounding box center [603, 537] width 52 height 52
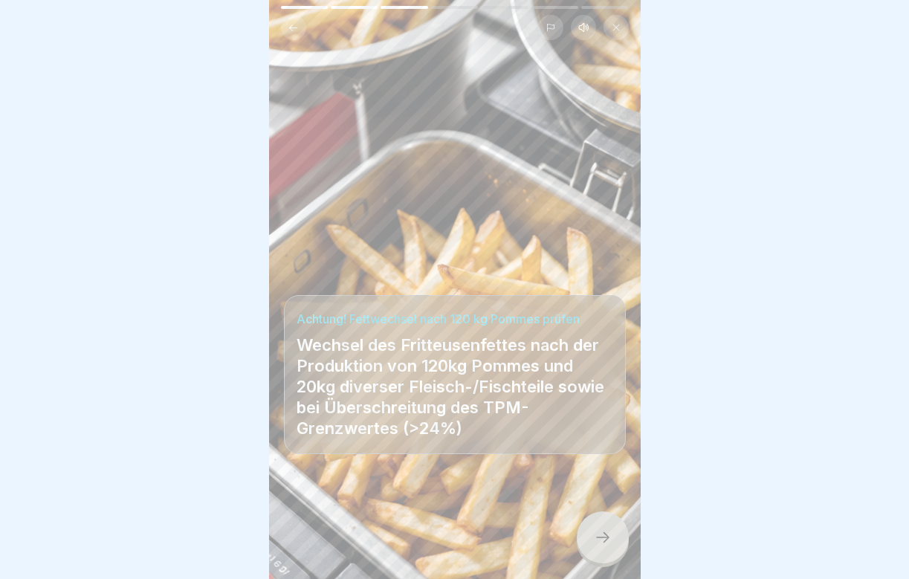
click at [611, 536] on icon at bounding box center [603, 537] width 18 height 18
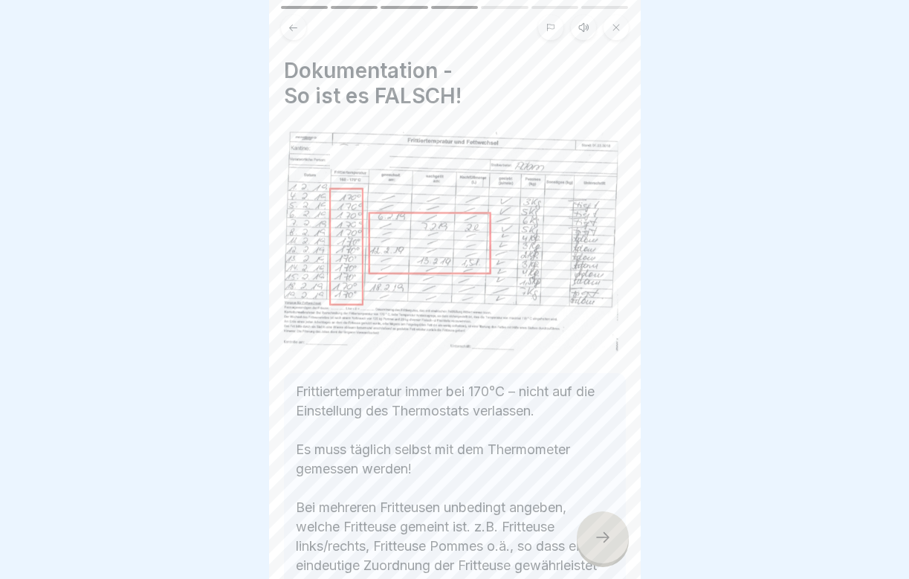
click at [610, 543] on icon at bounding box center [603, 537] width 18 height 18
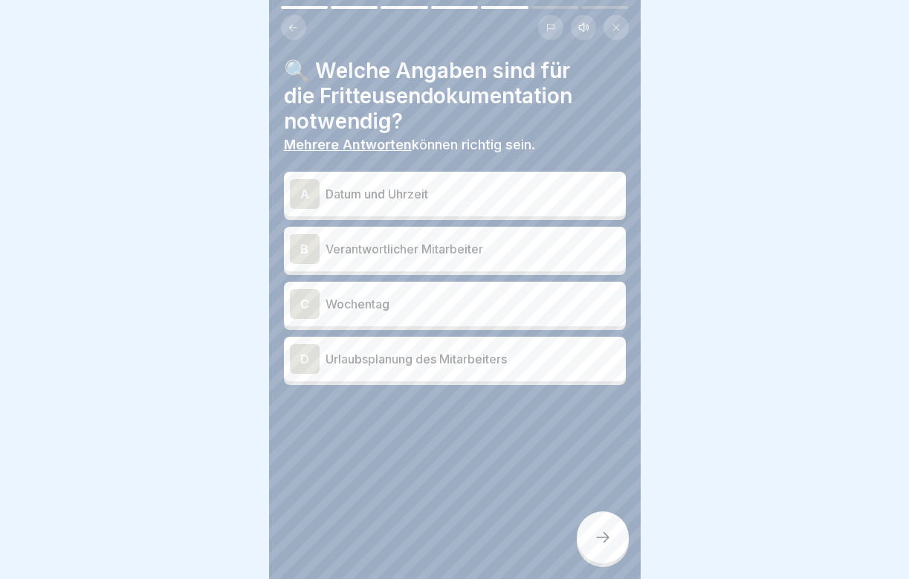
click at [392, 205] on div "A Datum und Uhrzeit" at bounding box center [455, 194] width 330 height 30
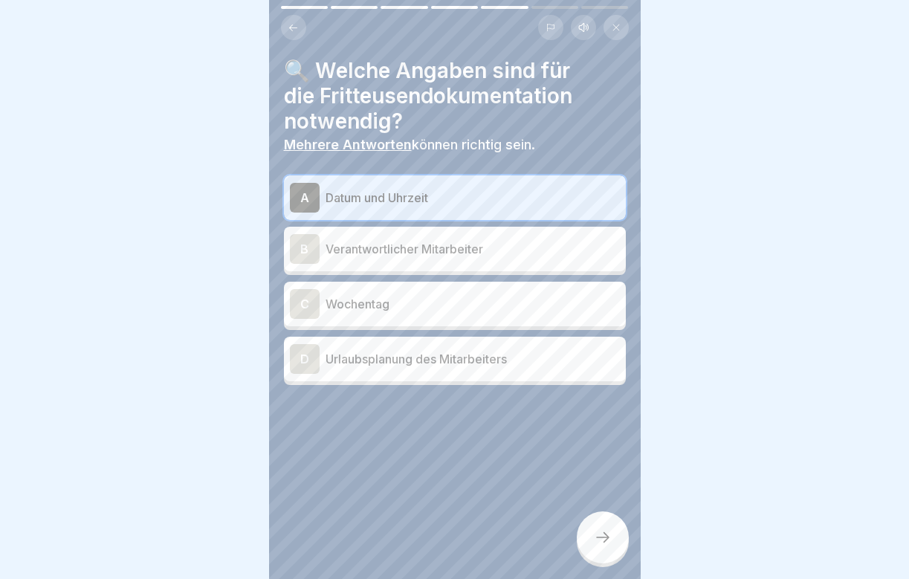
click at [392, 245] on p "Verantwortlicher Mitarbeiter" at bounding box center [473, 249] width 294 height 18
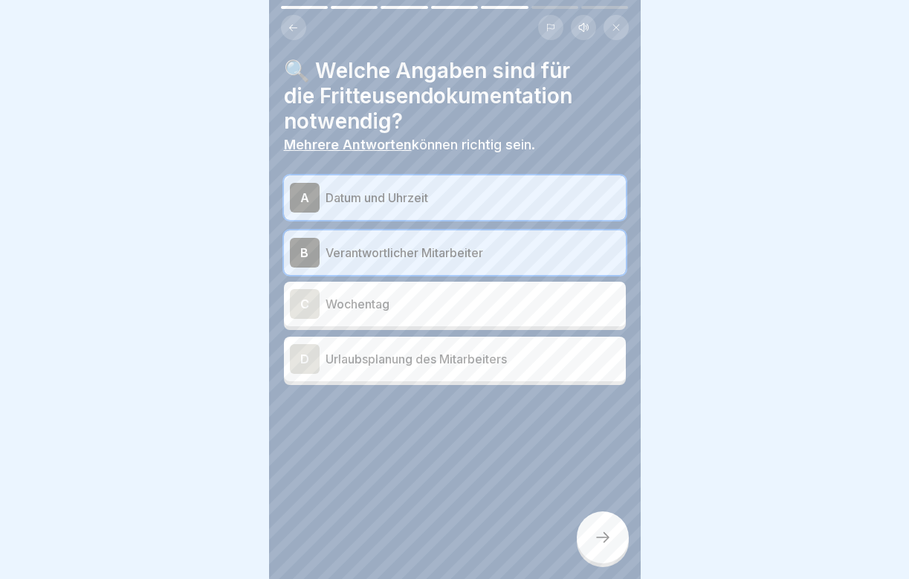
click at [391, 306] on p "Wochentag" at bounding box center [473, 304] width 294 height 18
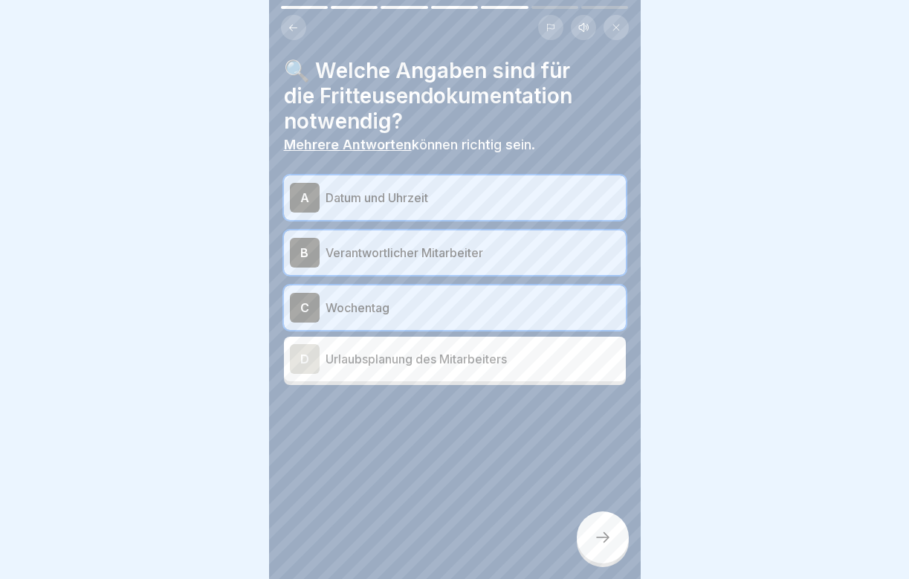
click at [604, 541] on icon at bounding box center [603, 537] width 18 height 18
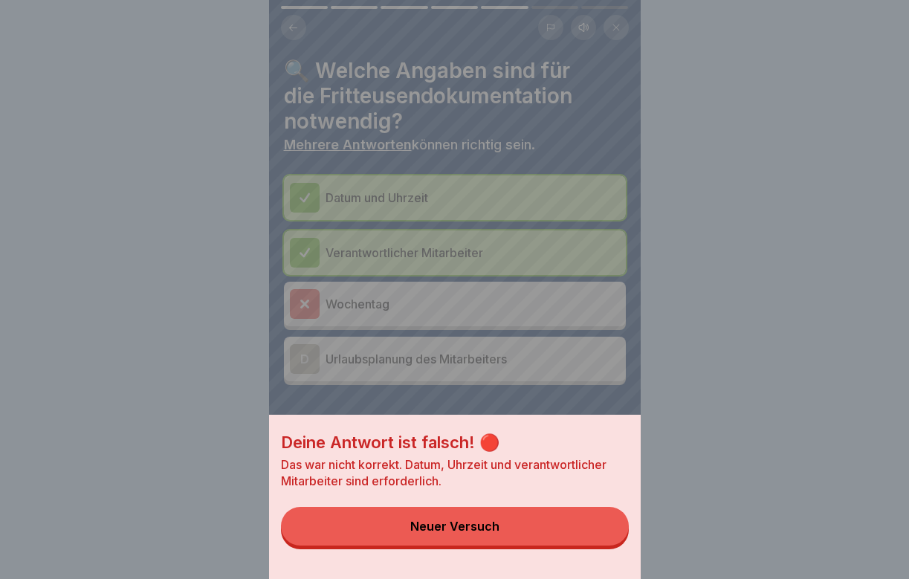
click at [541, 546] on div "Deine Antwort ist falsch! 🔴 Das war nicht korrekt. Datum, Uhrzeit und verantwor…" at bounding box center [455, 497] width 372 height 164
click at [533, 535] on button "Neuer Versuch" at bounding box center [455, 526] width 348 height 39
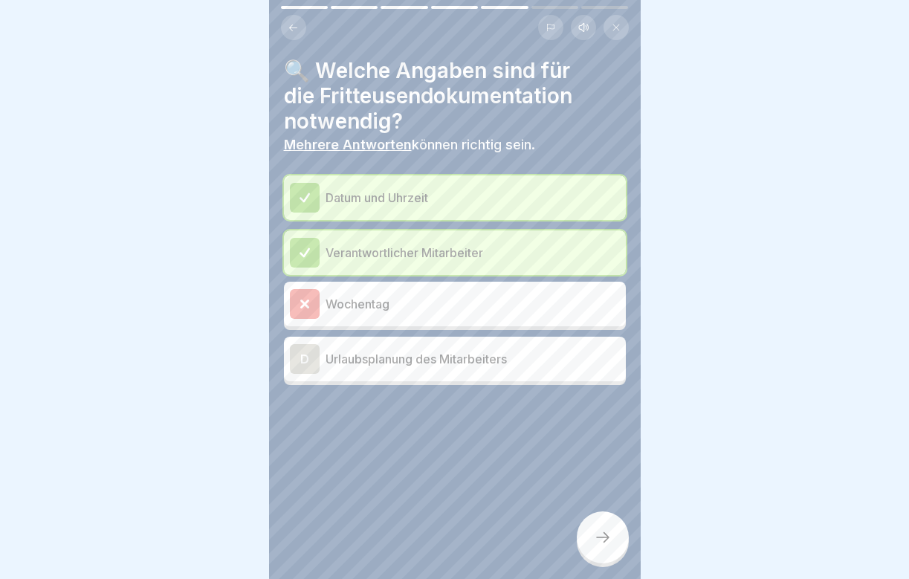
click at [604, 540] on icon at bounding box center [603, 537] width 18 height 18
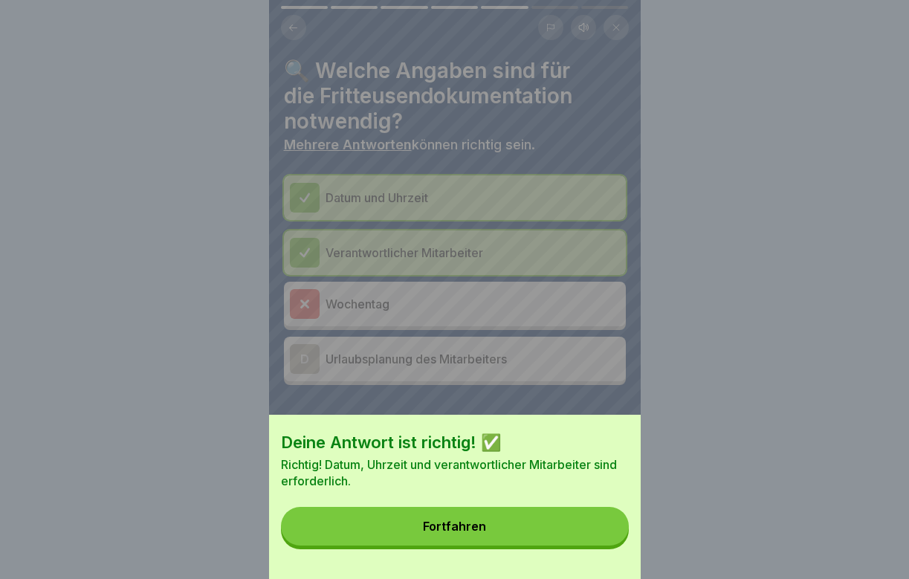
click at [574, 534] on button "Fortfahren" at bounding box center [455, 526] width 348 height 39
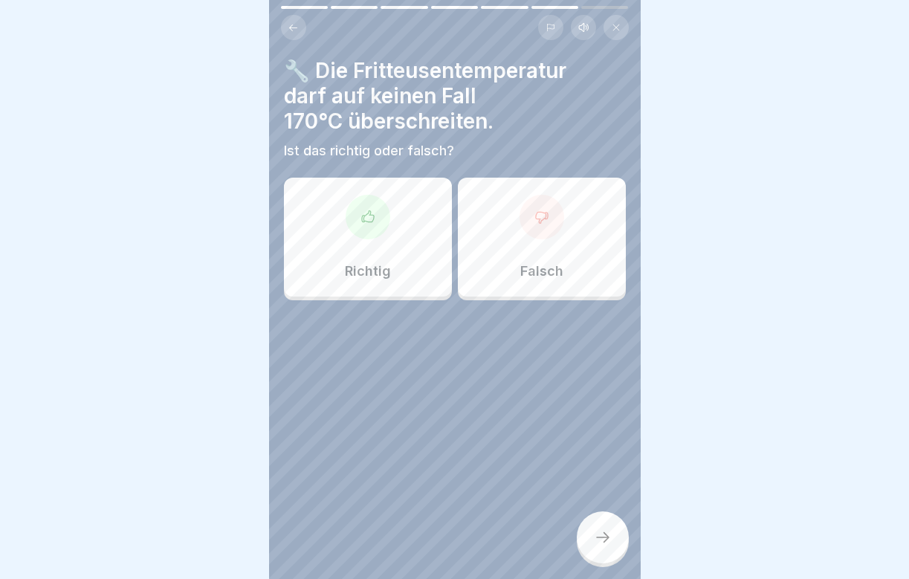
click at [390, 230] on div "Richtig" at bounding box center [368, 237] width 168 height 119
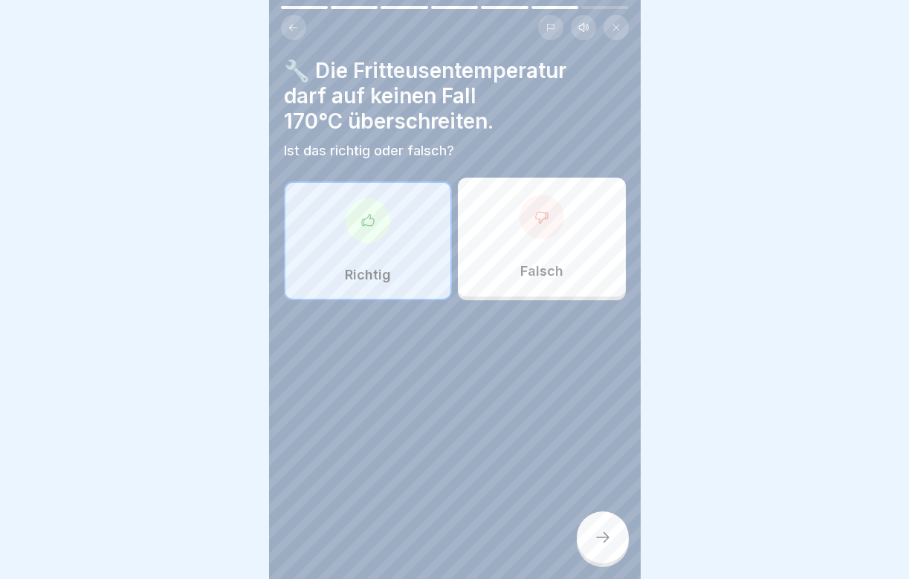
click at [625, 540] on div at bounding box center [603, 537] width 52 height 52
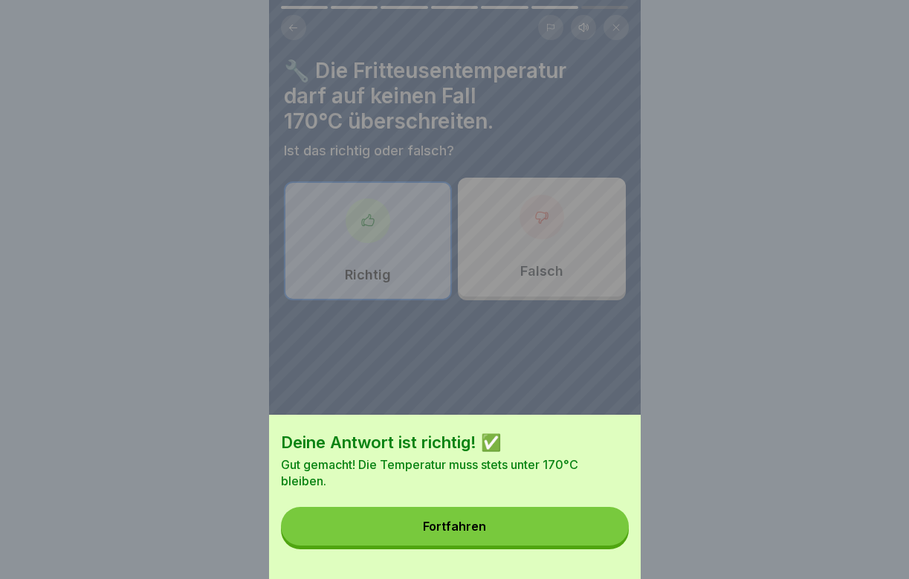
click at [557, 540] on button "Fortfahren" at bounding box center [455, 526] width 348 height 39
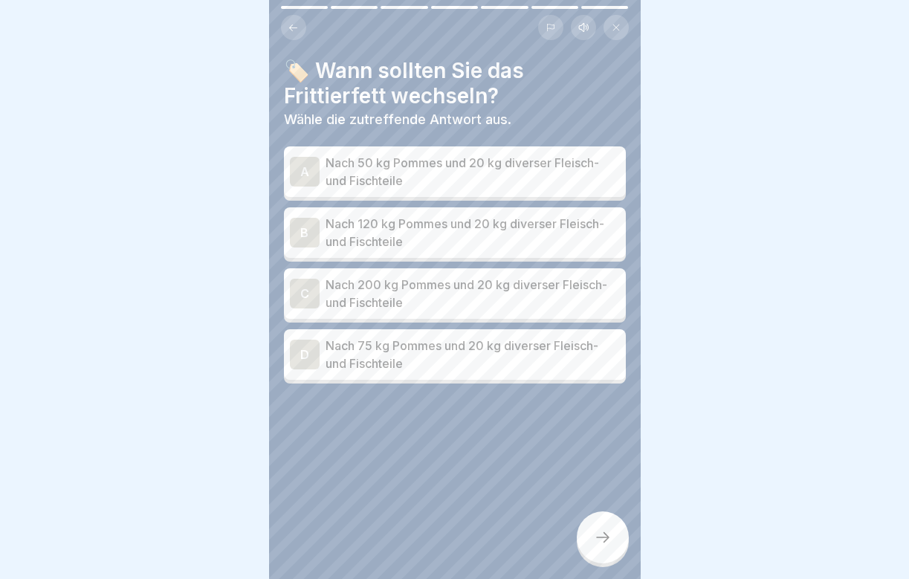
click at [432, 222] on p "Nach 120 kg Pommes und 20 kg diverser Fleisch- und Fischteile" at bounding box center [473, 233] width 294 height 36
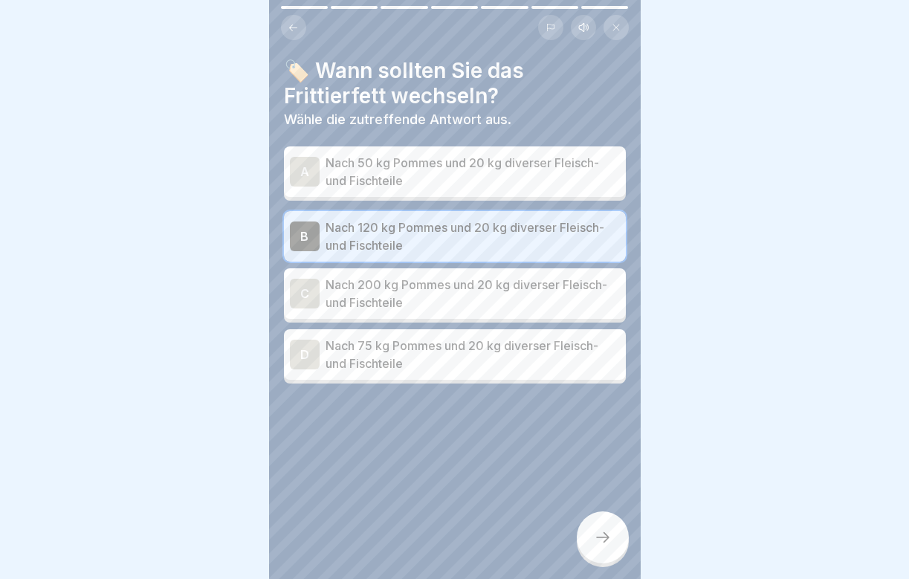
click at [610, 540] on icon at bounding box center [603, 537] width 18 height 18
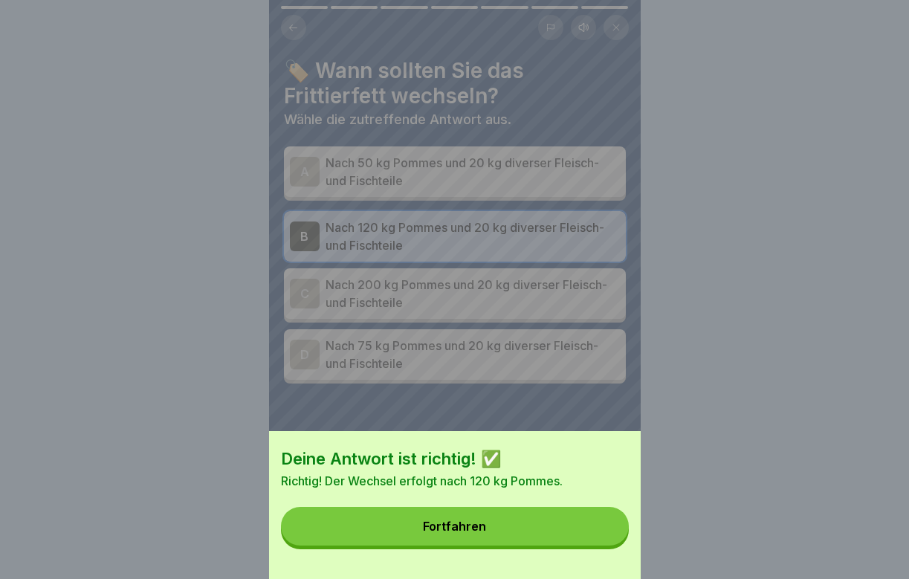
click at [581, 537] on button "Fortfahren" at bounding box center [455, 526] width 348 height 39
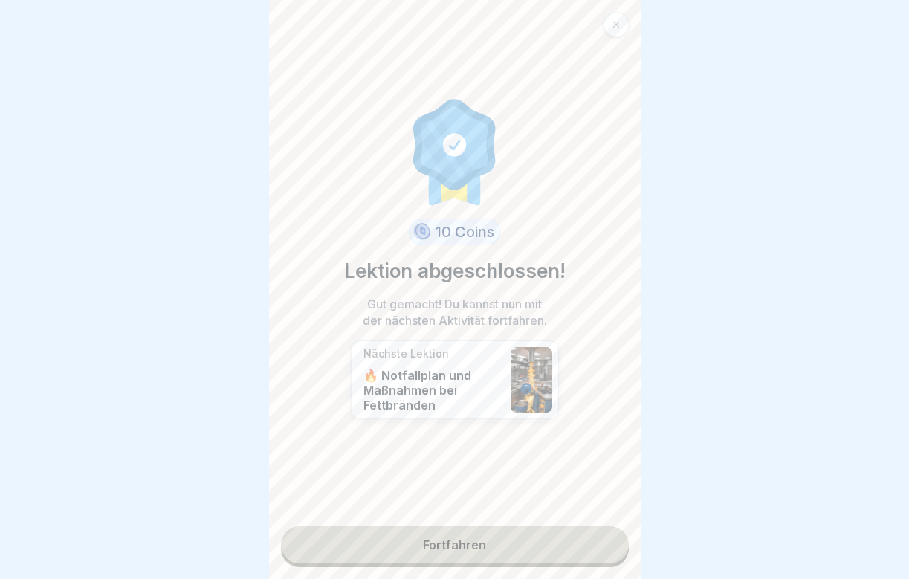
click at [505, 543] on link "Fortfahren" at bounding box center [455, 544] width 348 height 37
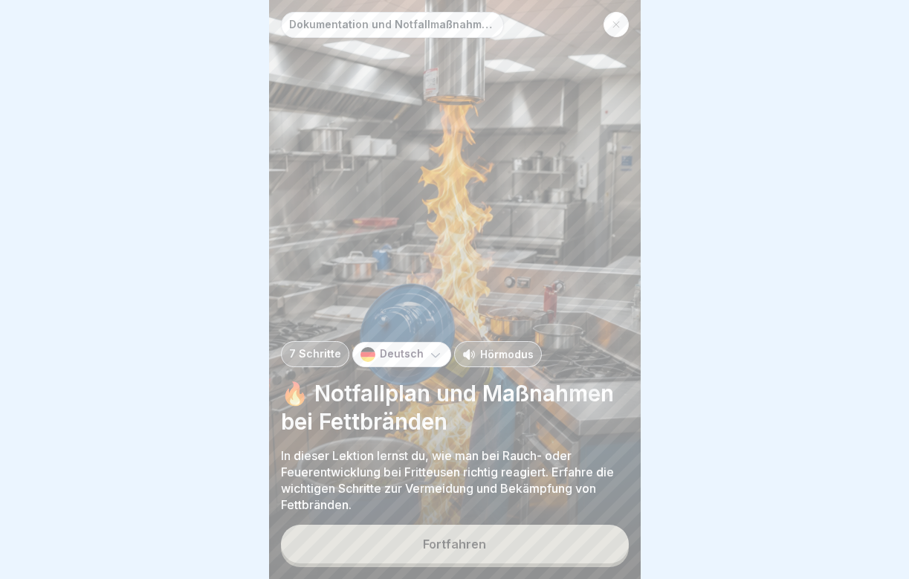
click at [491, 539] on button "Fortfahren" at bounding box center [455, 544] width 348 height 39
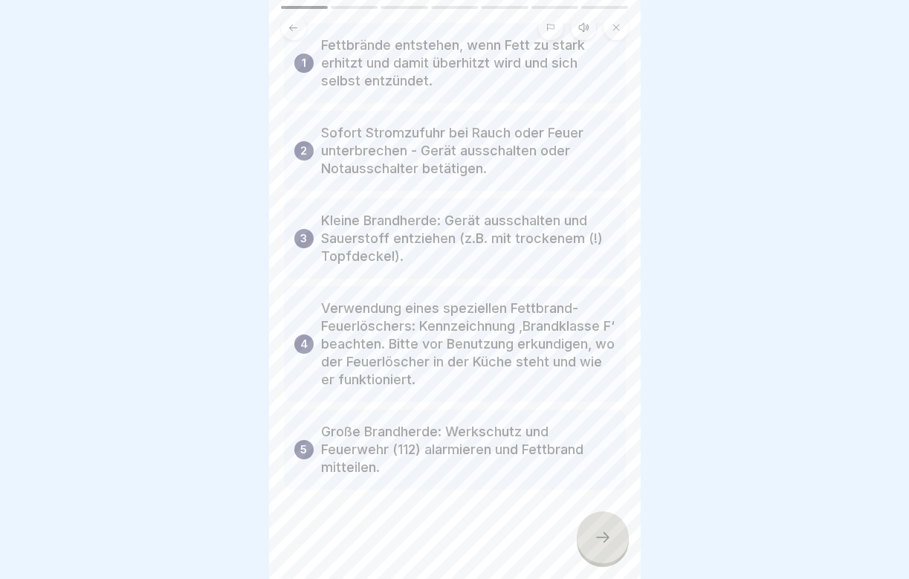
scroll to position [106, 0]
click at [609, 539] on icon at bounding box center [603, 537] width 18 height 18
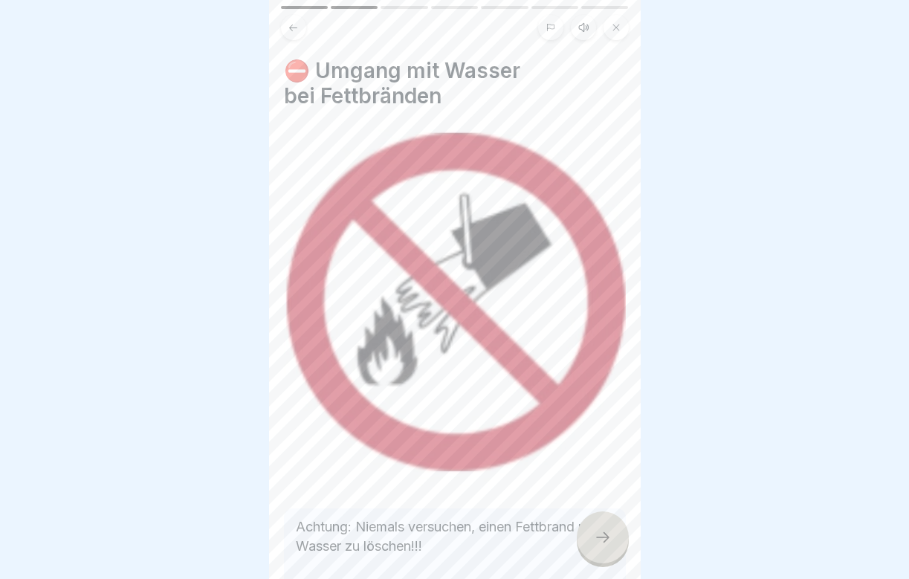
click at [609, 539] on icon at bounding box center [603, 537] width 18 height 18
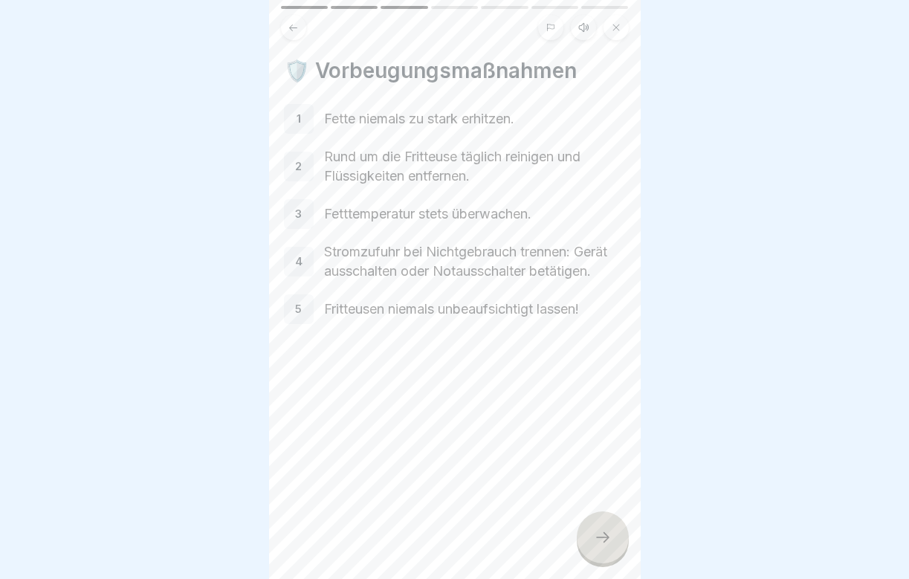
click at [609, 539] on icon at bounding box center [603, 537] width 18 height 18
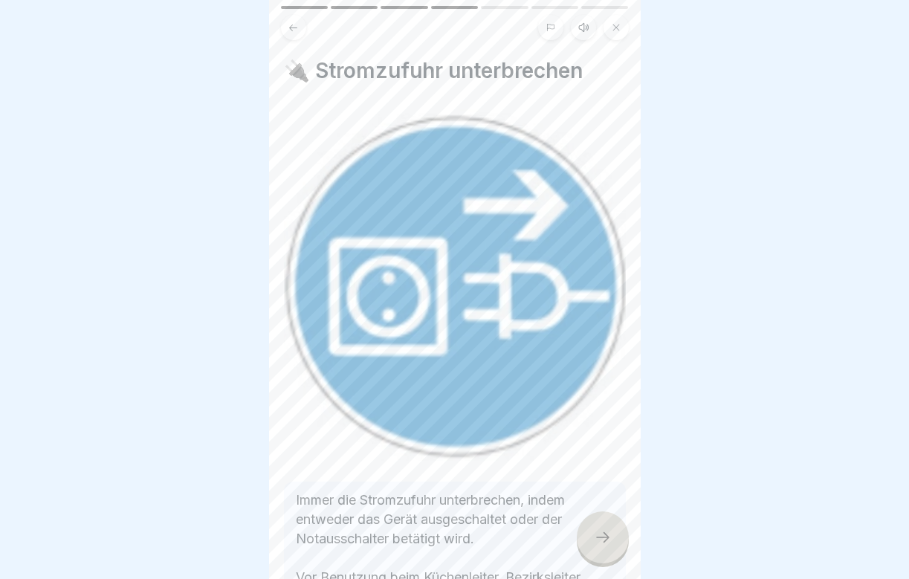
click at [609, 539] on icon at bounding box center [603, 537] width 18 height 18
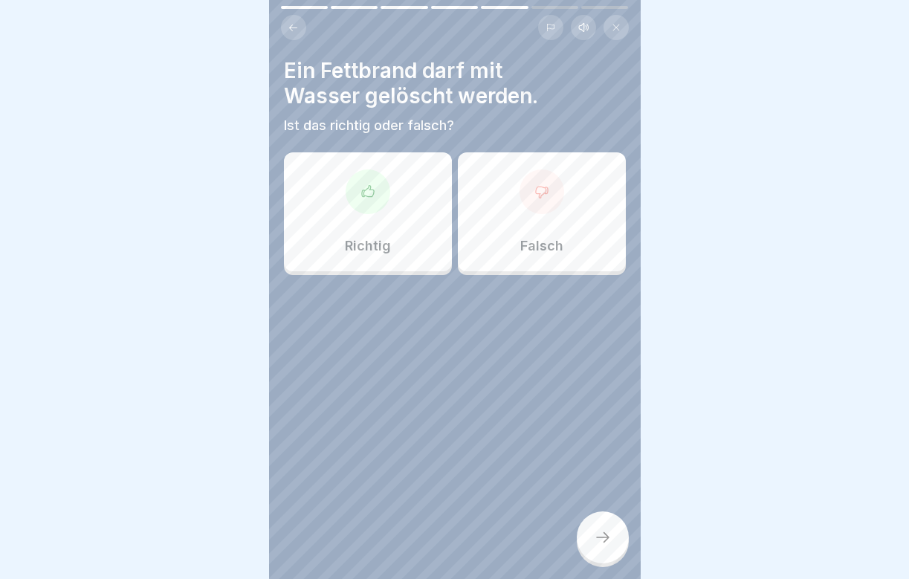
click at [499, 207] on div "Falsch" at bounding box center [542, 211] width 168 height 119
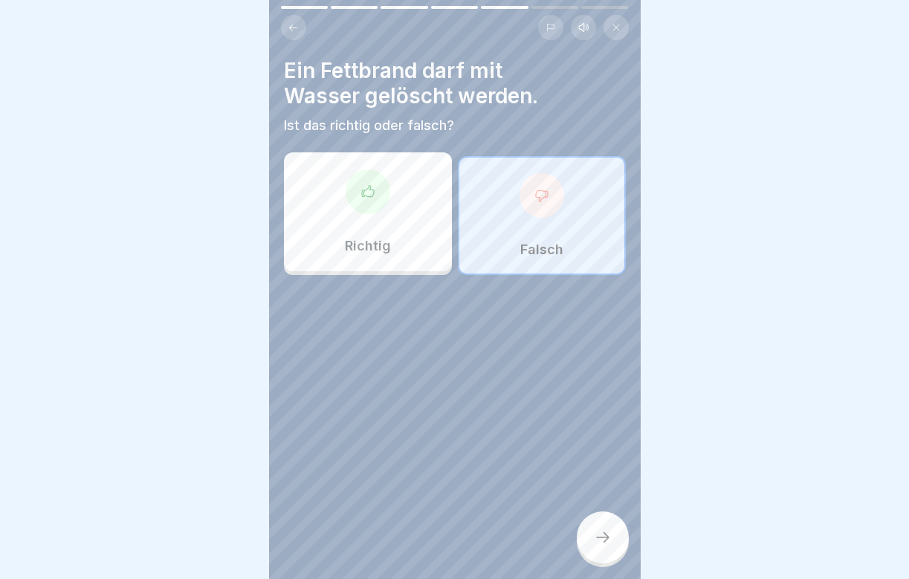
click at [606, 537] on icon at bounding box center [602, 537] width 13 height 10
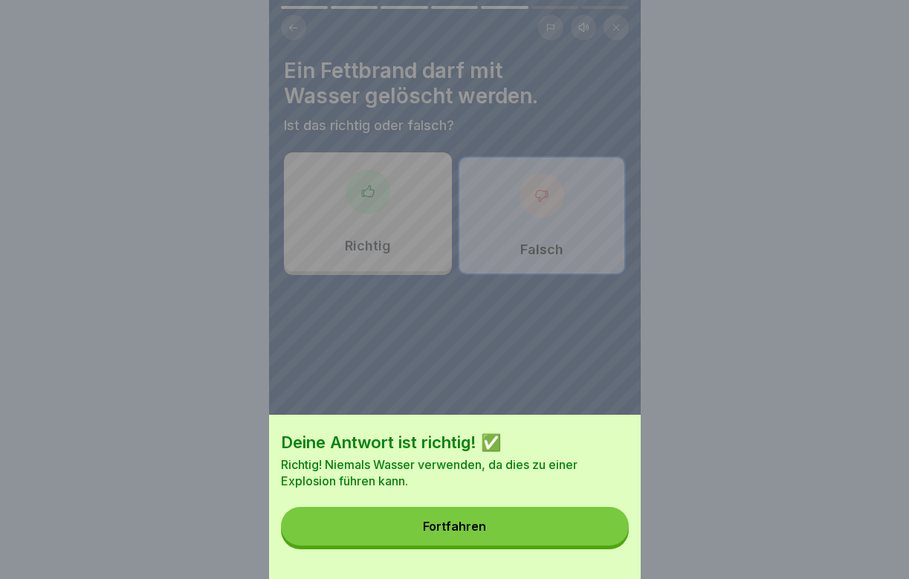
click at [527, 528] on button "Fortfahren" at bounding box center [455, 526] width 348 height 39
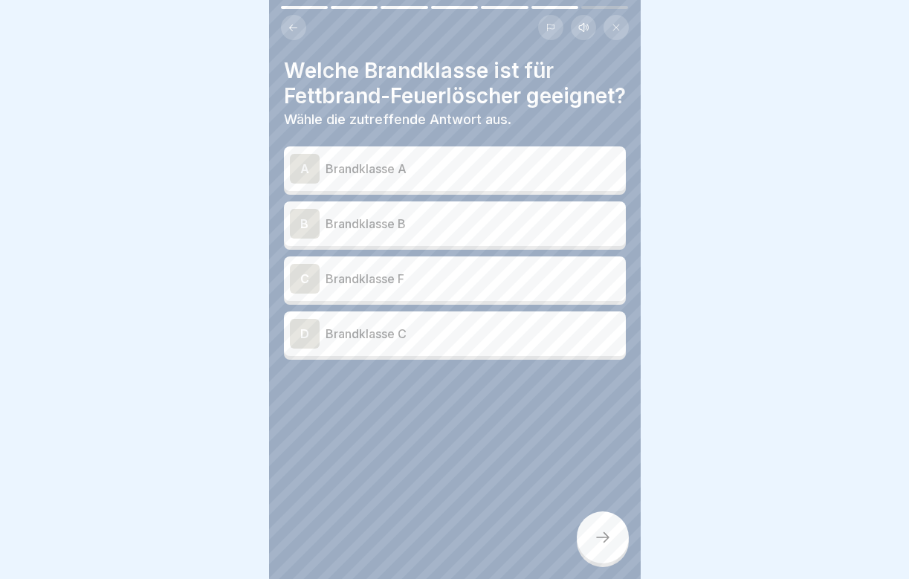
click at [374, 288] on p "Brandklasse F" at bounding box center [473, 279] width 294 height 18
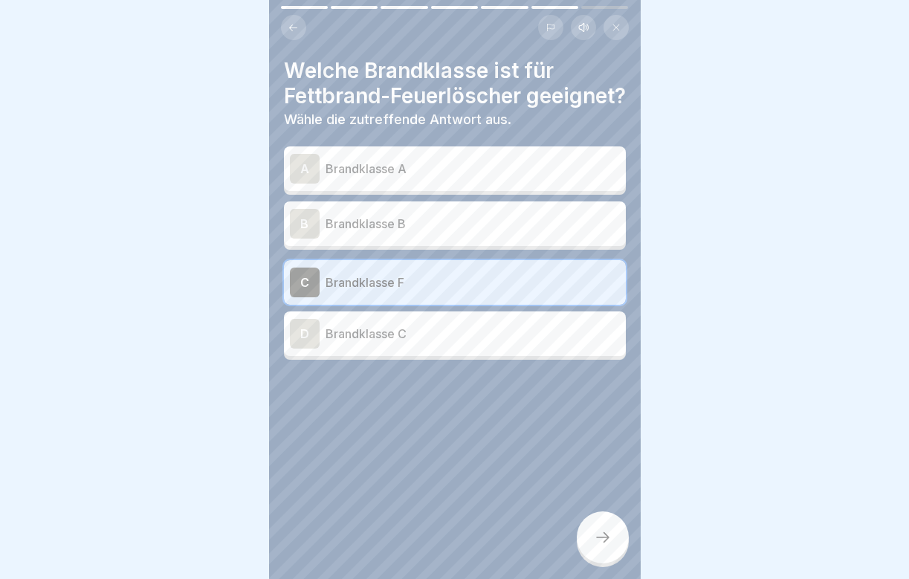
click at [601, 524] on div at bounding box center [603, 537] width 52 height 52
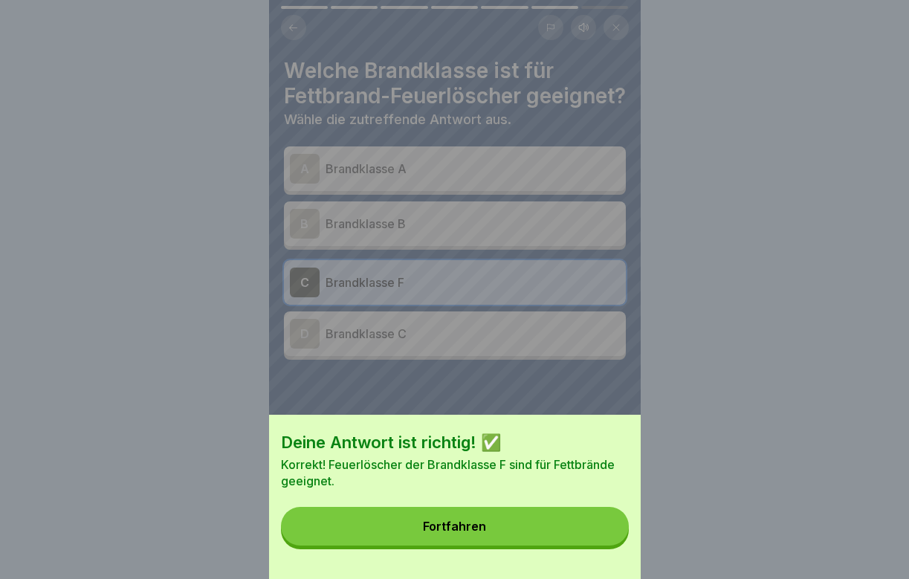
click at [576, 535] on button "Fortfahren" at bounding box center [455, 526] width 348 height 39
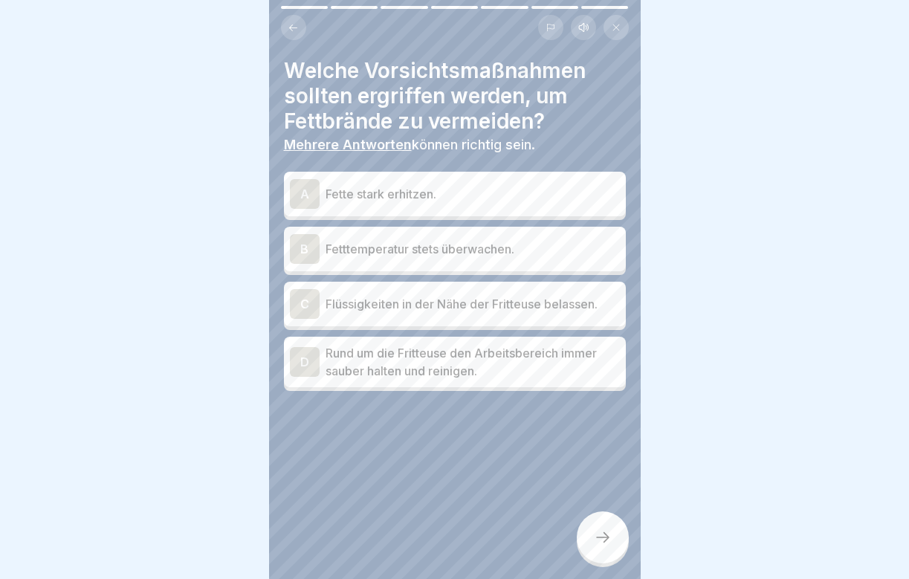
click at [448, 264] on div "B Fetttemperatur stets überwachen." at bounding box center [455, 249] width 342 height 45
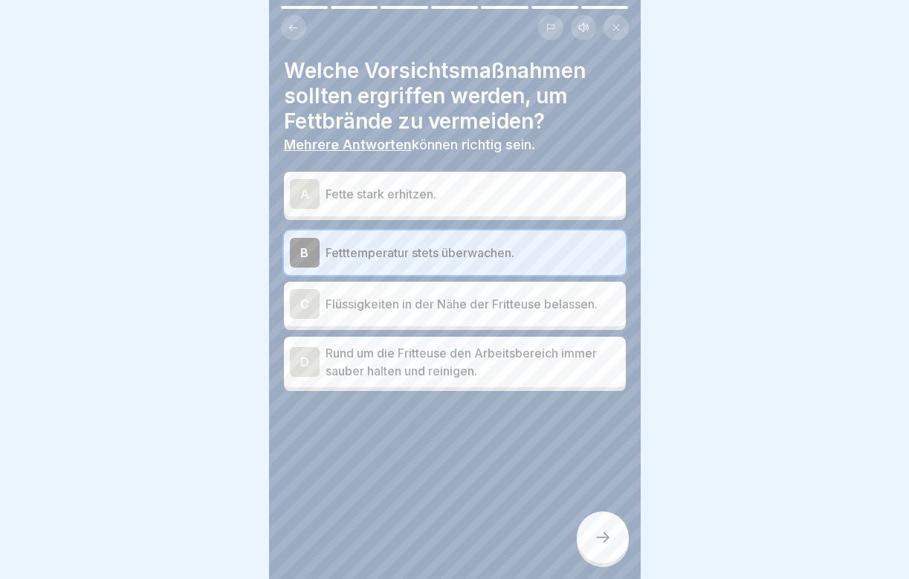
click at [423, 355] on p "Rund um die Fritteuse den Arbeitsbereich immer sauber halten und reinigen." at bounding box center [473, 362] width 294 height 36
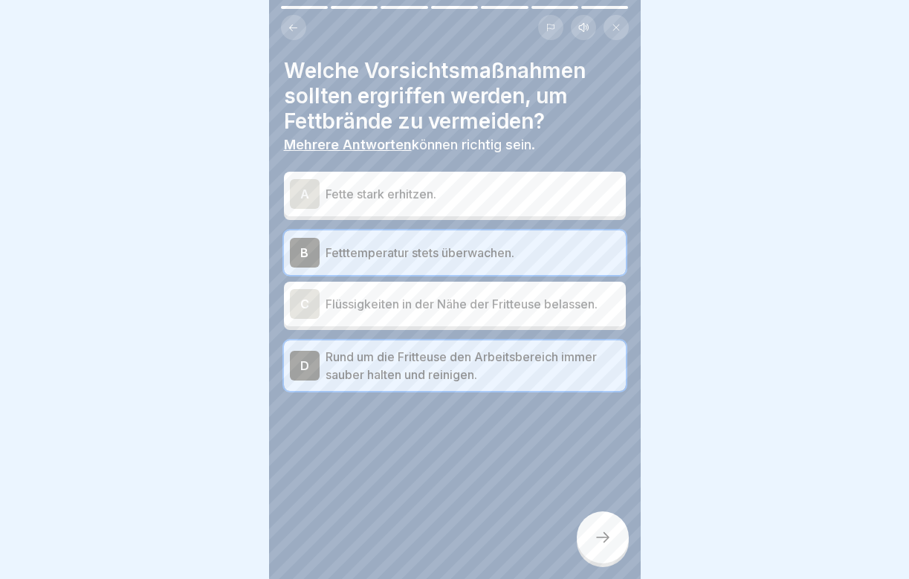
click at [598, 550] on div at bounding box center [603, 537] width 52 height 52
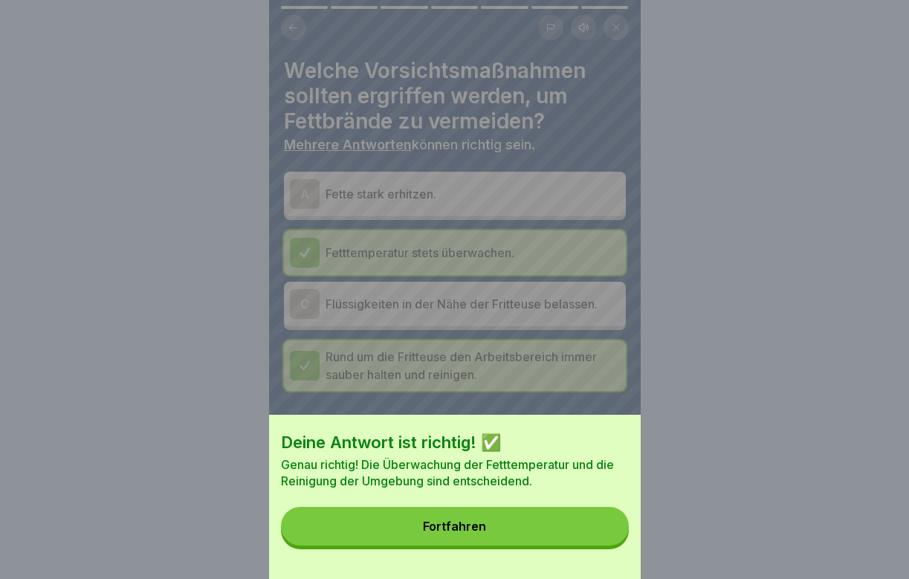
click at [569, 538] on button "Fortfahren" at bounding box center [455, 526] width 348 height 39
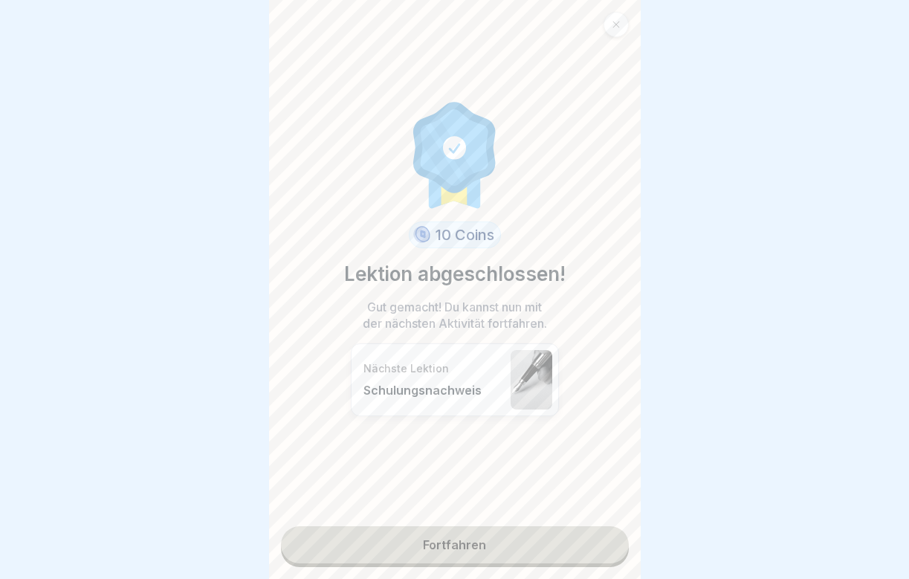
click at [459, 372] on p "Nächste Lektion" at bounding box center [433, 368] width 140 height 13
click at [459, 538] on link "Fortfahren" at bounding box center [455, 544] width 348 height 37
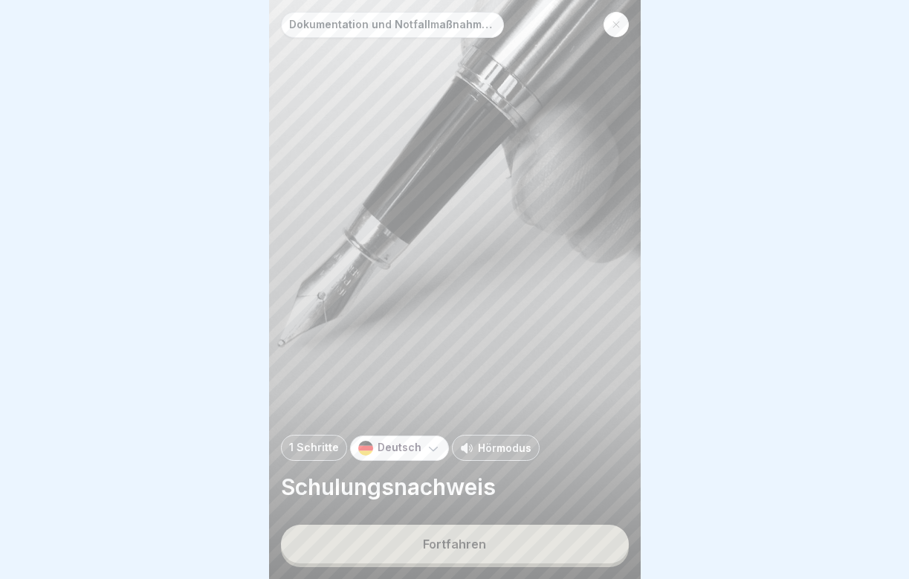
click at [423, 556] on button "Fortfahren" at bounding box center [455, 544] width 348 height 39
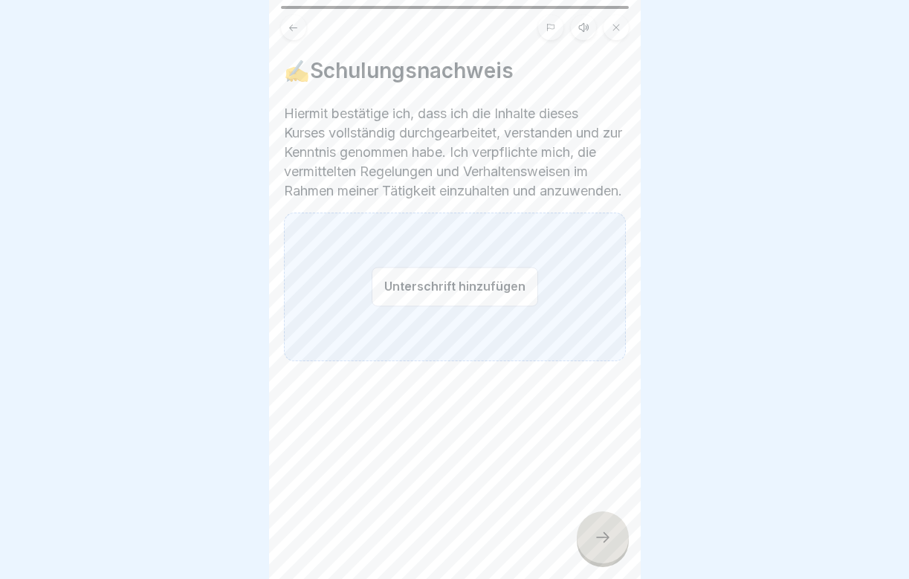
click at [407, 296] on button "Unterschrift hinzufügen" at bounding box center [455, 286] width 166 height 39
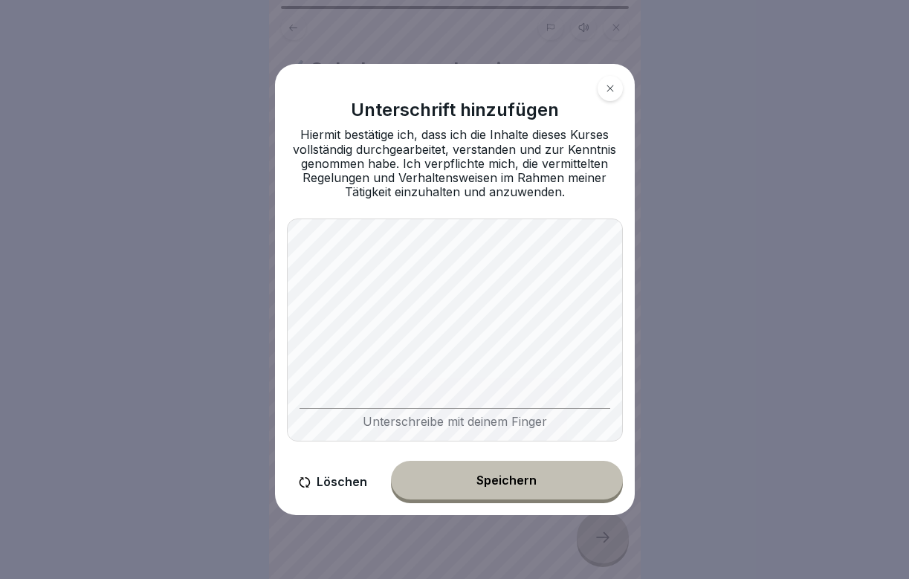
click at [498, 497] on button "Speichern" at bounding box center [507, 480] width 232 height 39
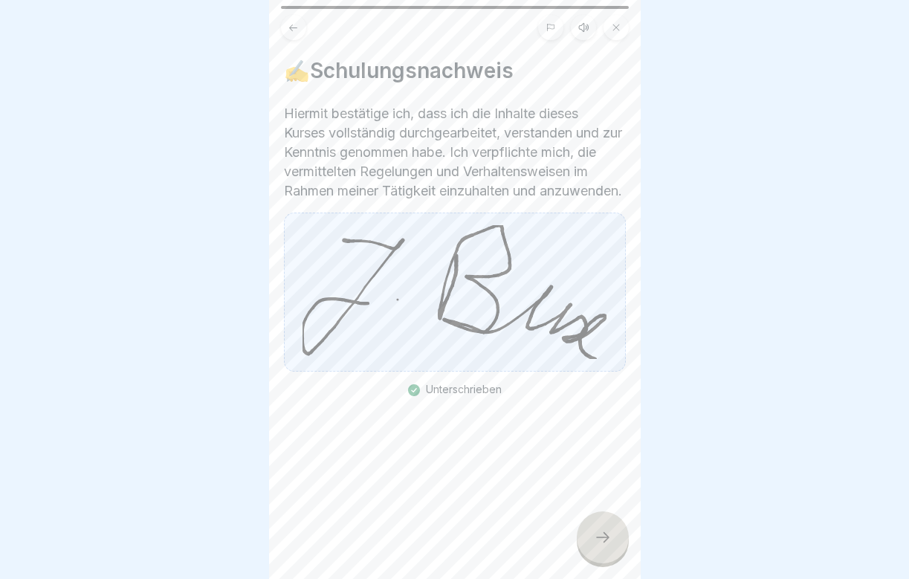
click at [603, 536] on icon at bounding box center [603, 537] width 18 height 18
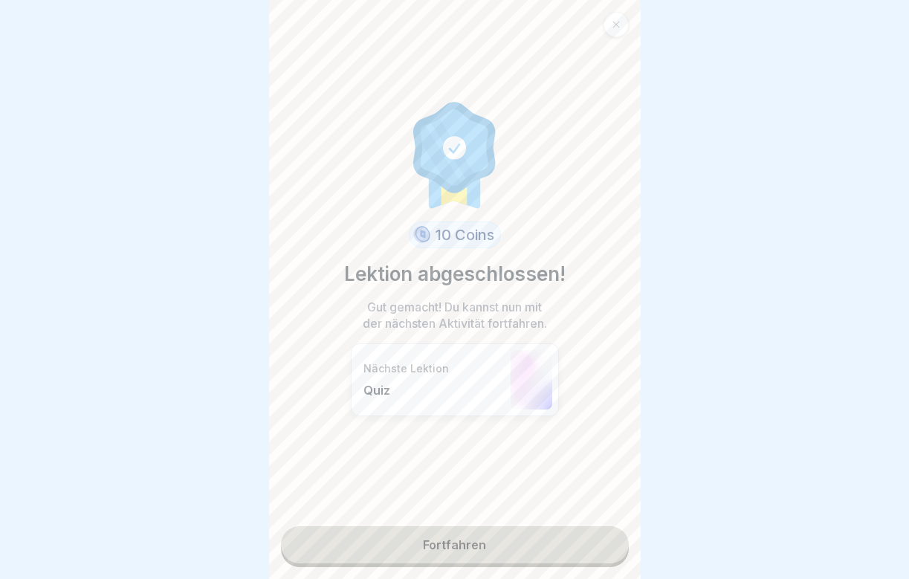
click at [580, 539] on link "Fortfahren" at bounding box center [455, 544] width 348 height 37
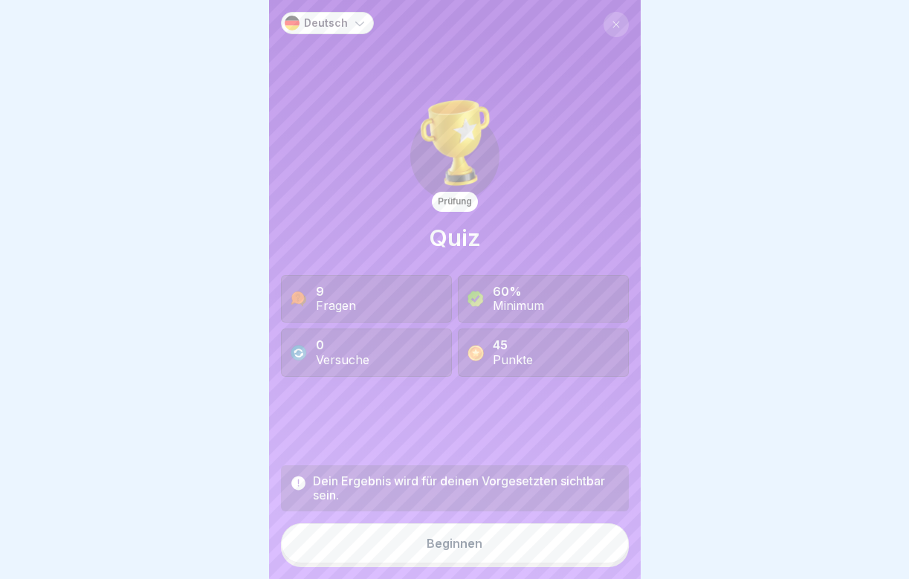
click at [547, 546] on button "Beginnen" at bounding box center [455, 543] width 348 height 40
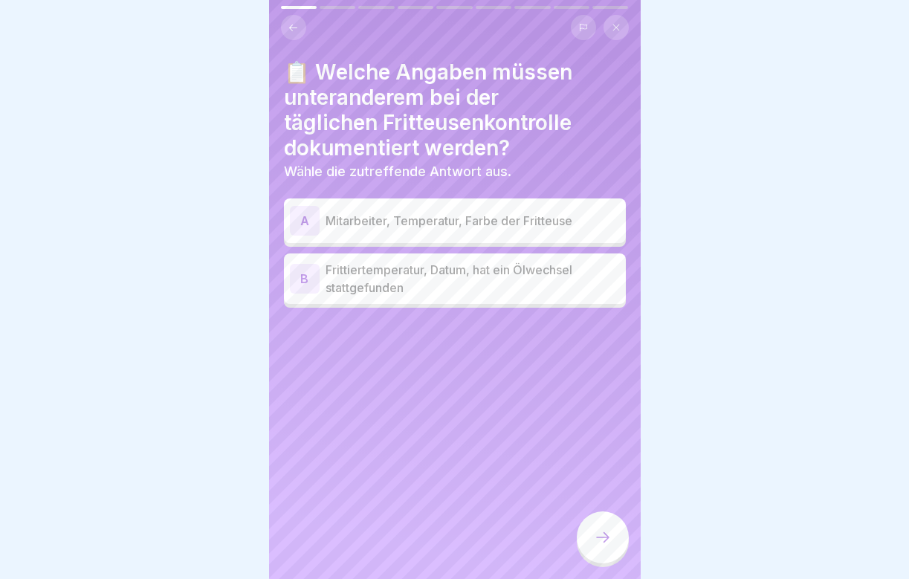
click at [479, 285] on p "Frittiertemperatur, Datum, hat ein Ölwechsel stattgefunden" at bounding box center [473, 279] width 294 height 36
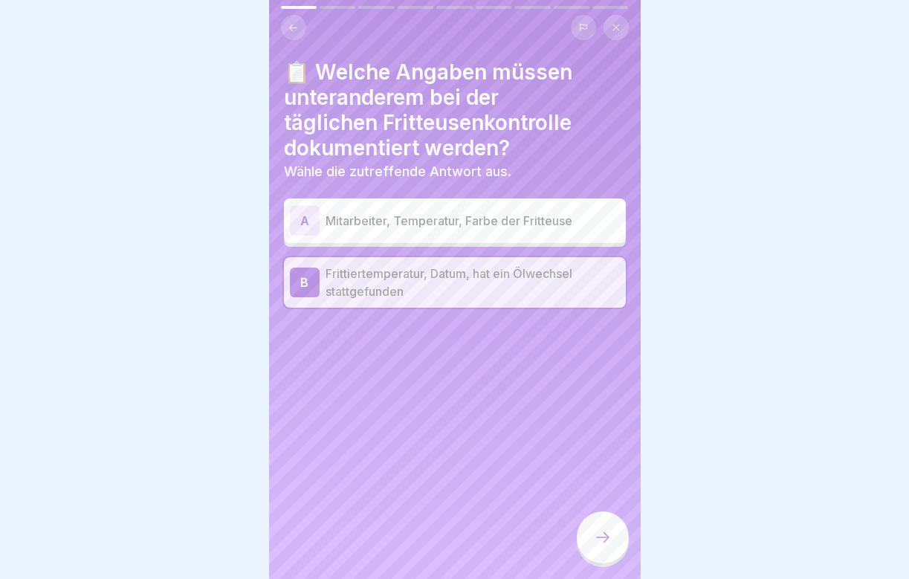
click at [601, 533] on icon at bounding box center [603, 537] width 18 height 18
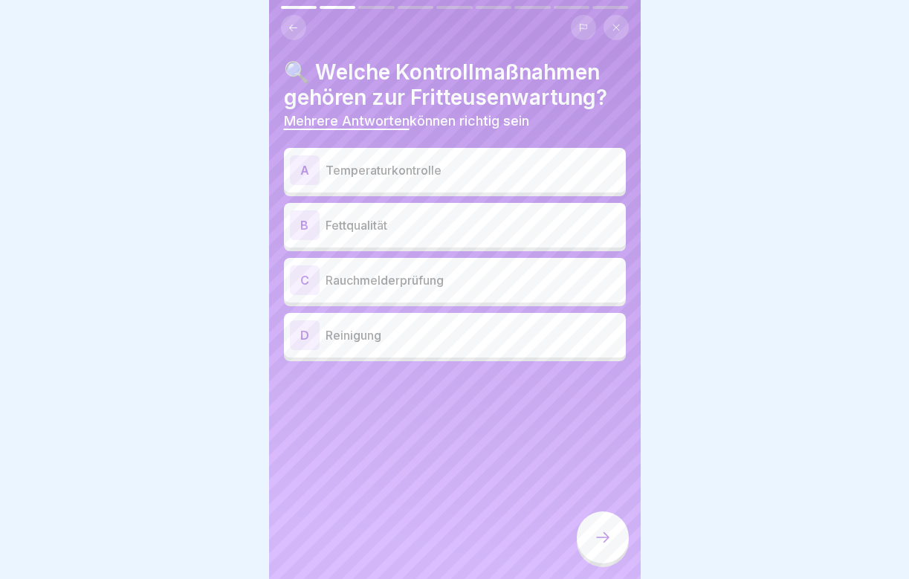
click at [459, 177] on p "Temperaturkontrolle" at bounding box center [473, 170] width 294 height 18
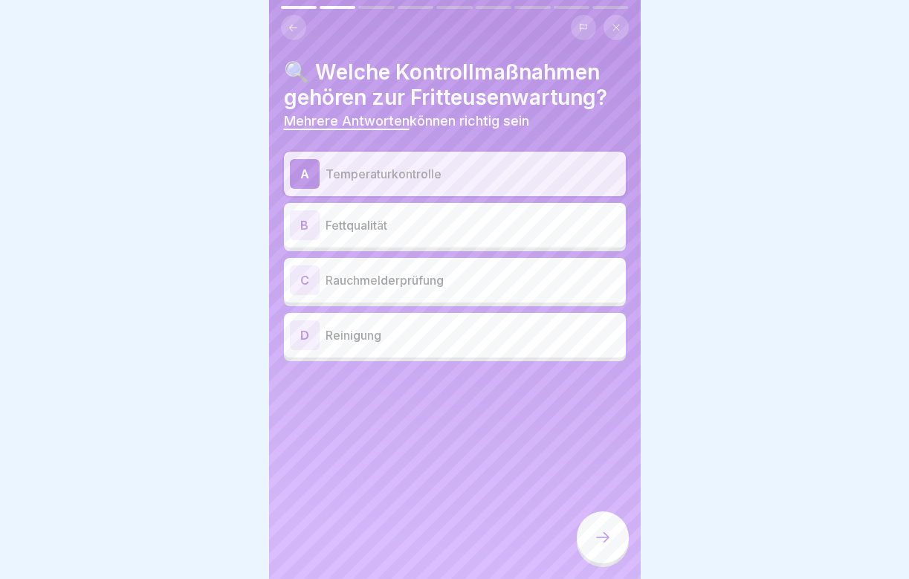
click at [424, 343] on div "D Reinigung" at bounding box center [455, 335] width 330 height 30
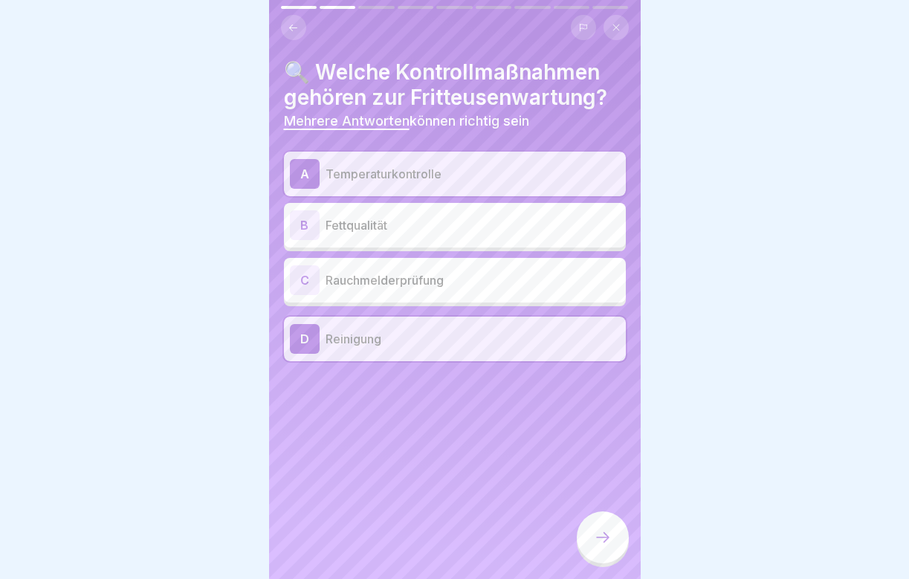
click at [597, 541] on icon at bounding box center [603, 537] width 18 height 18
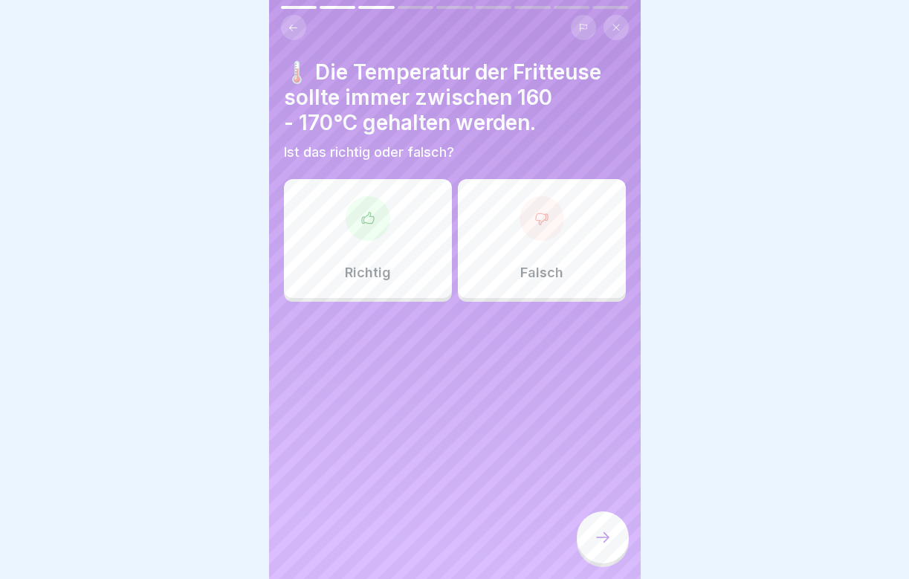
click at [355, 245] on div "Richtig" at bounding box center [368, 238] width 168 height 119
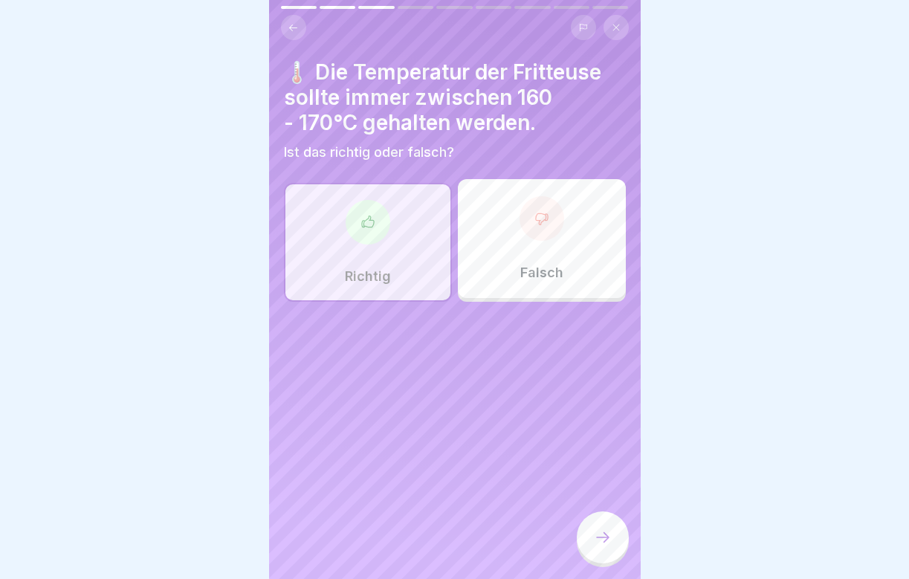
click at [599, 532] on icon at bounding box center [603, 537] width 18 height 18
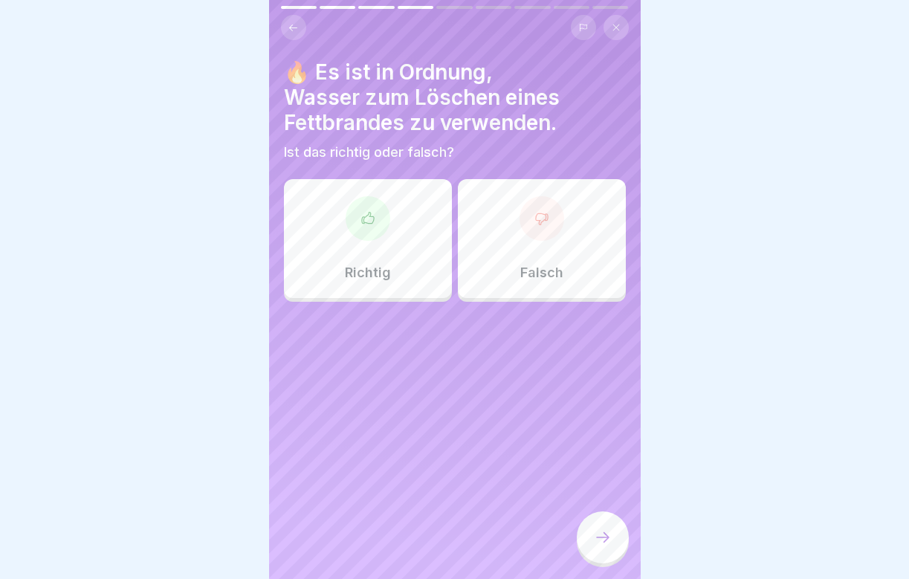
click at [549, 226] on div at bounding box center [542, 218] width 45 height 45
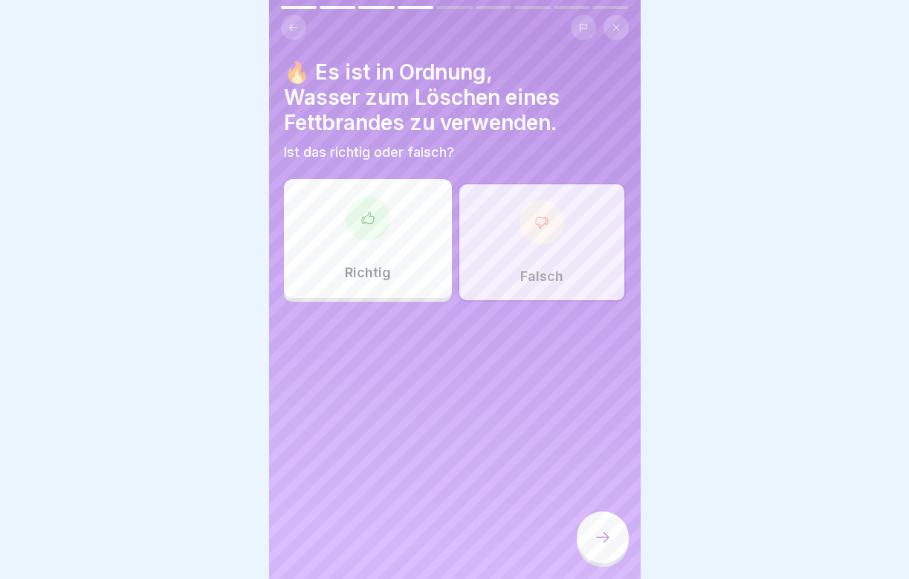
click at [600, 531] on icon at bounding box center [603, 537] width 18 height 18
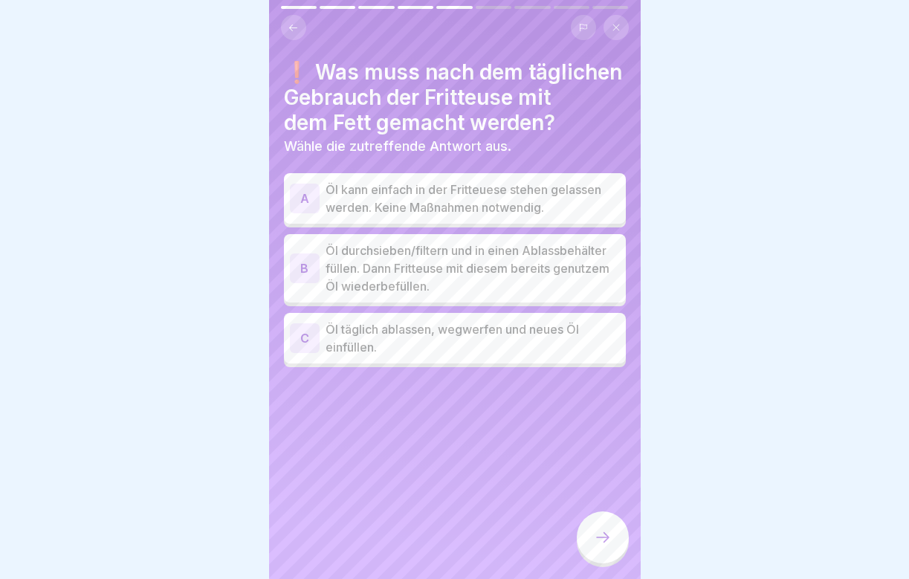
click at [458, 267] on p "Öl durchsieben/filtern und in einen Ablassbehälter füllen. Dann Fritteuse mit d…" at bounding box center [473, 269] width 294 height 54
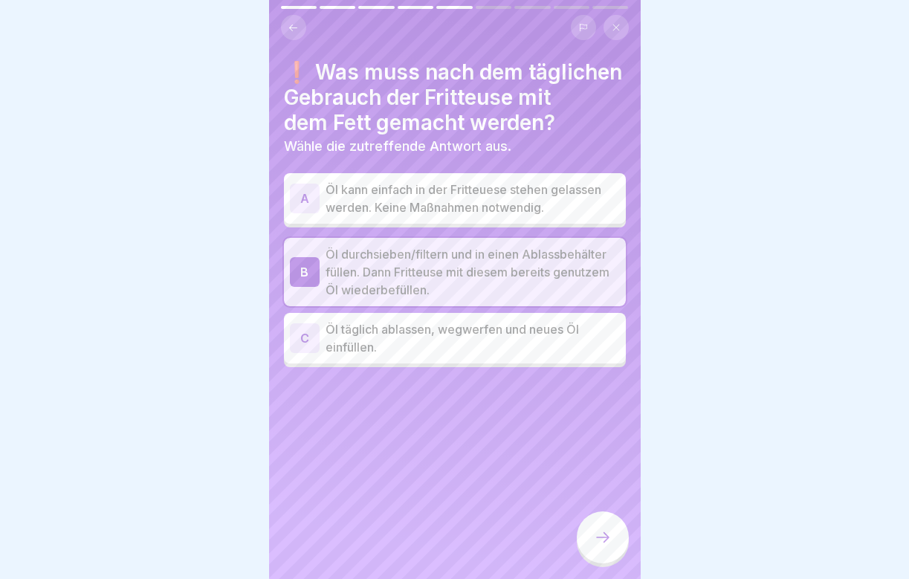
click at [608, 537] on icon at bounding box center [603, 537] width 18 height 18
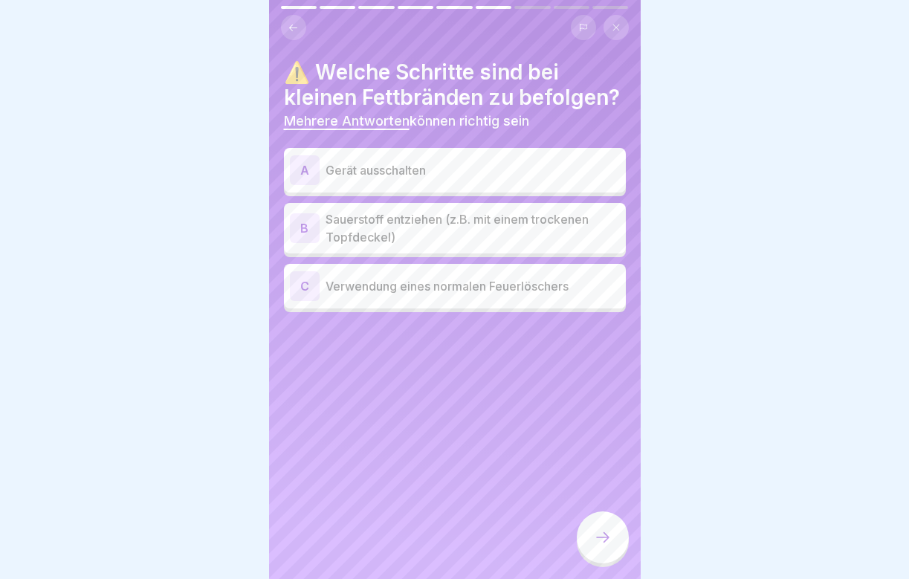
click at [449, 172] on p "Gerät ausschalten" at bounding box center [473, 170] width 294 height 18
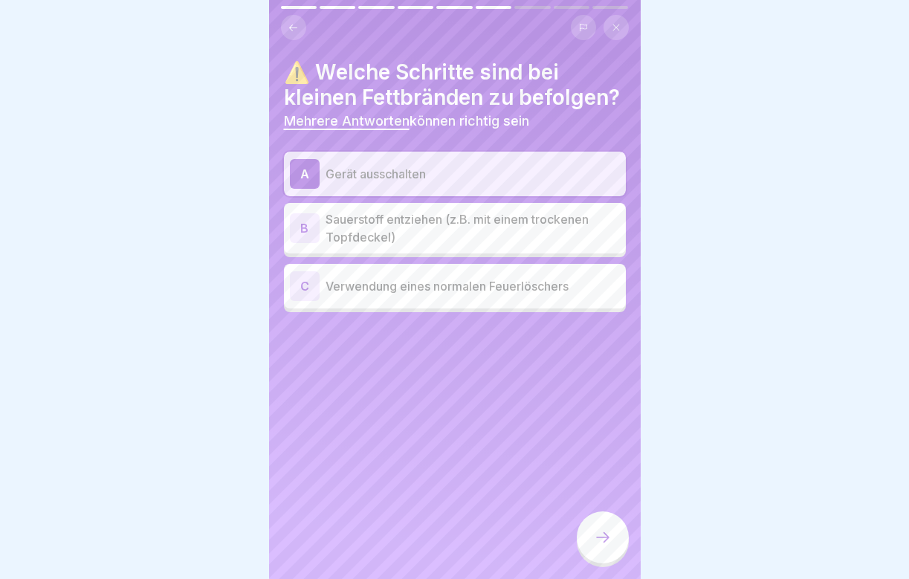
click at [439, 201] on div "A Gerät ausschalten B Sauerstoff entziehen (z.B. mit einem trockenen Topfdeckel…" at bounding box center [455, 232] width 342 height 161
click at [439, 223] on p "Sauerstoff entziehen (z.B. mit einem trockenen Topfdeckel)" at bounding box center [473, 228] width 294 height 36
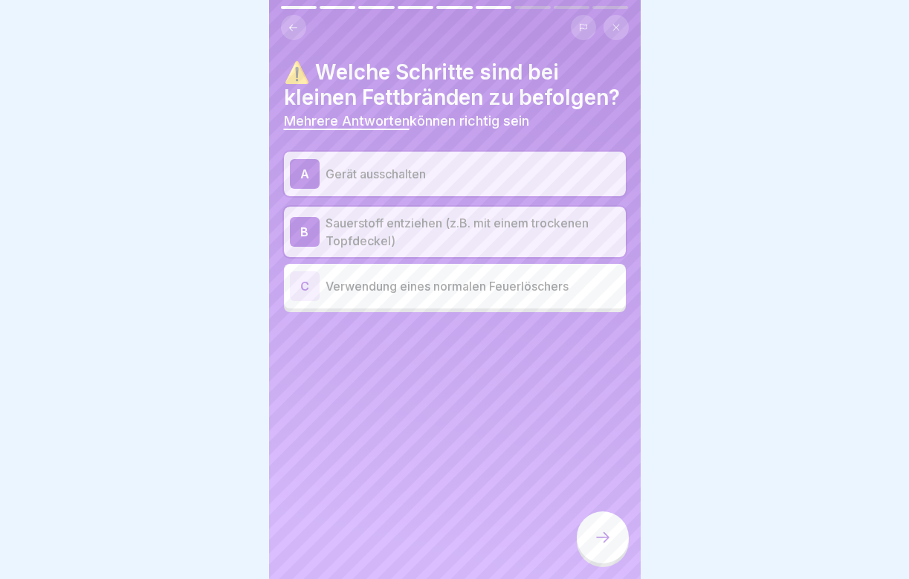
click at [614, 540] on div at bounding box center [603, 537] width 52 height 52
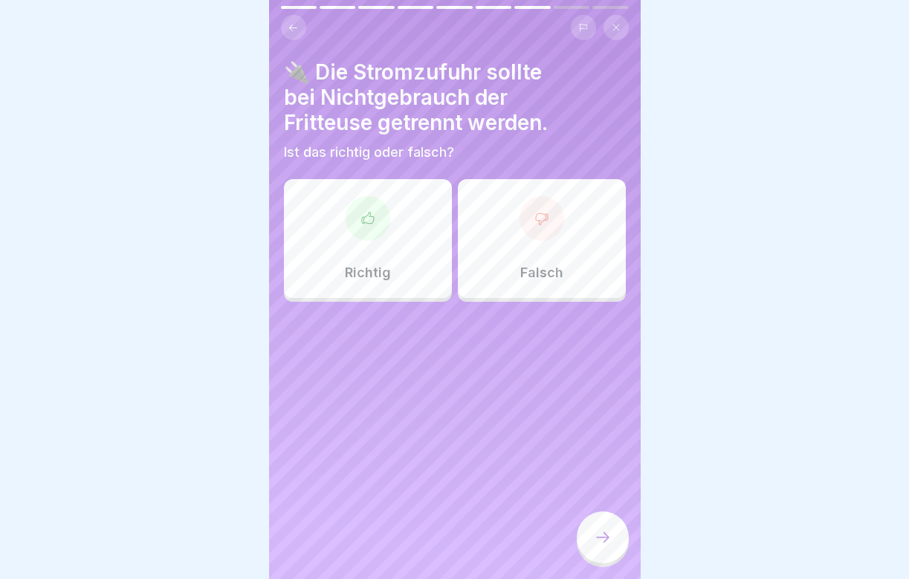
click at [373, 248] on div "Richtig" at bounding box center [368, 238] width 168 height 119
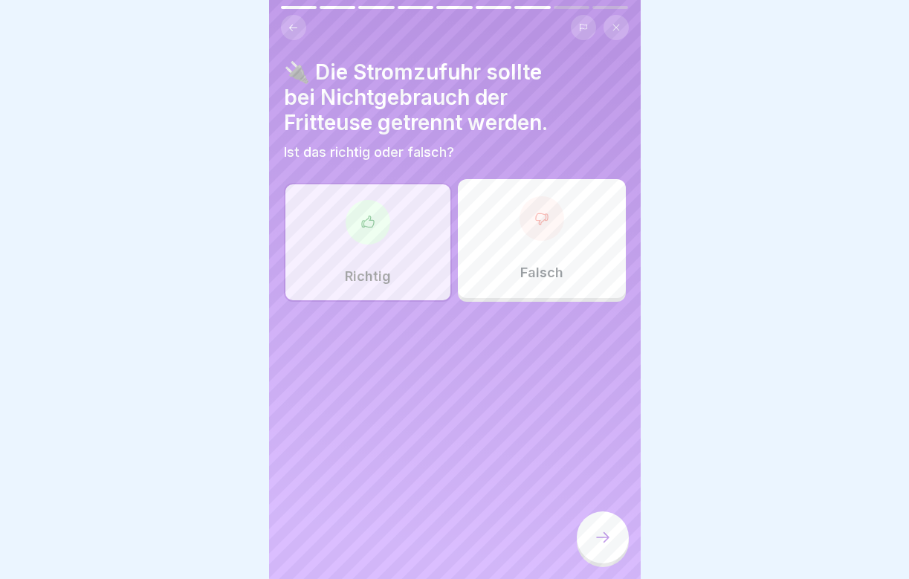
click at [607, 539] on icon at bounding box center [602, 537] width 13 height 10
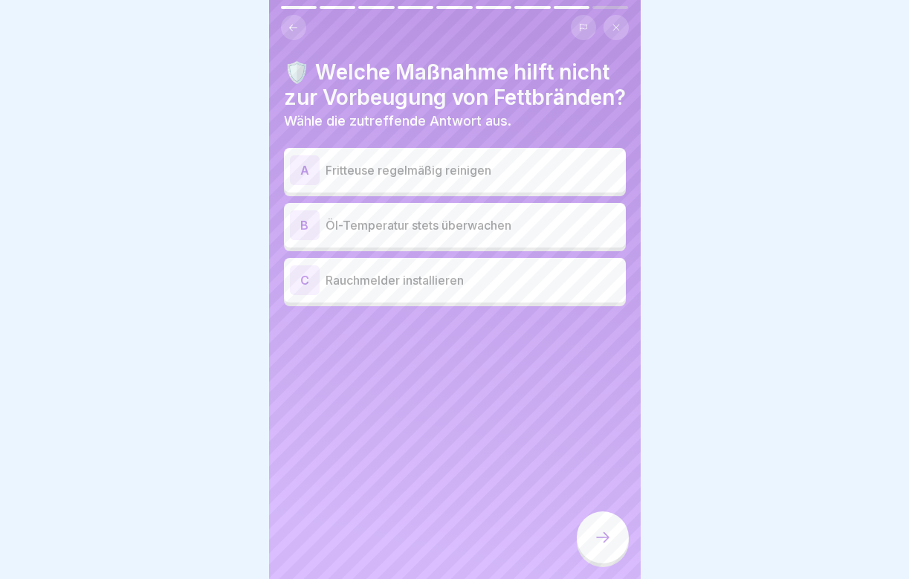
click at [458, 289] on p "Rauchmelder installieren" at bounding box center [473, 280] width 294 height 18
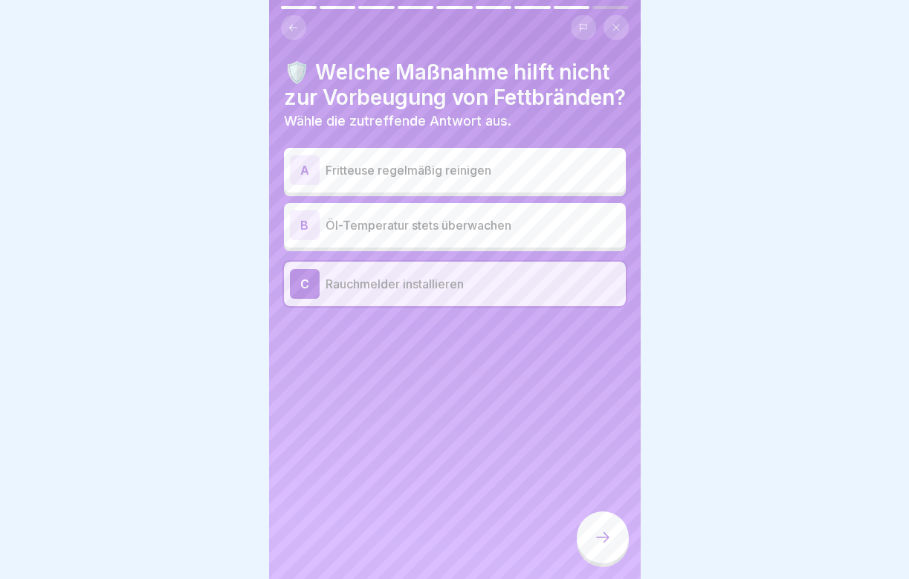
click at [605, 539] on icon at bounding box center [603, 537] width 18 height 18
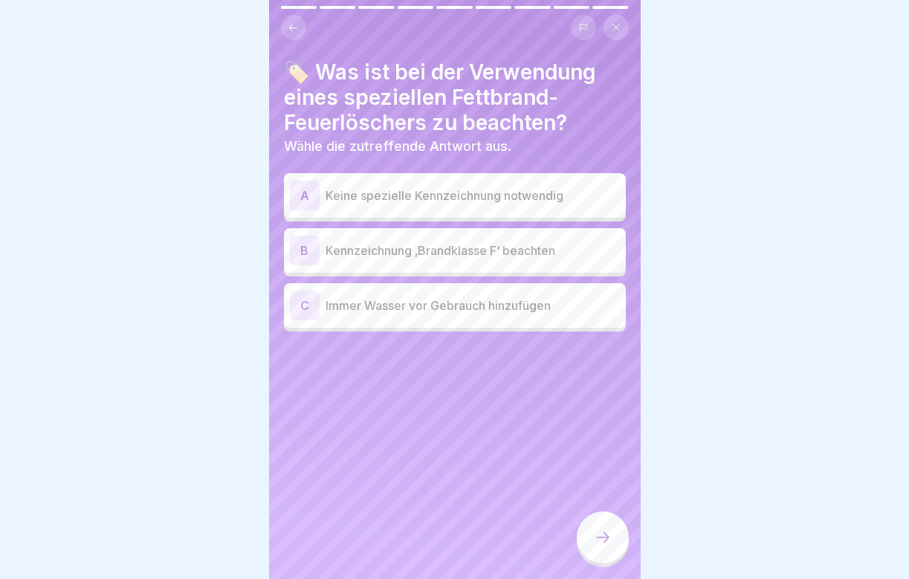
click at [418, 268] on div "B Kennzeichnung ‚Brandklasse F‘ beachten" at bounding box center [455, 250] width 342 height 45
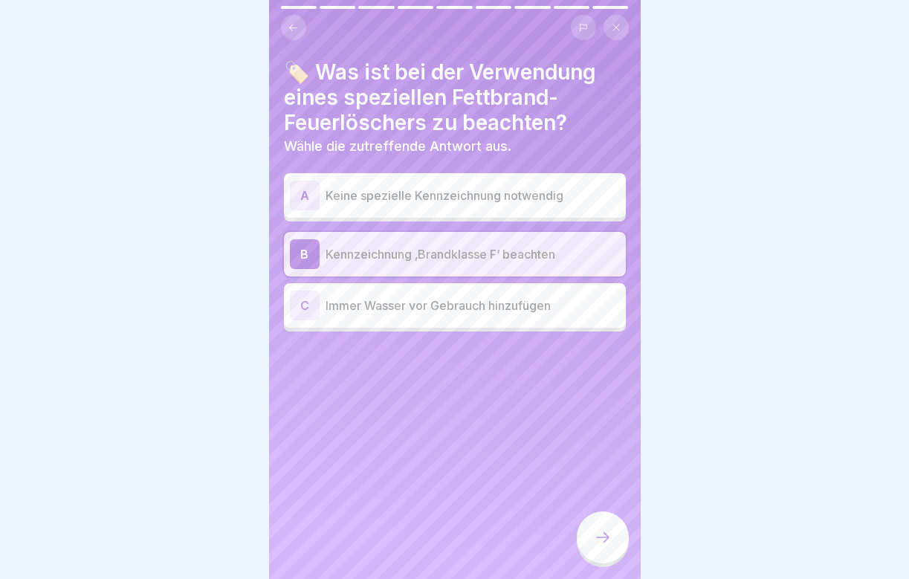
click at [605, 542] on icon at bounding box center [603, 537] width 18 height 18
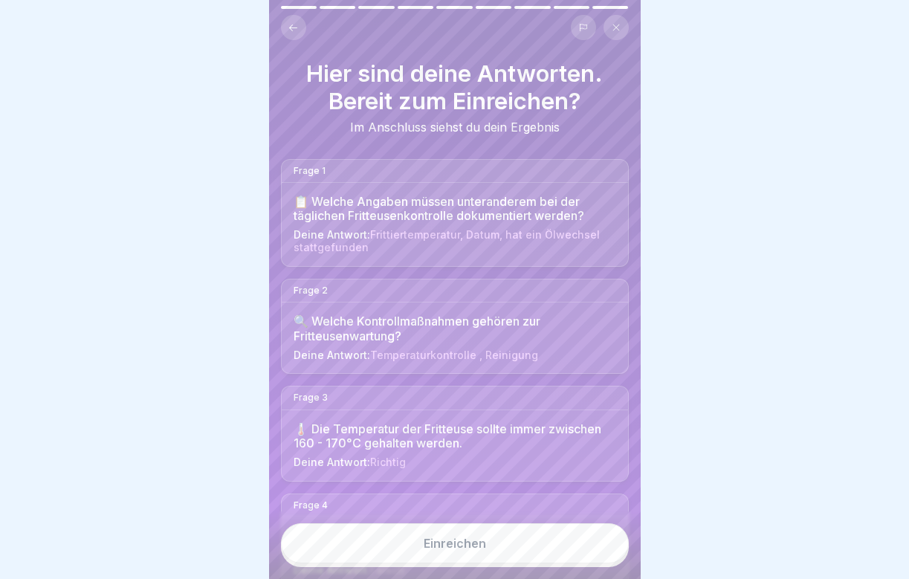
click at [546, 543] on button "Einreichen" at bounding box center [455, 543] width 348 height 40
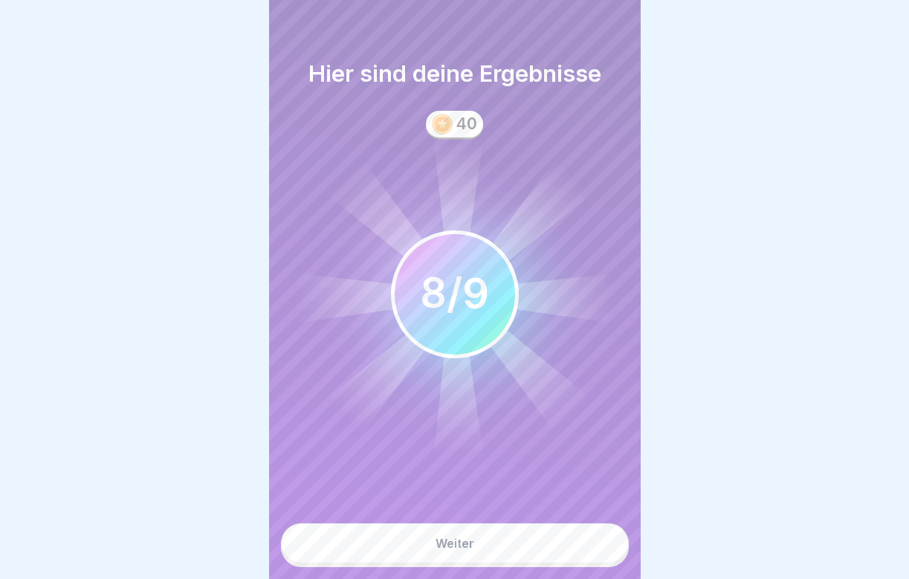
click at [546, 543] on button "Weiter" at bounding box center [455, 543] width 348 height 40
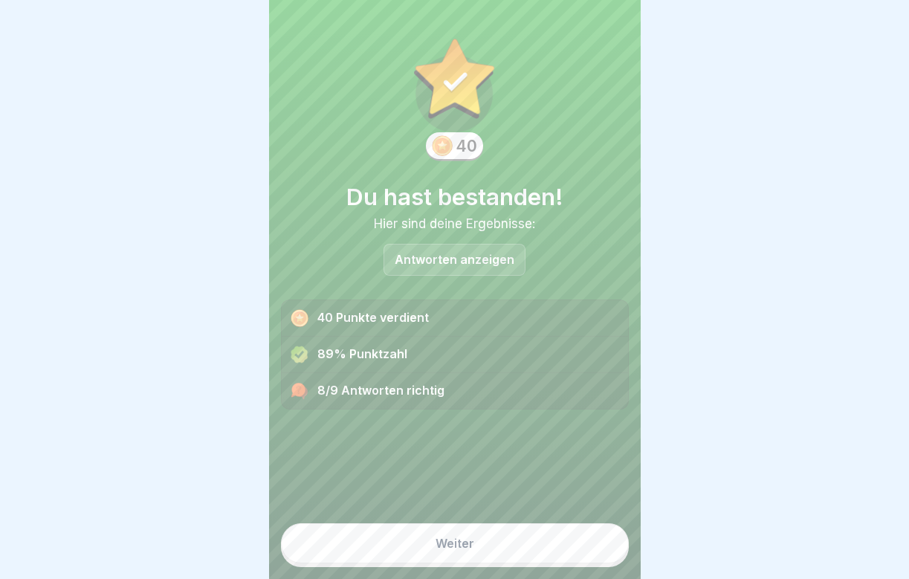
click at [470, 260] on p "Antworten anzeigen" at bounding box center [455, 259] width 120 height 13
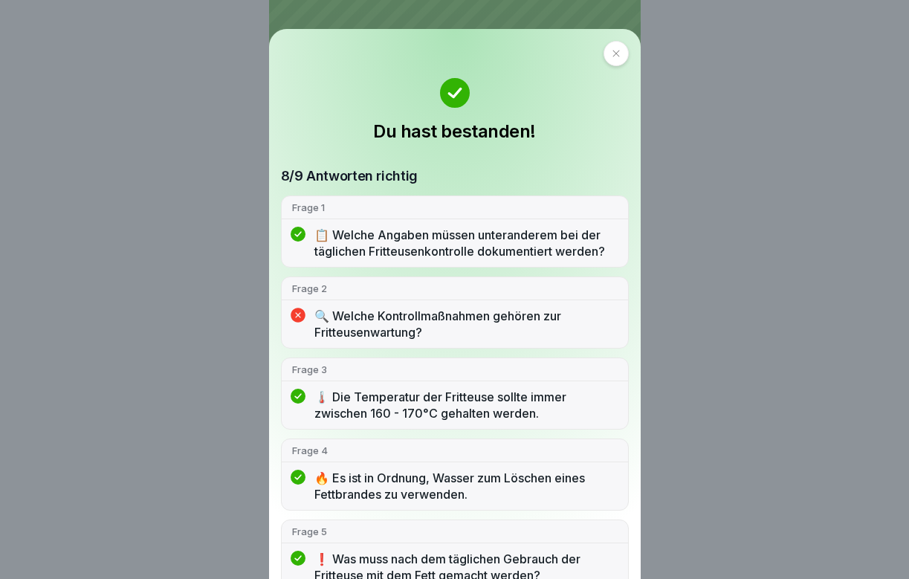
click at [612, 49] on icon at bounding box center [616, 53] width 9 height 9
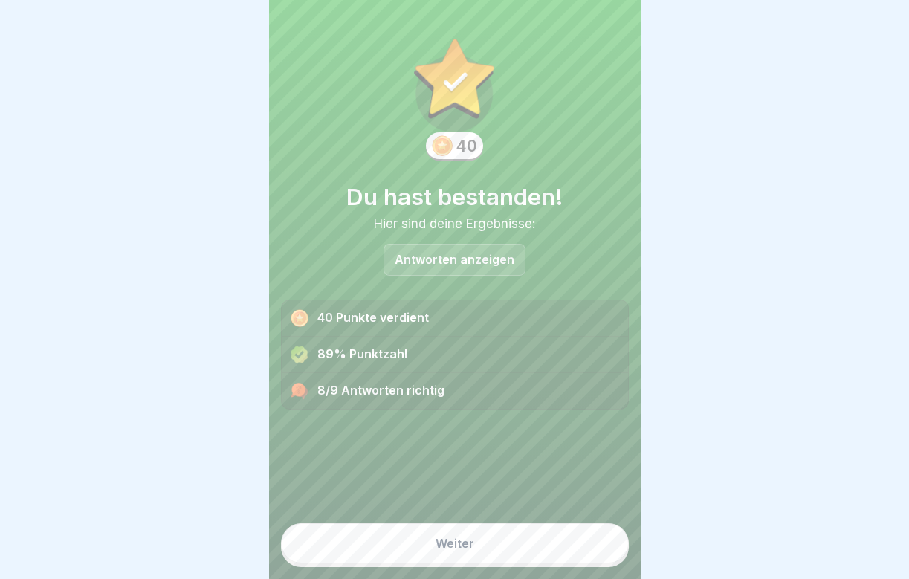
click at [446, 550] on div "Weiter" at bounding box center [455, 543] width 39 height 13
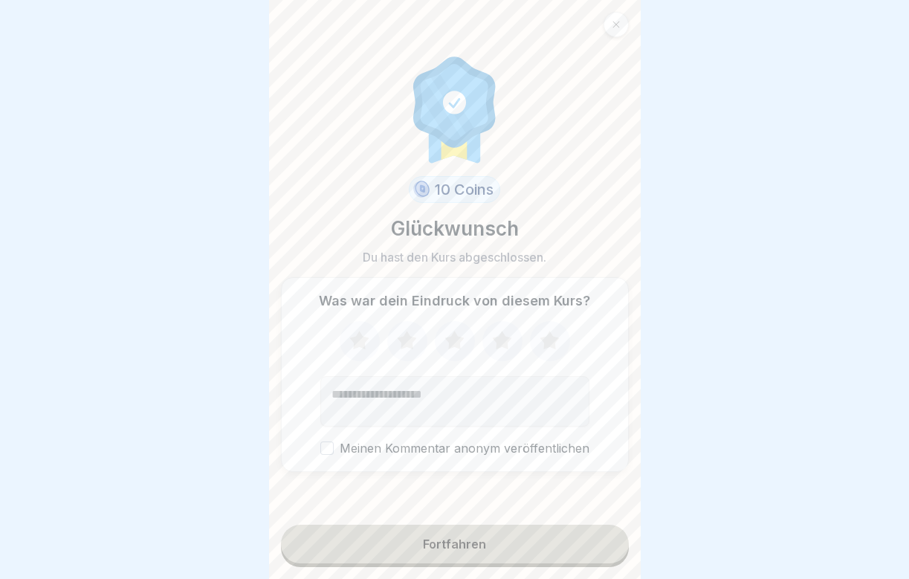
click at [508, 337] on icon at bounding box center [501, 340] width 19 height 19
click at [471, 563] on button "Fortfahren" at bounding box center [455, 544] width 348 height 39
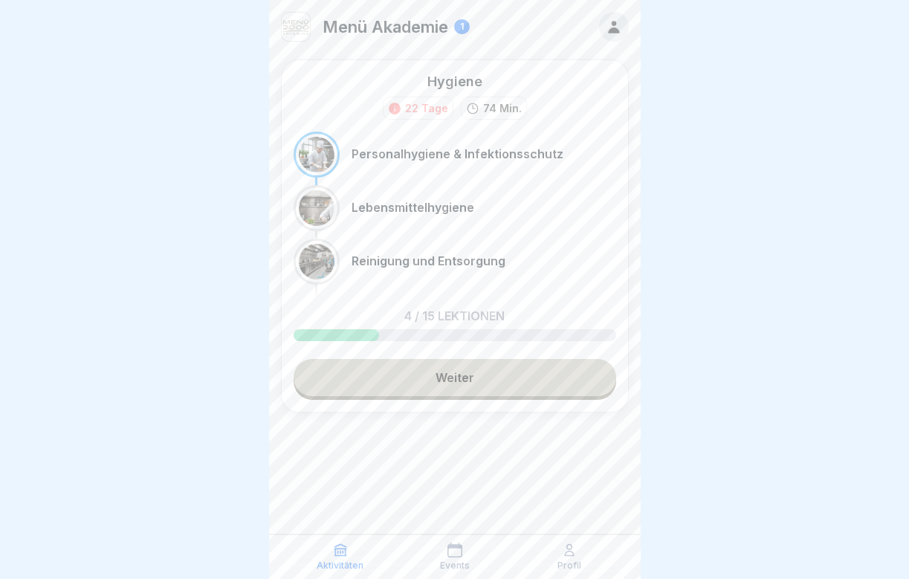
click at [465, 378] on link "Weiter" at bounding box center [455, 377] width 323 height 37
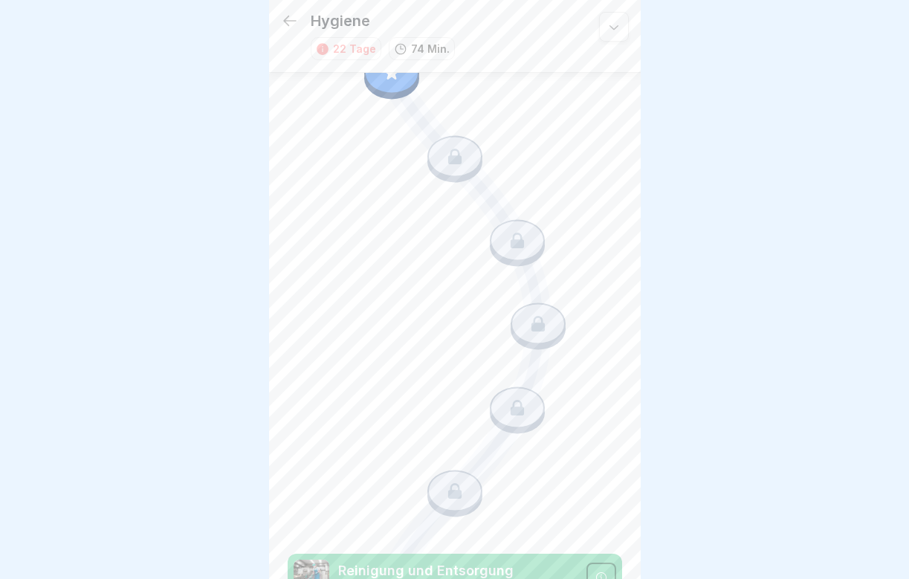
scroll to position [467, 0]
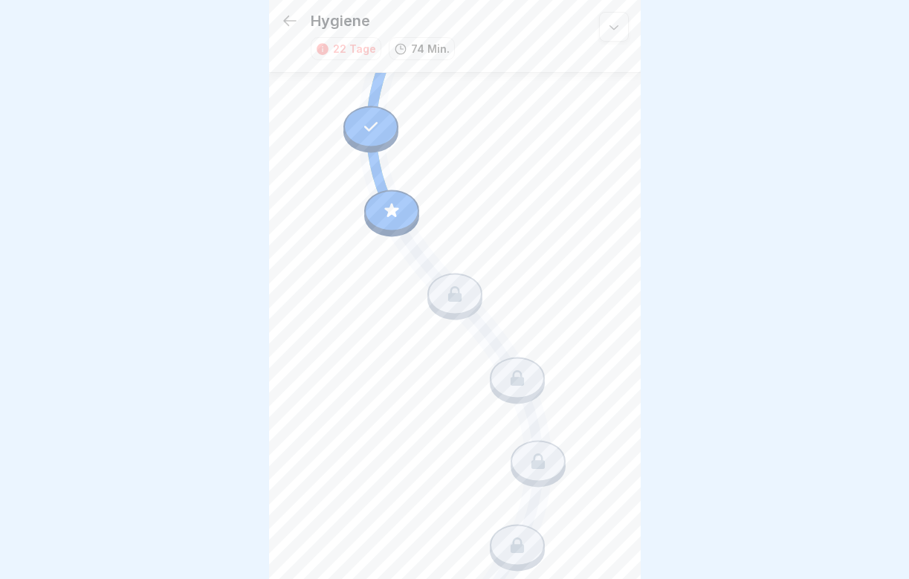
click at [398, 212] on icon at bounding box center [391, 210] width 19 height 19
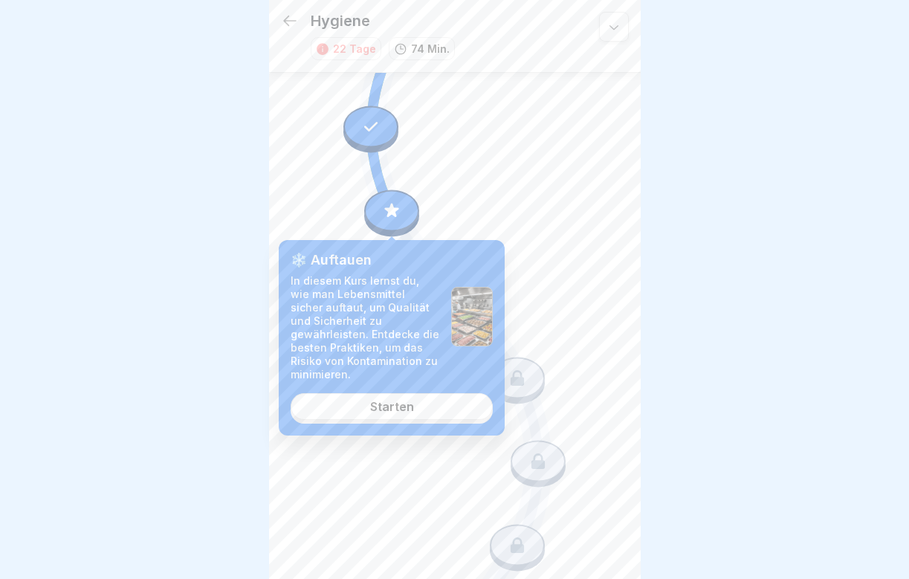
click at [368, 402] on link "Starten" at bounding box center [392, 406] width 202 height 27
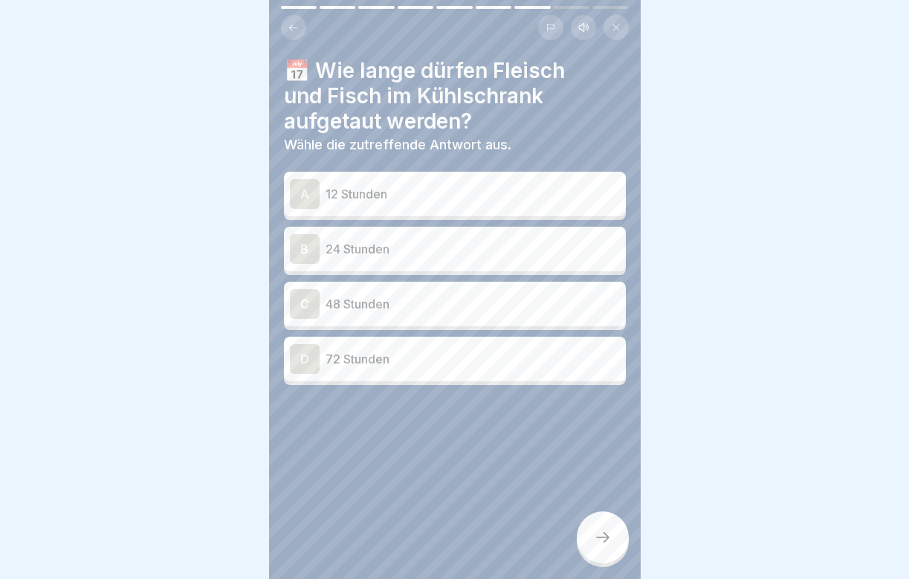
click at [355, 250] on p "24 Stunden" at bounding box center [473, 249] width 294 height 18
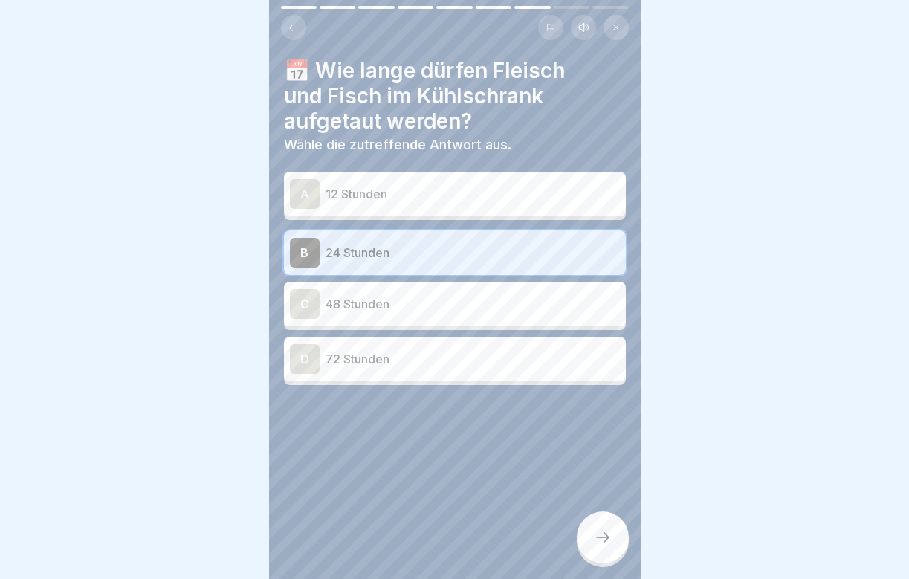
click at [621, 540] on div at bounding box center [603, 537] width 52 height 52
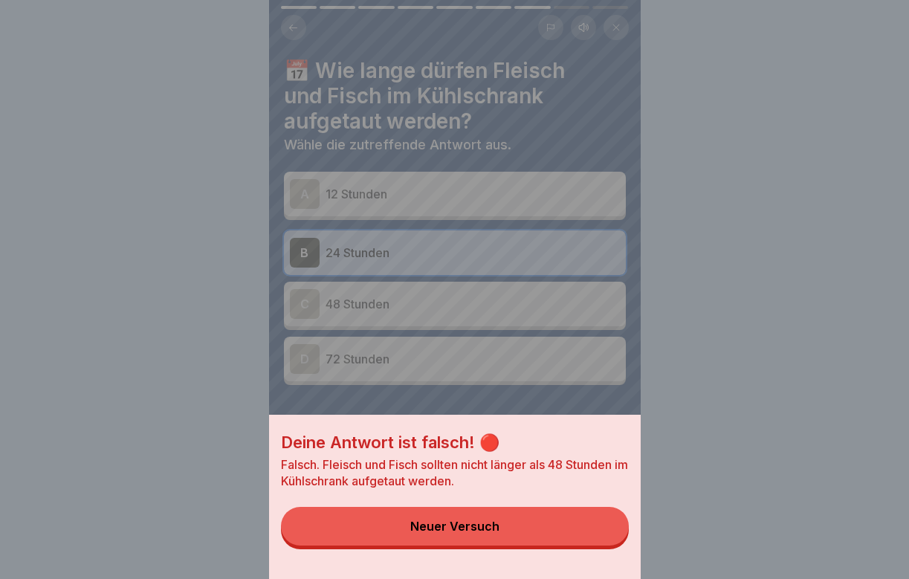
click at [561, 534] on button "Neuer Versuch" at bounding box center [455, 526] width 348 height 39
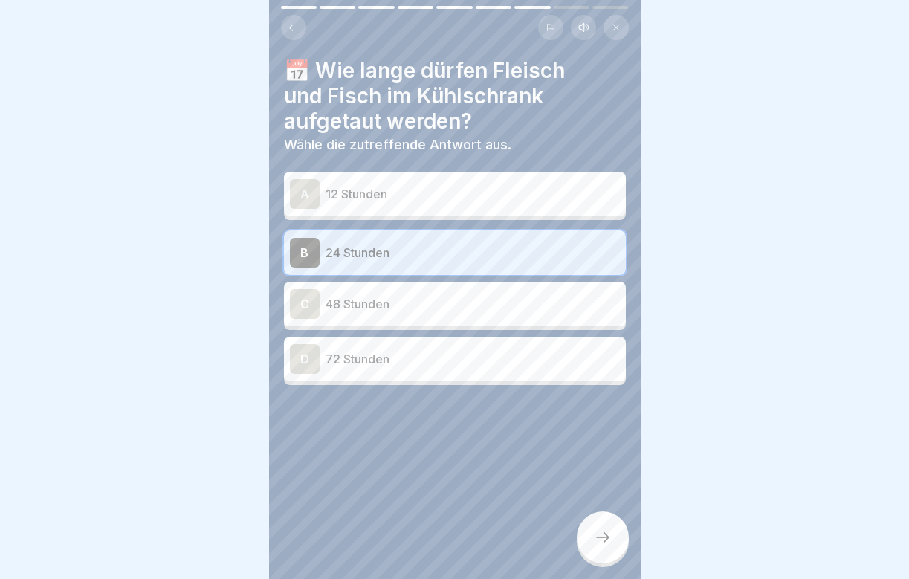
click at [398, 190] on p "12 Stunden" at bounding box center [473, 194] width 294 height 18
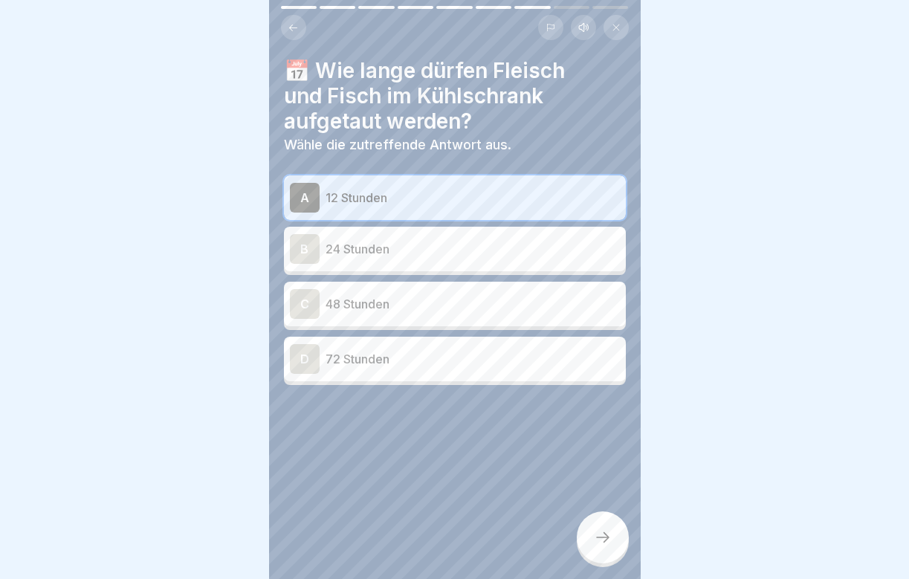
click at [610, 546] on icon at bounding box center [603, 537] width 18 height 18
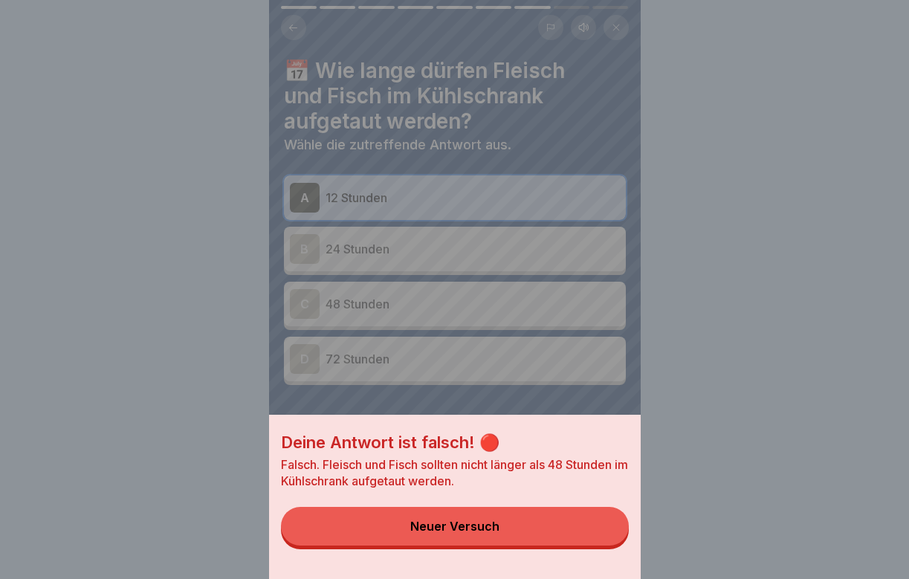
click at [568, 539] on button "Neuer Versuch" at bounding box center [455, 526] width 348 height 39
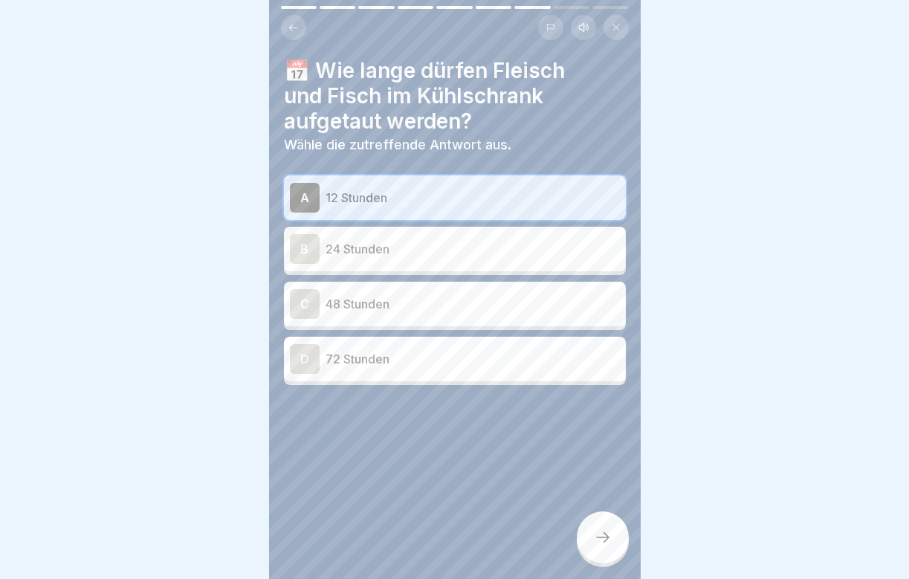
click at [447, 313] on div "C 48 Stunden" at bounding box center [455, 304] width 330 height 30
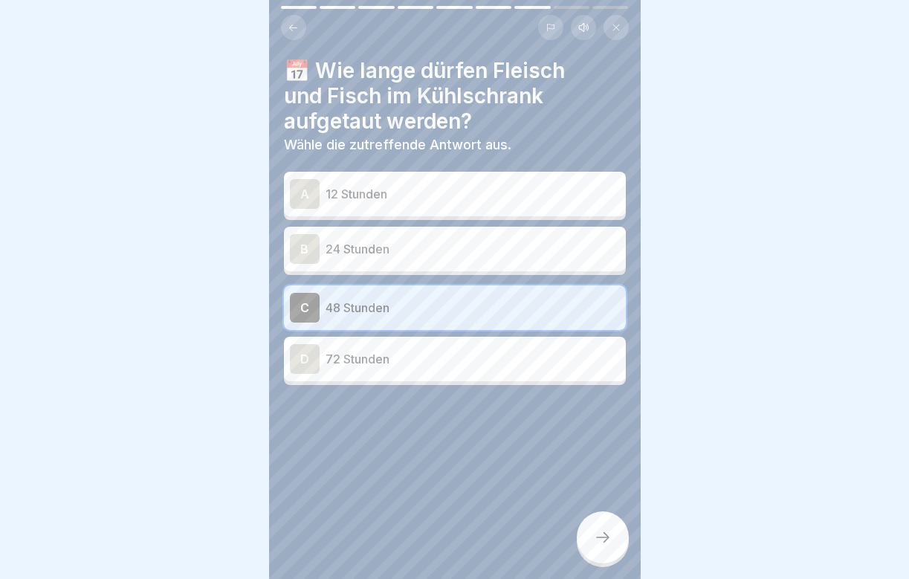
click at [604, 550] on div at bounding box center [603, 537] width 52 height 52
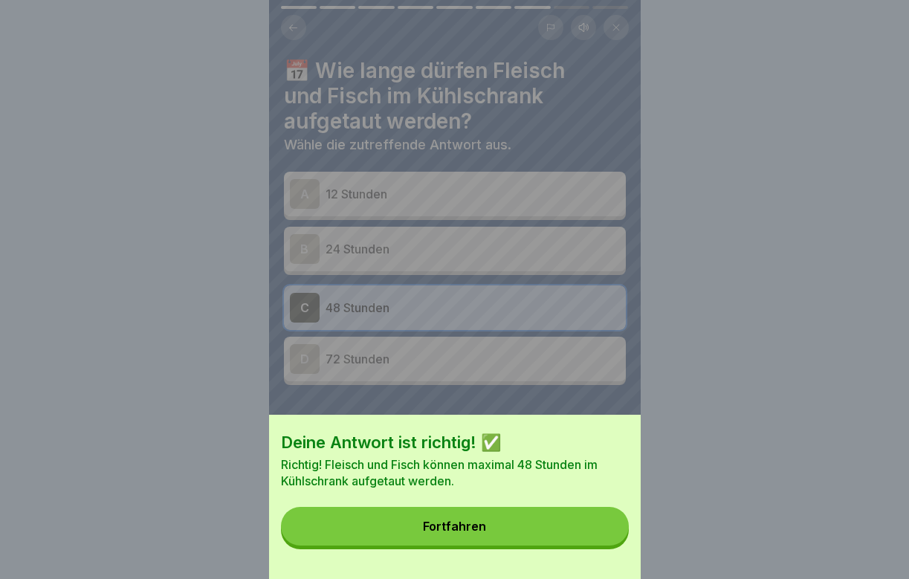
click at [555, 545] on button "Fortfahren" at bounding box center [455, 526] width 348 height 39
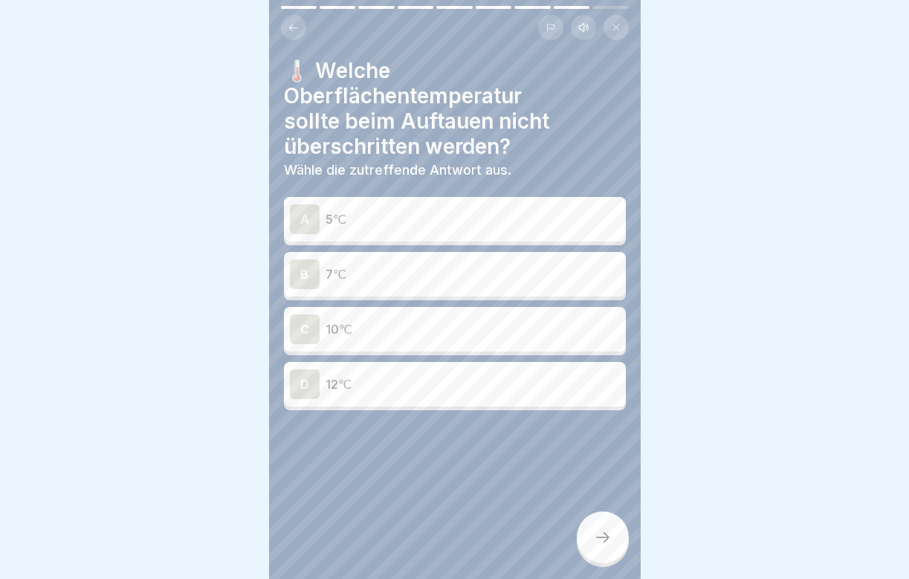
click at [352, 337] on p "10℃" at bounding box center [473, 329] width 294 height 18
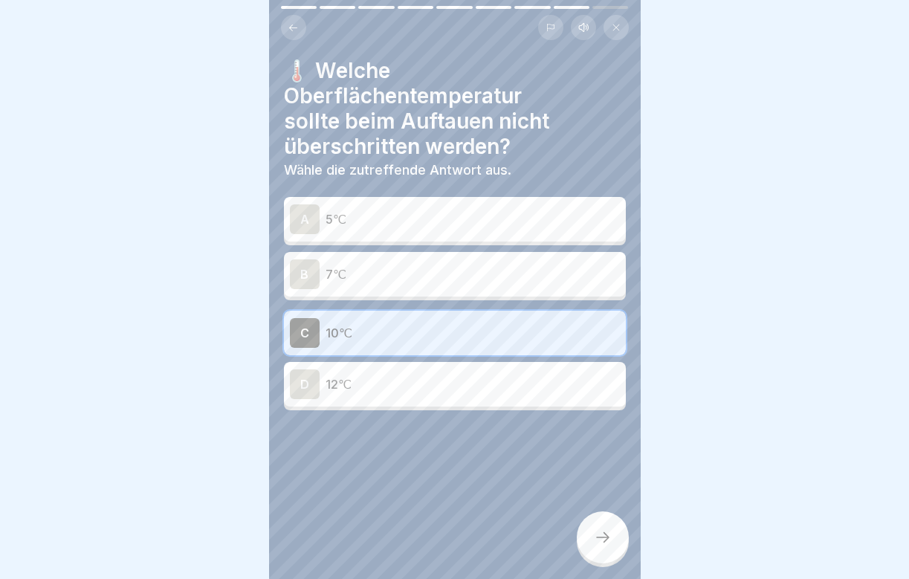
click at [604, 531] on icon at bounding box center [603, 537] width 18 height 18
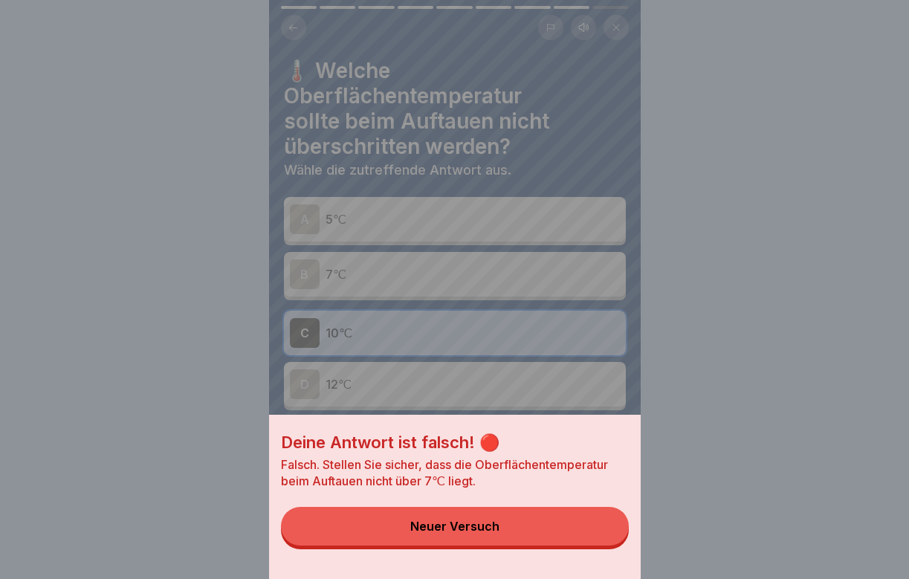
click at [599, 534] on button "Neuer Versuch" at bounding box center [455, 526] width 348 height 39
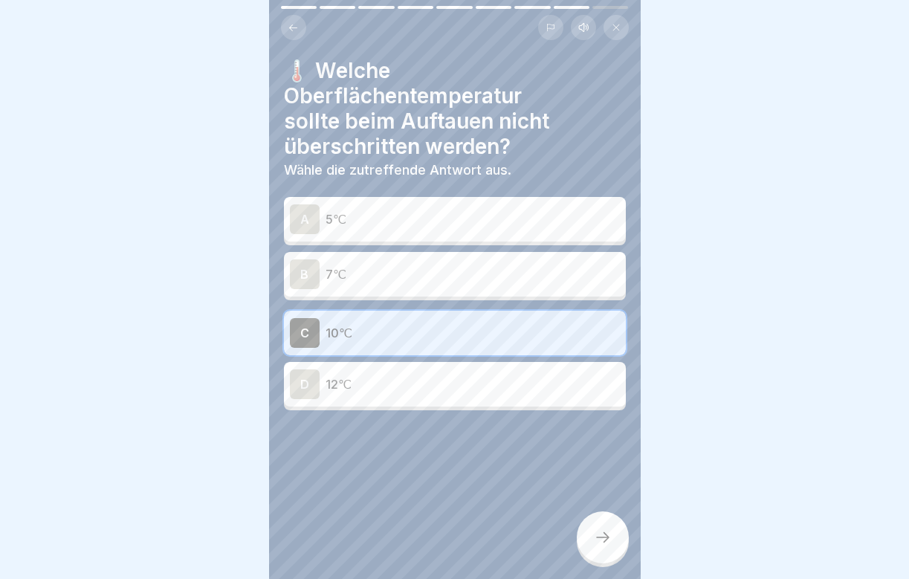
click at [416, 259] on div "B 7℃" at bounding box center [455, 274] width 330 height 30
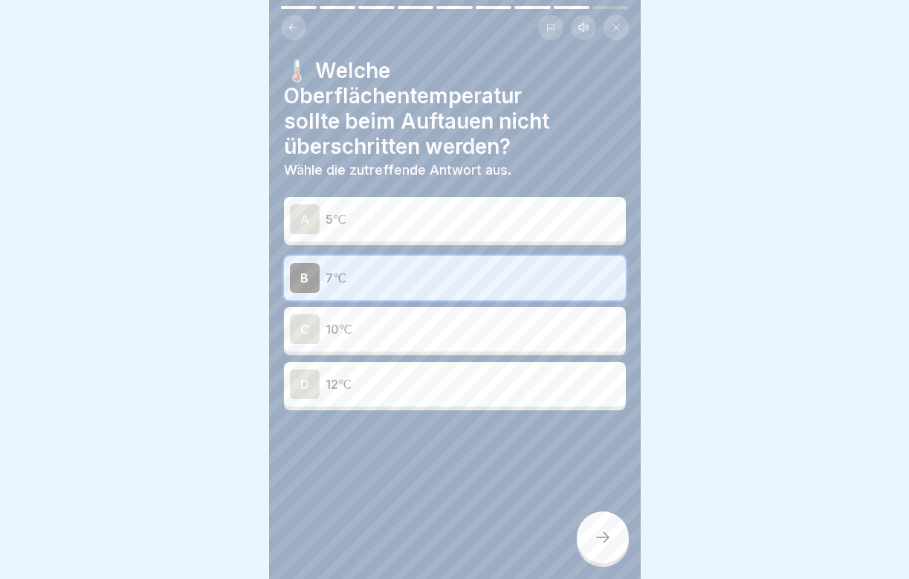
click at [602, 528] on div at bounding box center [603, 537] width 52 height 52
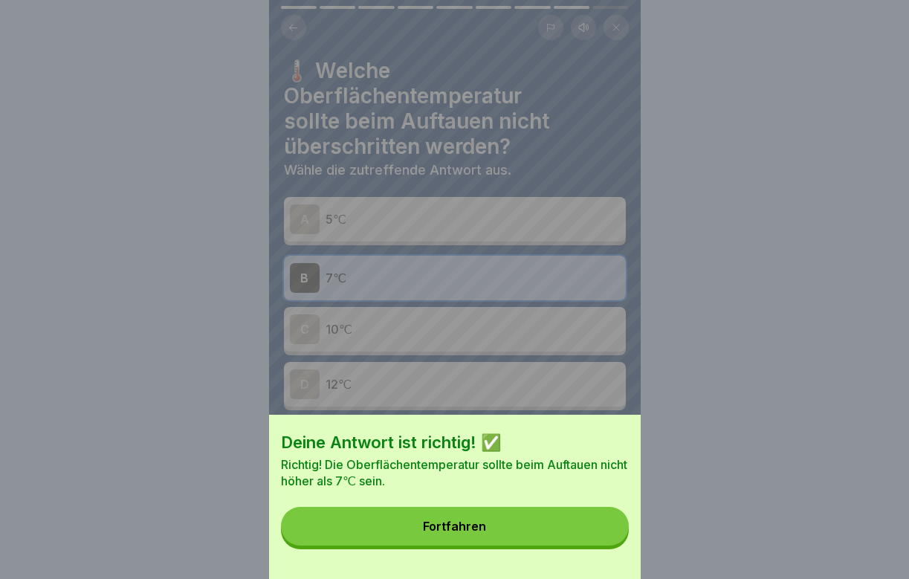
click at [563, 543] on button "Fortfahren" at bounding box center [455, 526] width 348 height 39
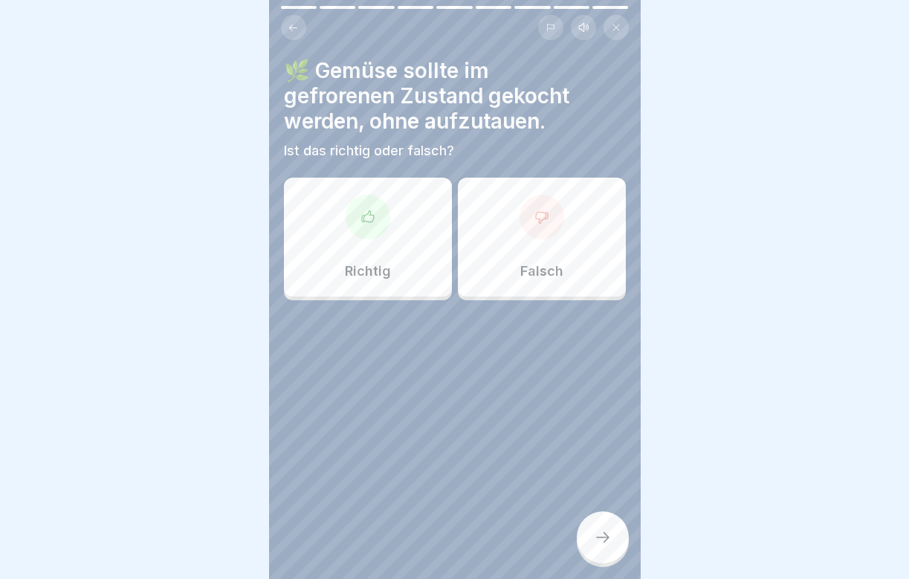
click at [382, 242] on div "Richtig" at bounding box center [368, 237] width 168 height 119
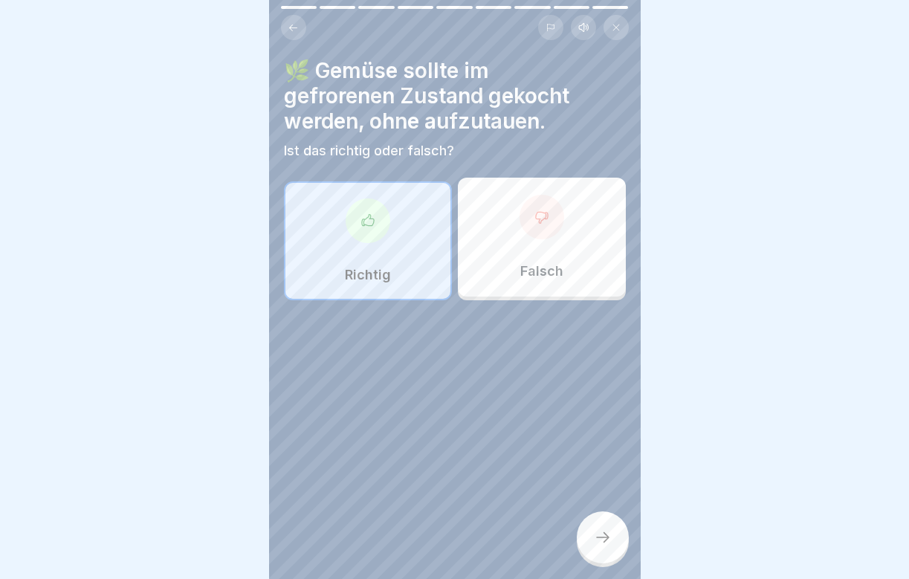
click at [613, 543] on div at bounding box center [603, 537] width 52 height 52
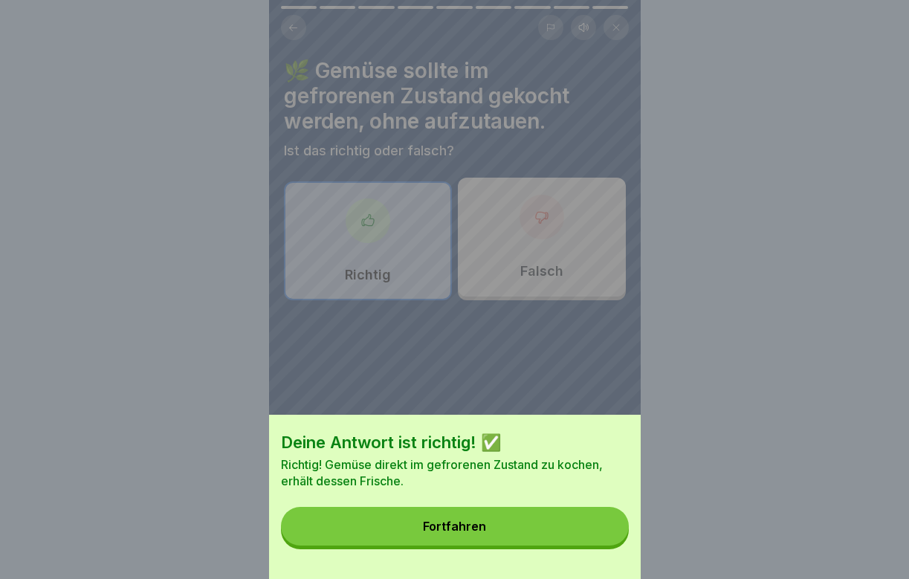
click at [566, 527] on button "Fortfahren" at bounding box center [455, 526] width 348 height 39
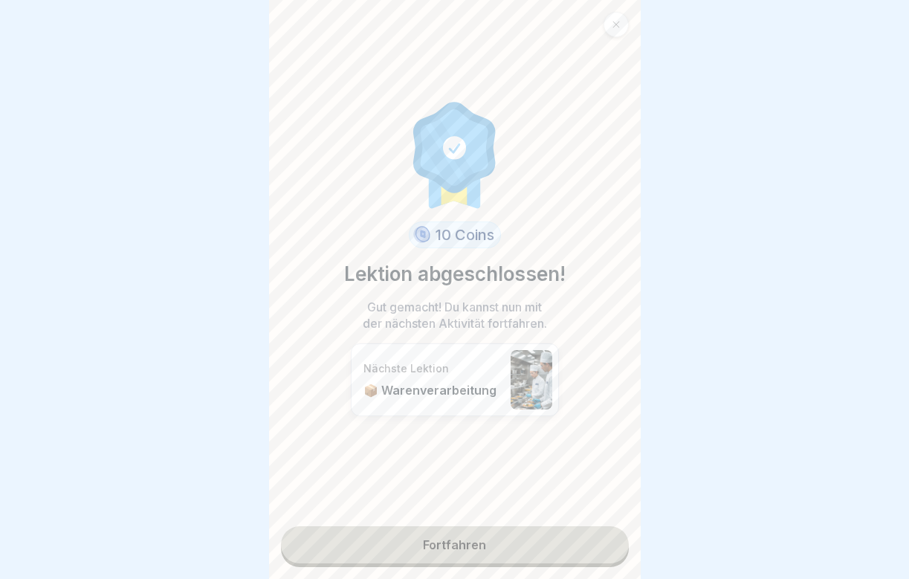
click at [397, 554] on link "Fortfahren" at bounding box center [455, 544] width 348 height 37
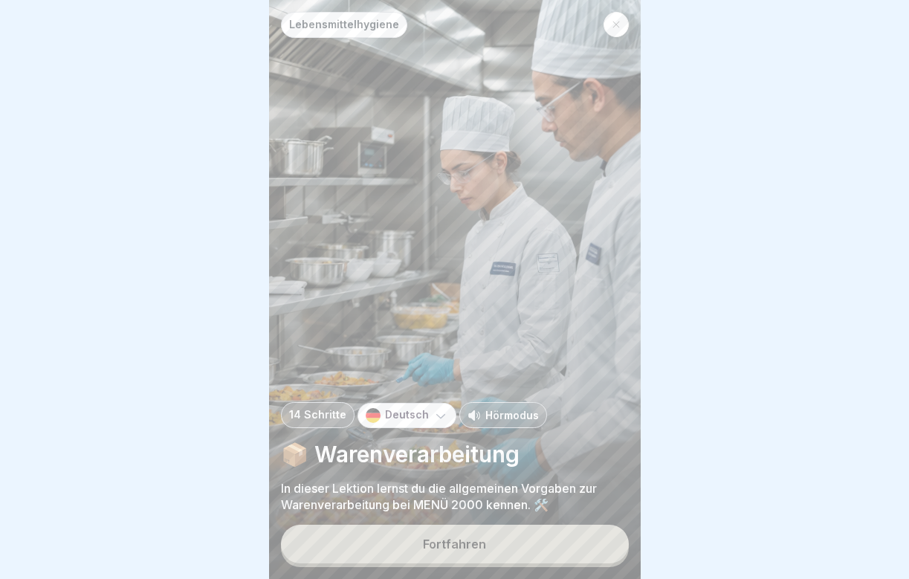
click at [376, 546] on button "Fortfahren" at bounding box center [455, 544] width 348 height 39
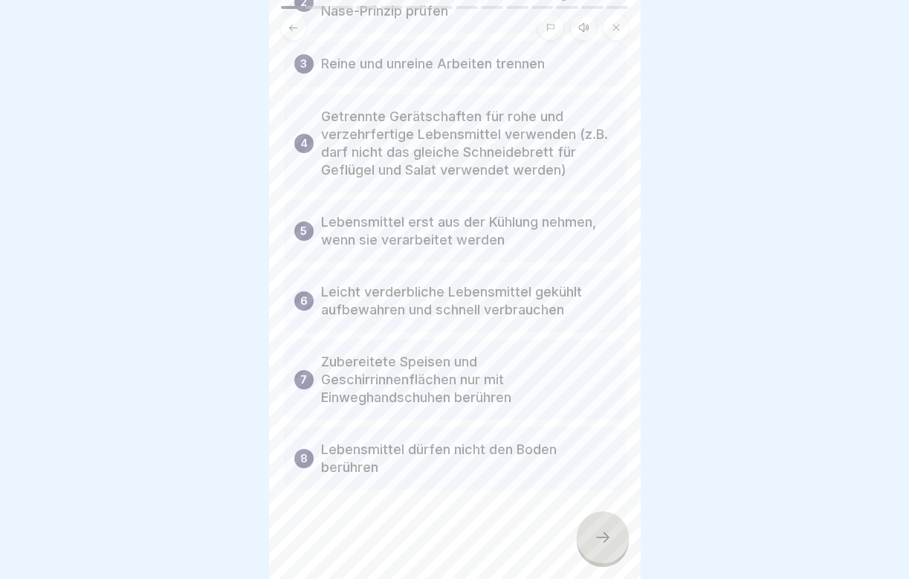
scroll to position [246, 0]
click at [614, 534] on div at bounding box center [603, 537] width 52 height 52
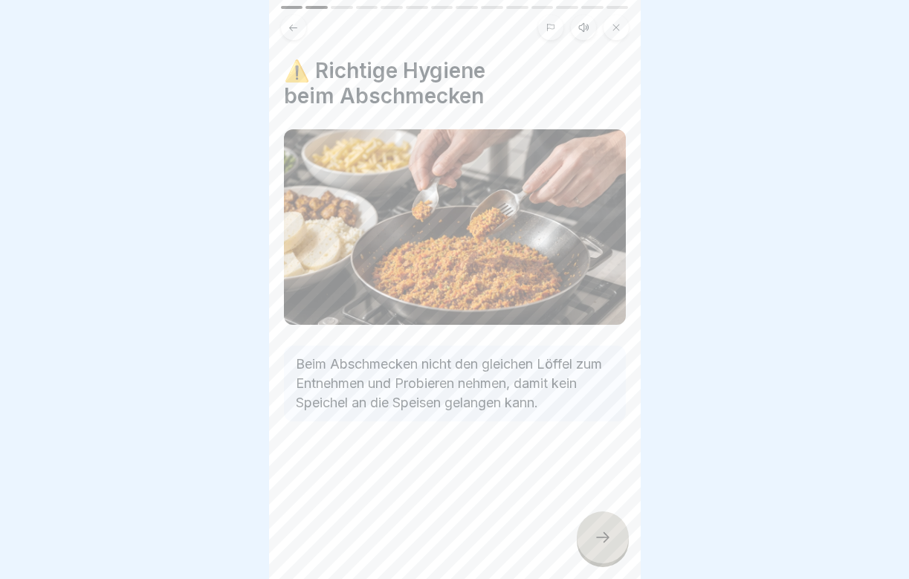
click at [614, 534] on div at bounding box center [603, 537] width 52 height 52
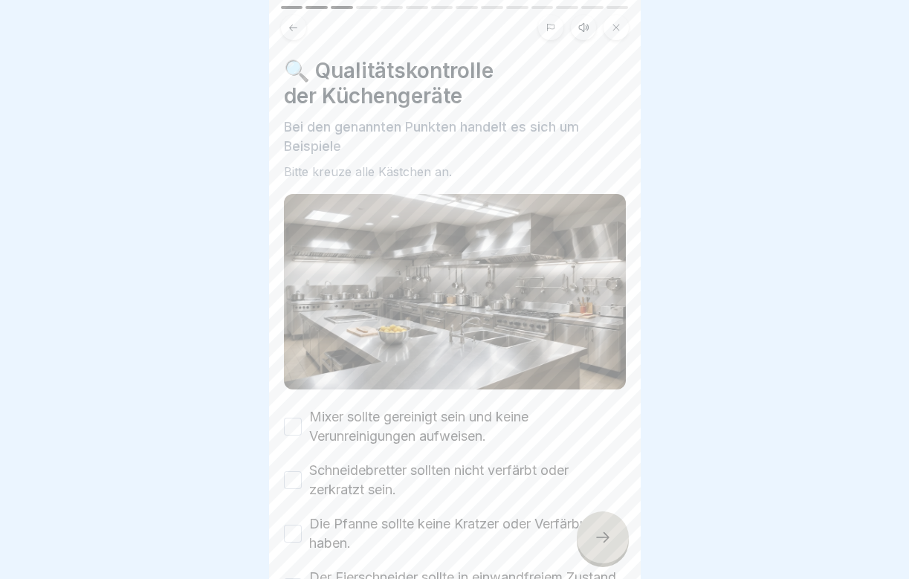
click at [301, 439] on div "Mixer sollte gereinigt sein und keine Verunreinigungen aufweisen." at bounding box center [455, 426] width 342 height 39
click at [298, 427] on button "Mixer sollte gereinigt sein und keine Verunreinigungen aufweisen." at bounding box center [293, 427] width 18 height 18
click at [300, 464] on div "Schneidebretter sollten nicht verfärbt oder zerkratzt sein." at bounding box center [455, 480] width 342 height 39
click at [295, 480] on button "Schneidebretter sollten nicht verfärbt oder zerkratzt sein." at bounding box center [293, 480] width 18 height 18
click at [291, 534] on button "Die Pfanne sollte keine Kratzer oder Verfärbungen haben." at bounding box center [293, 534] width 18 height 18
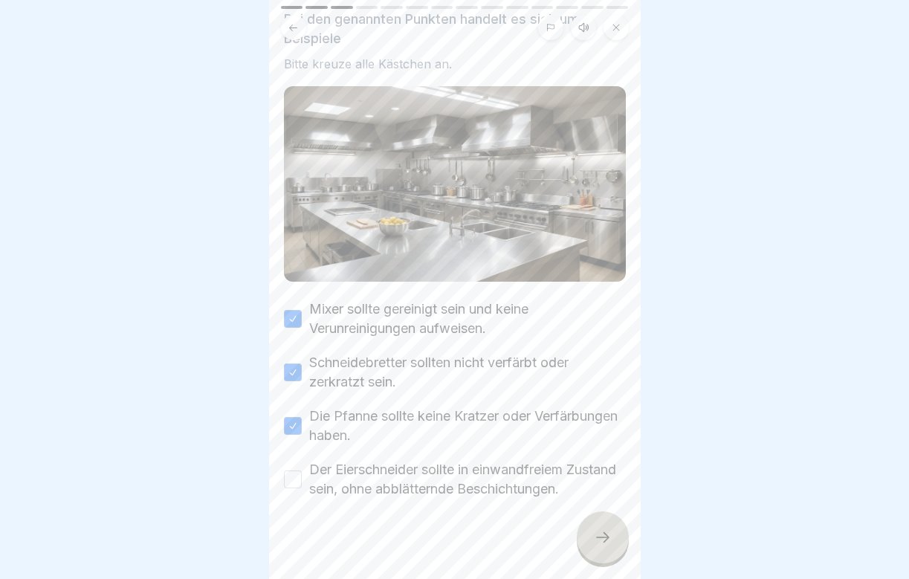
scroll to position [112, 0]
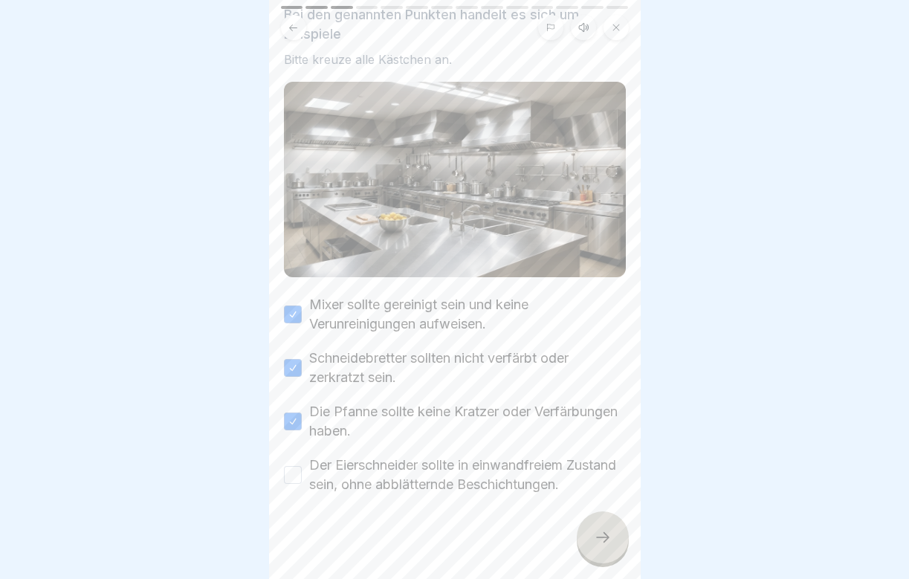
click at [288, 480] on button "Der Eierschneider sollte in einwandfreiem Zustand sein, ohne abblätternde Besch…" at bounding box center [293, 475] width 18 height 18
click at [608, 530] on div at bounding box center [603, 537] width 52 height 52
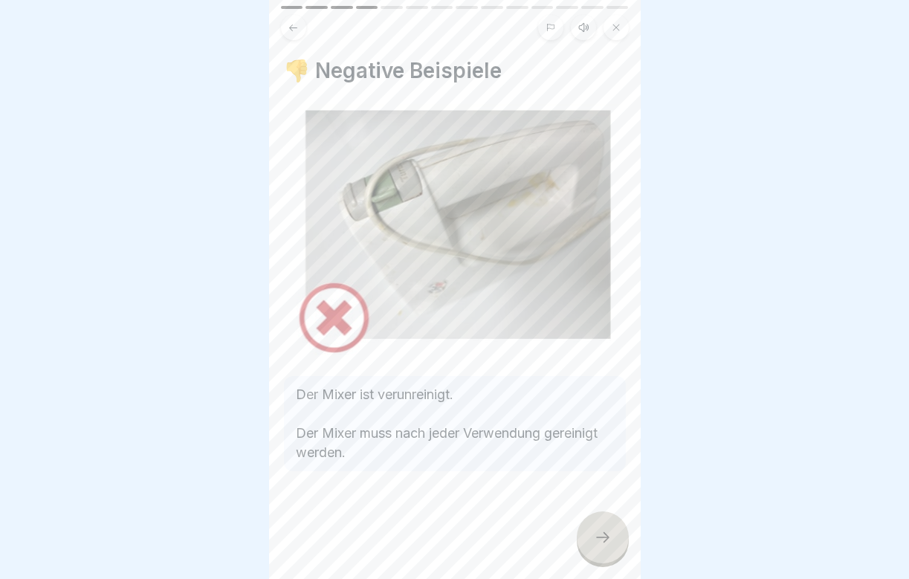
click at [602, 538] on icon at bounding box center [603, 537] width 18 height 18
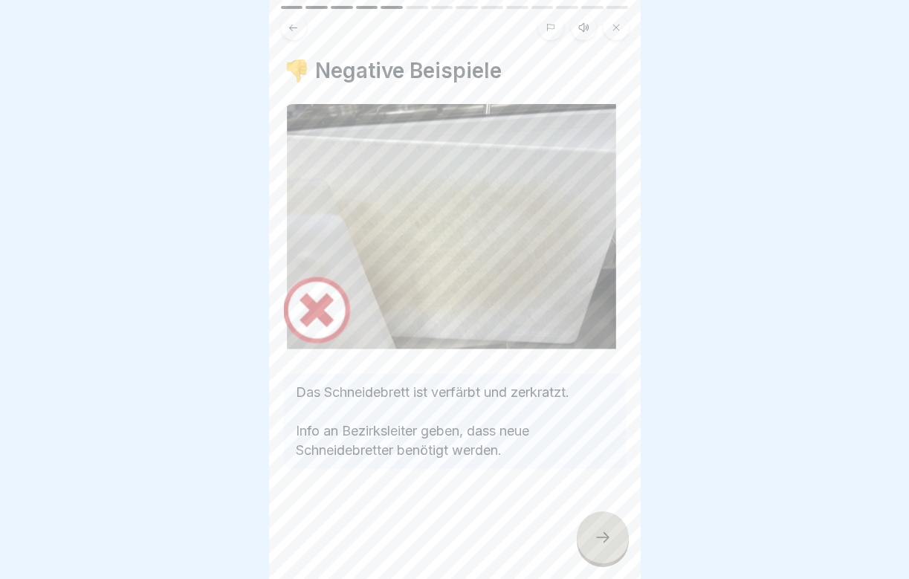
click at [602, 538] on icon at bounding box center [603, 537] width 18 height 18
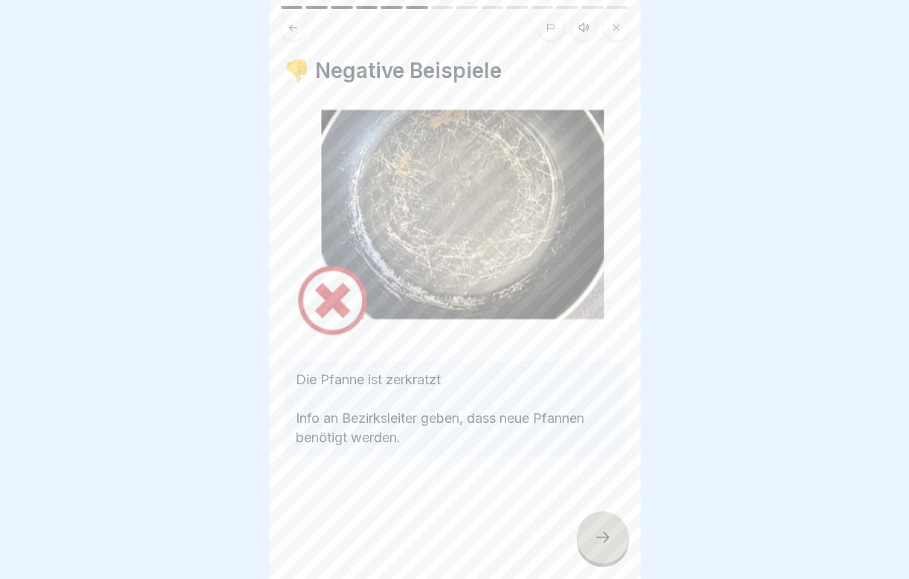
click at [602, 538] on icon at bounding box center [603, 537] width 18 height 18
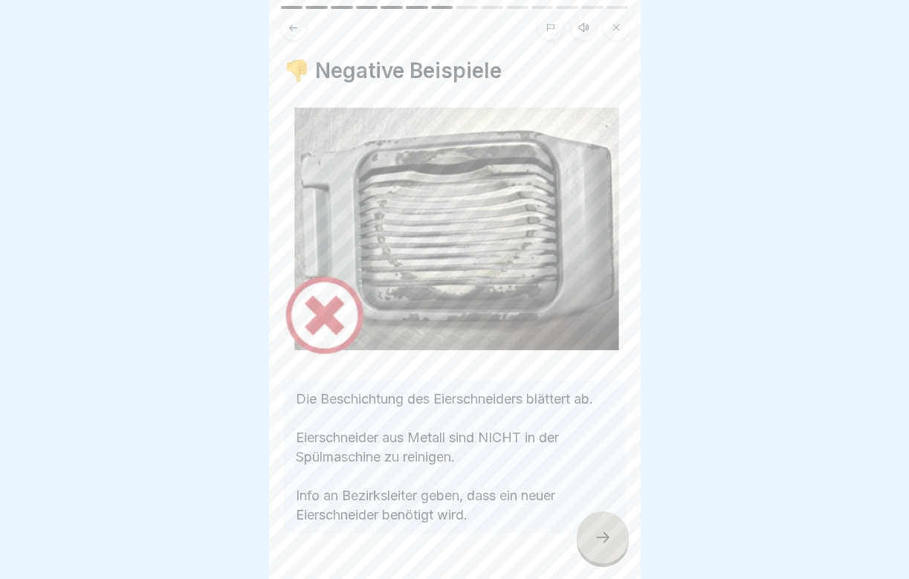
click at [603, 539] on icon at bounding box center [603, 537] width 18 height 18
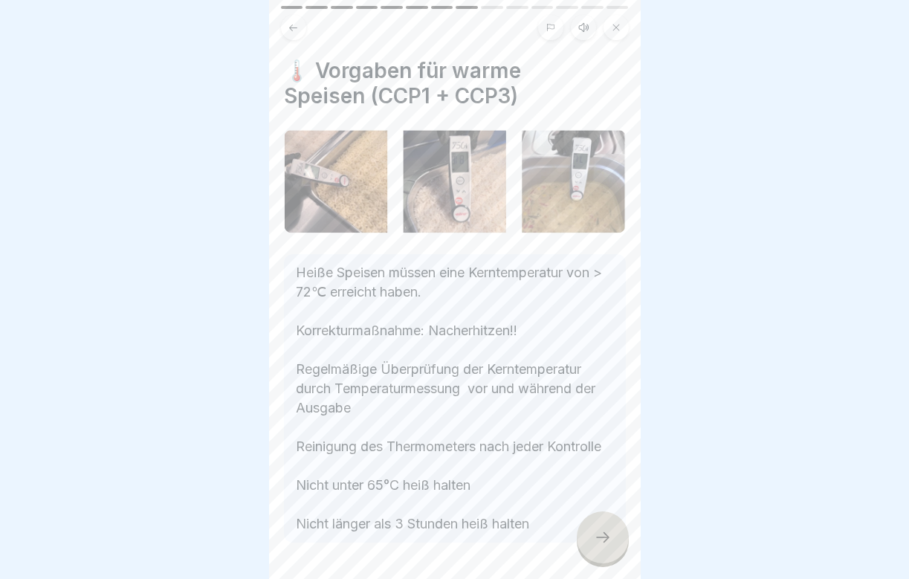
click at [603, 539] on icon at bounding box center [603, 537] width 18 height 18
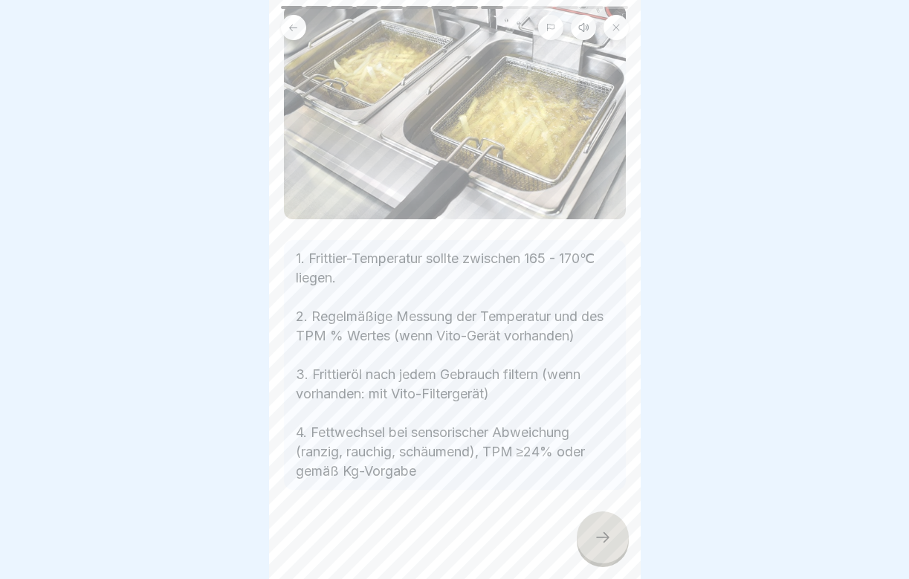
scroll to position [125, 0]
click at [595, 547] on div at bounding box center [603, 537] width 52 height 52
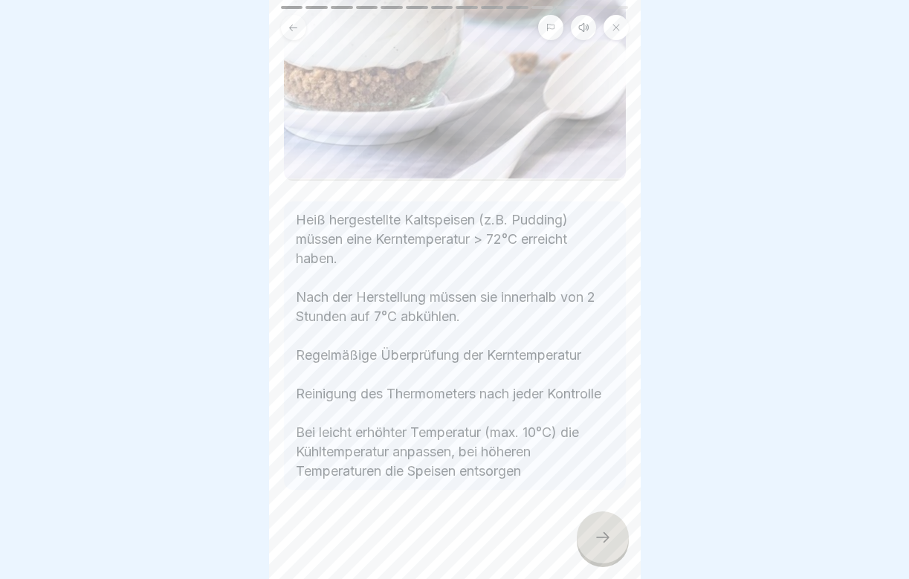
scroll to position [479, 0]
click at [595, 514] on div at bounding box center [603, 537] width 52 height 52
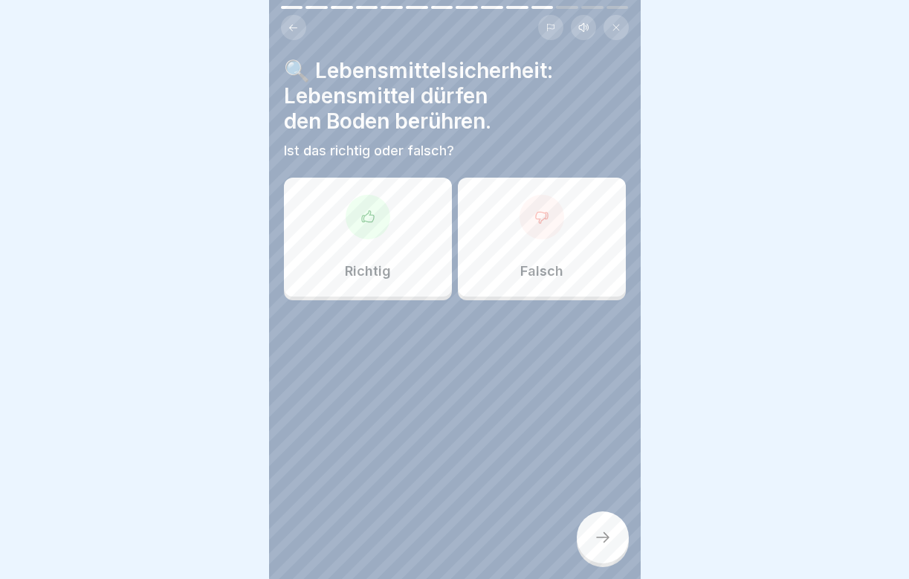
click at [554, 270] on p "Falsch" at bounding box center [541, 271] width 43 height 16
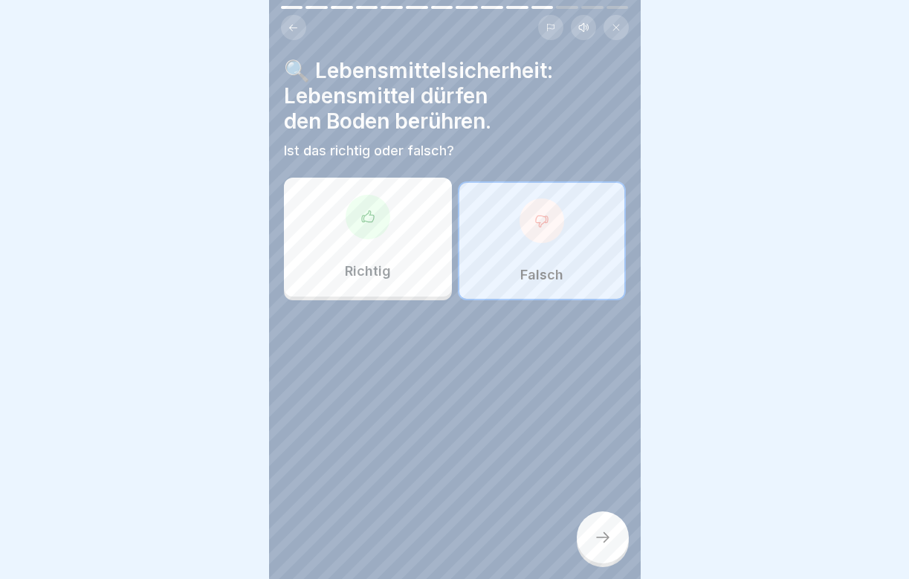
click at [598, 522] on div at bounding box center [603, 537] width 52 height 52
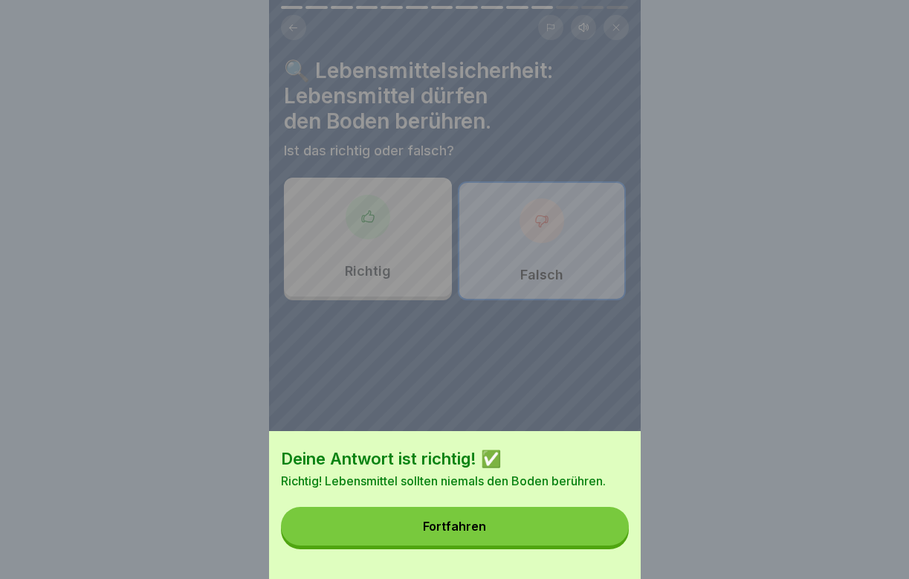
click at [553, 530] on button "Fortfahren" at bounding box center [455, 526] width 348 height 39
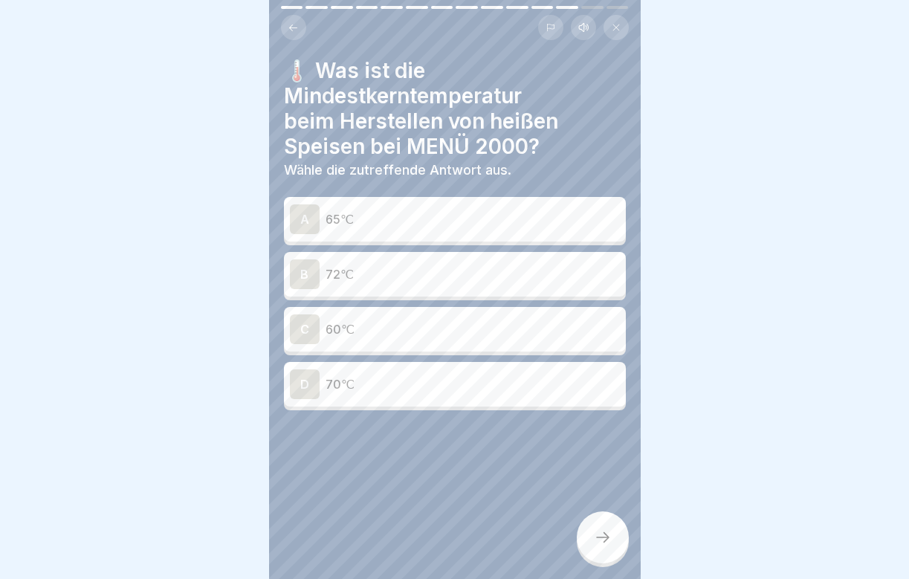
click at [398, 270] on p "72℃" at bounding box center [473, 274] width 294 height 18
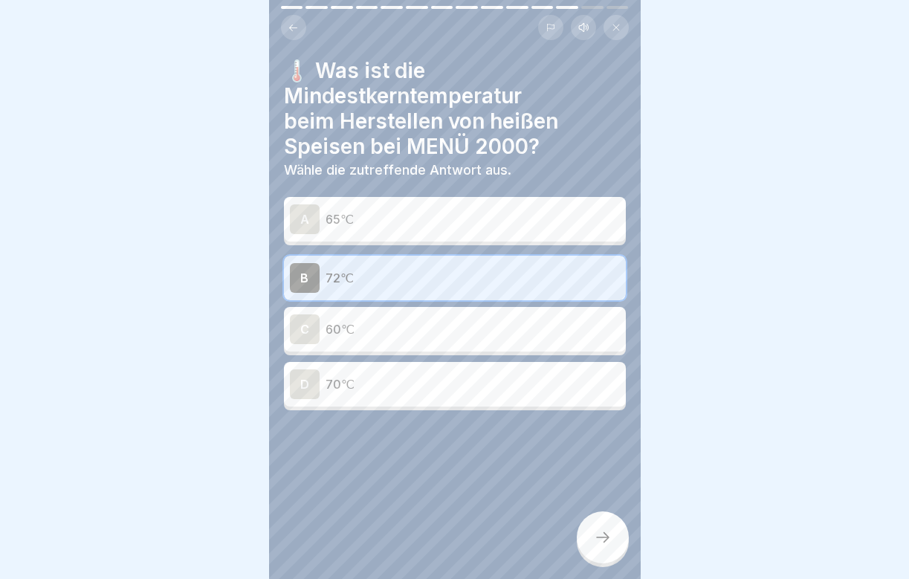
click at [597, 525] on div at bounding box center [603, 537] width 52 height 52
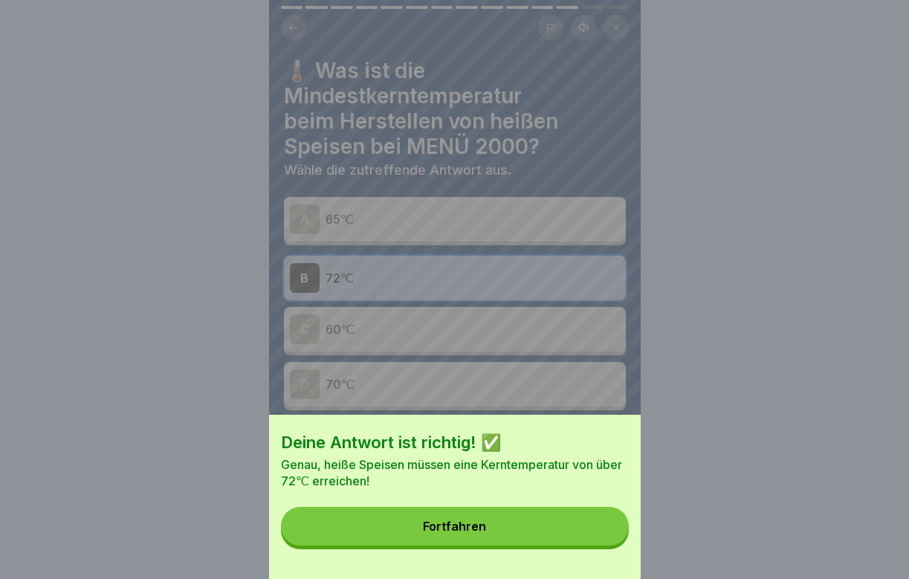
click at [566, 529] on button "Fortfahren" at bounding box center [455, 526] width 348 height 39
